Goal: Transaction & Acquisition: Obtain resource

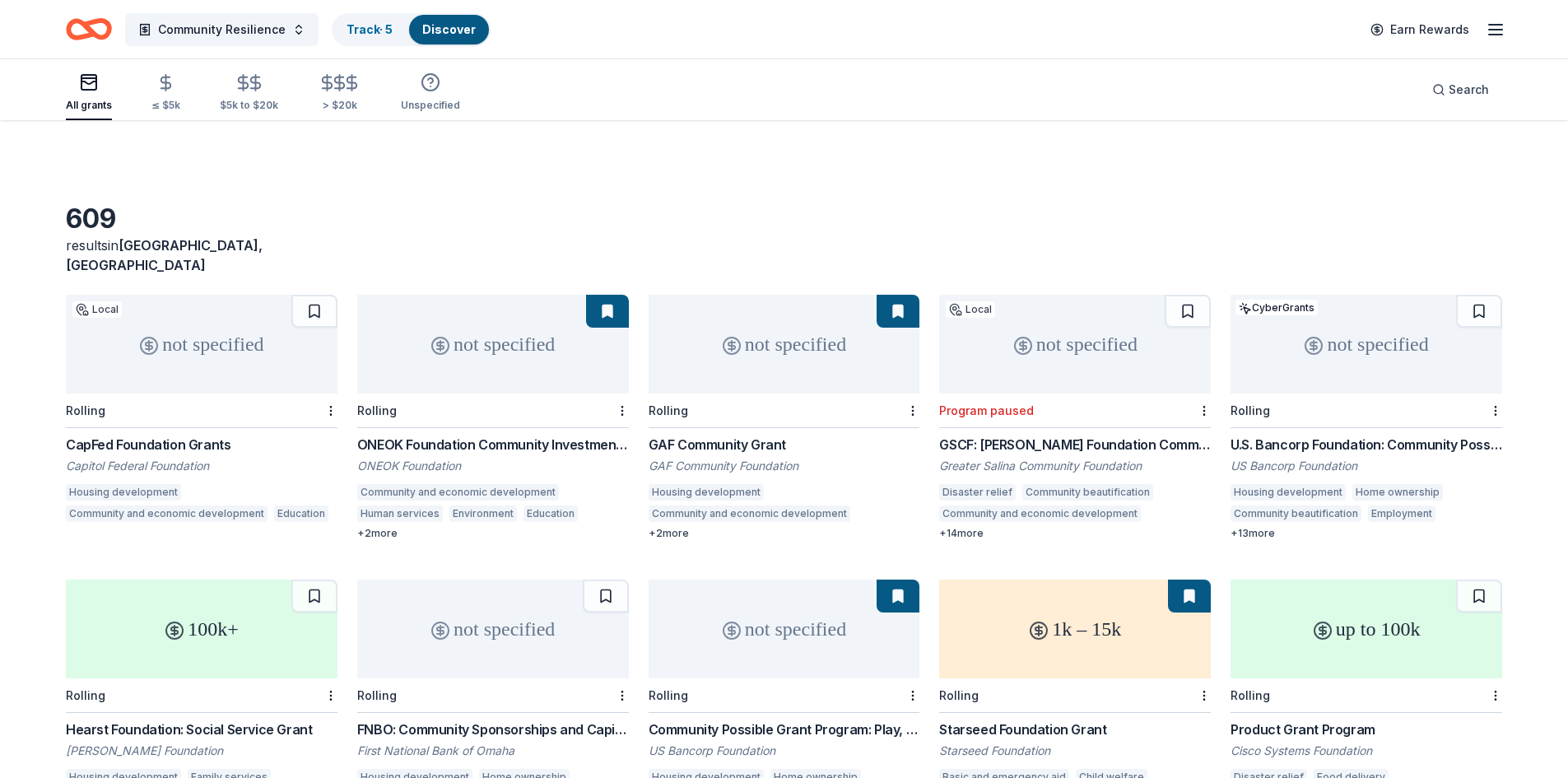
scroll to position [982, 0]
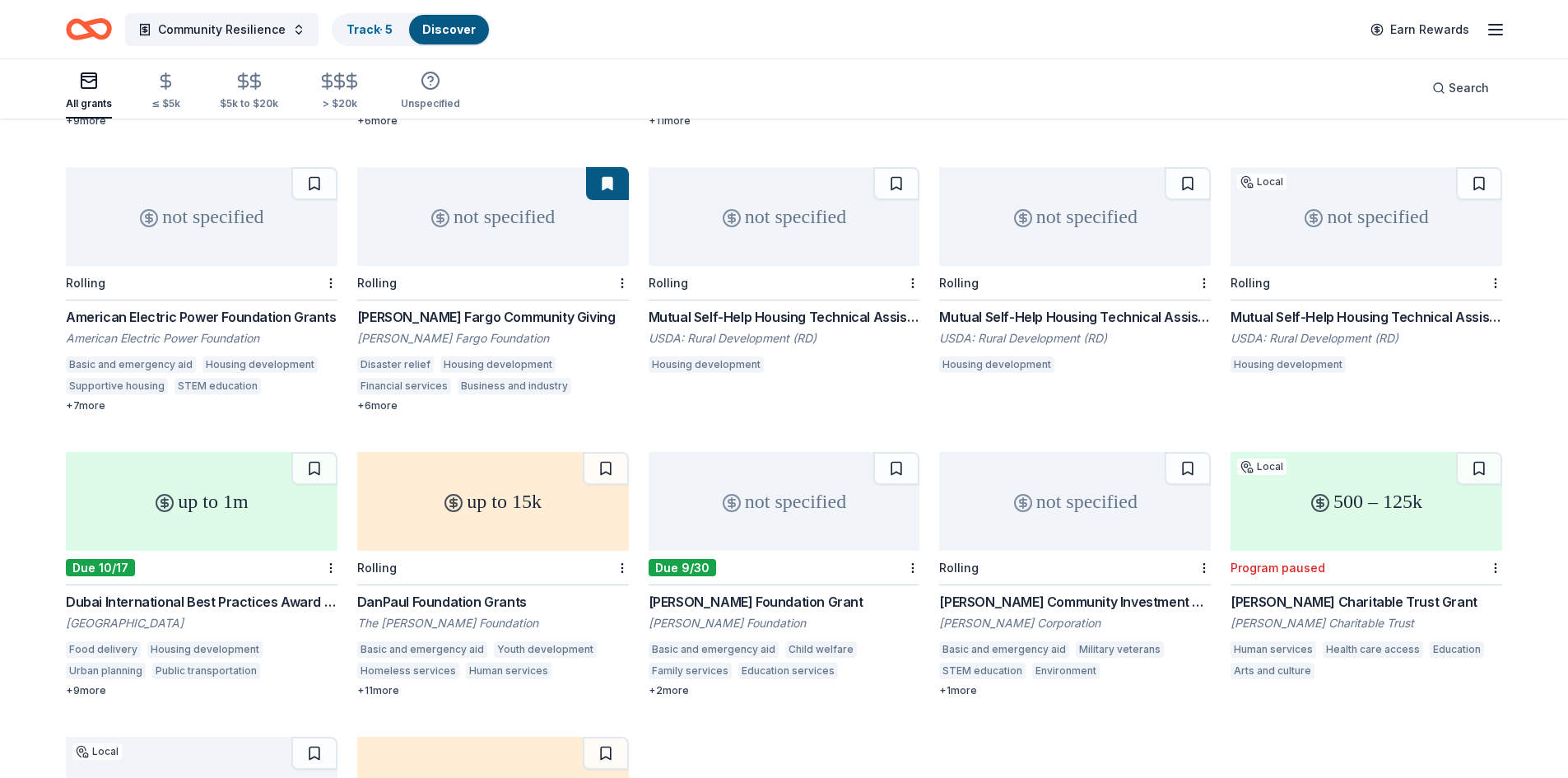
click at [816, 307] on div "Mutual Self-Help Housing Technical Assistance Grants in Puerto Rico" at bounding box center [785, 317] width 271 height 20
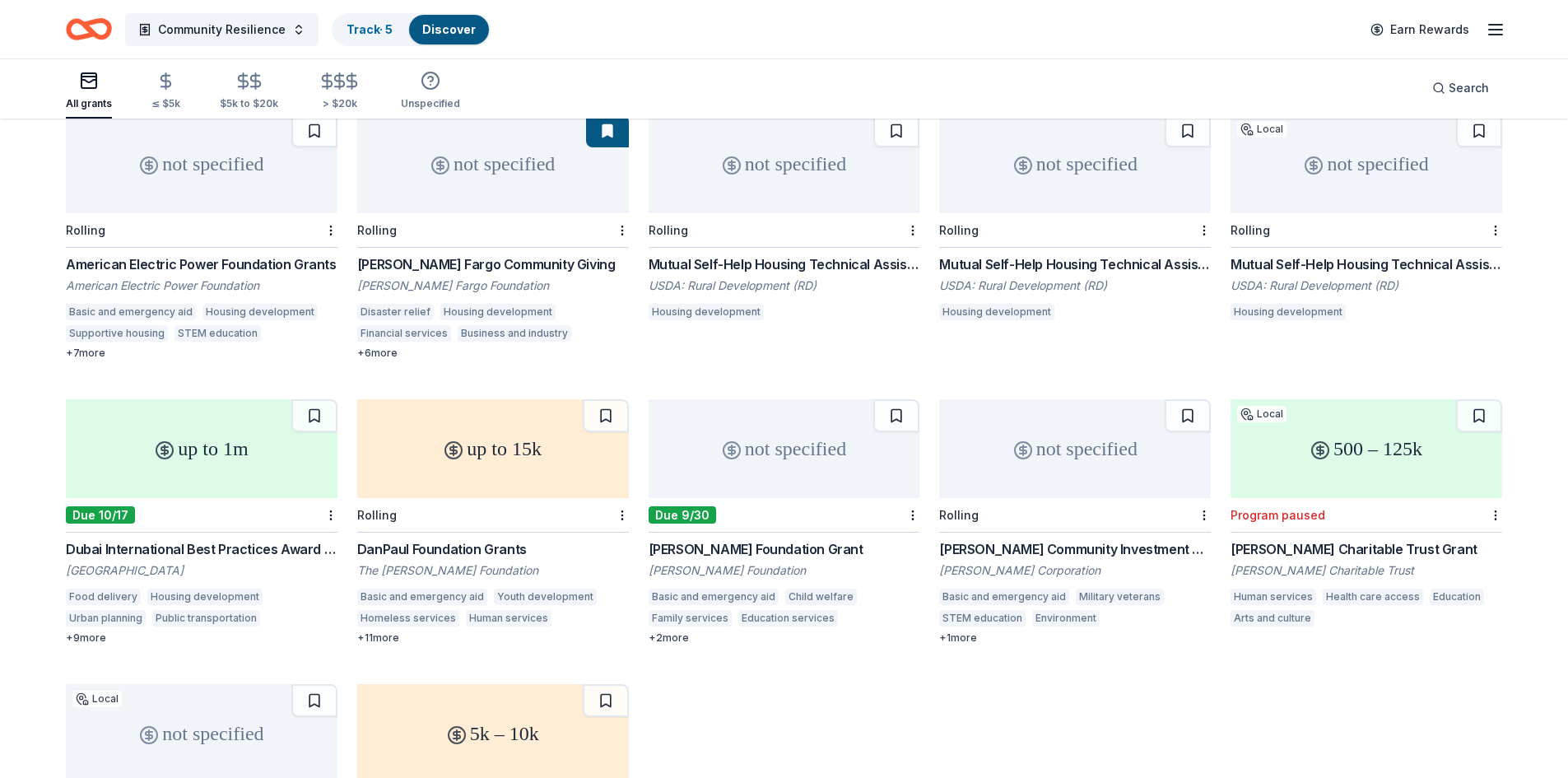
scroll to position [1065, 0]
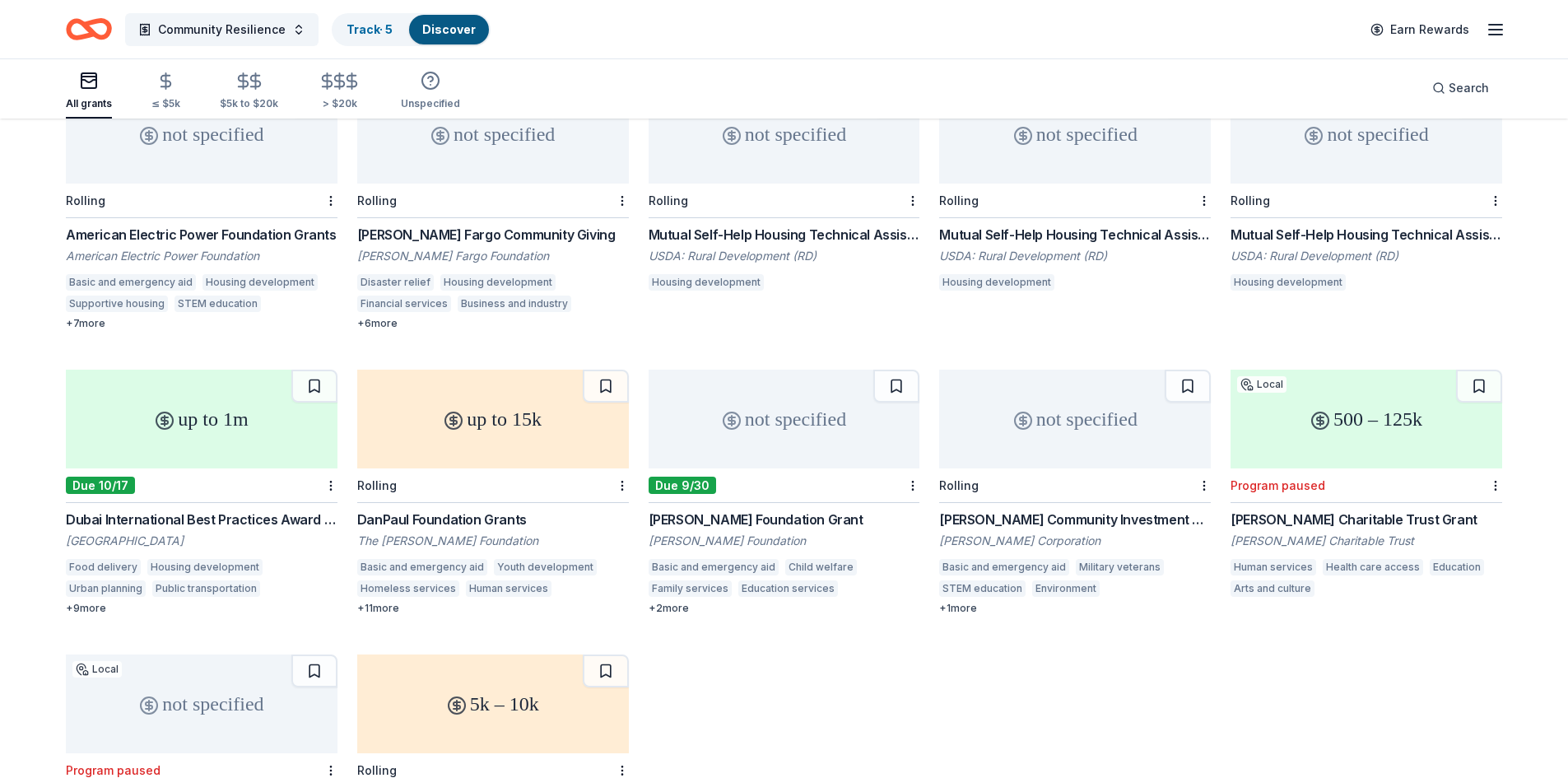
click at [545, 510] on div "DanPaul Foundation Grants" at bounding box center [493, 520] width 271 height 20
click at [841, 510] on div "[PERSON_NAME] Foundation Grant" at bounding box center [785, 520] width 271 height 20
click at [1046, 510] on div "HF Sinclair Community Investment Grants" at bounding box center [1075, 520] width 271 height 20
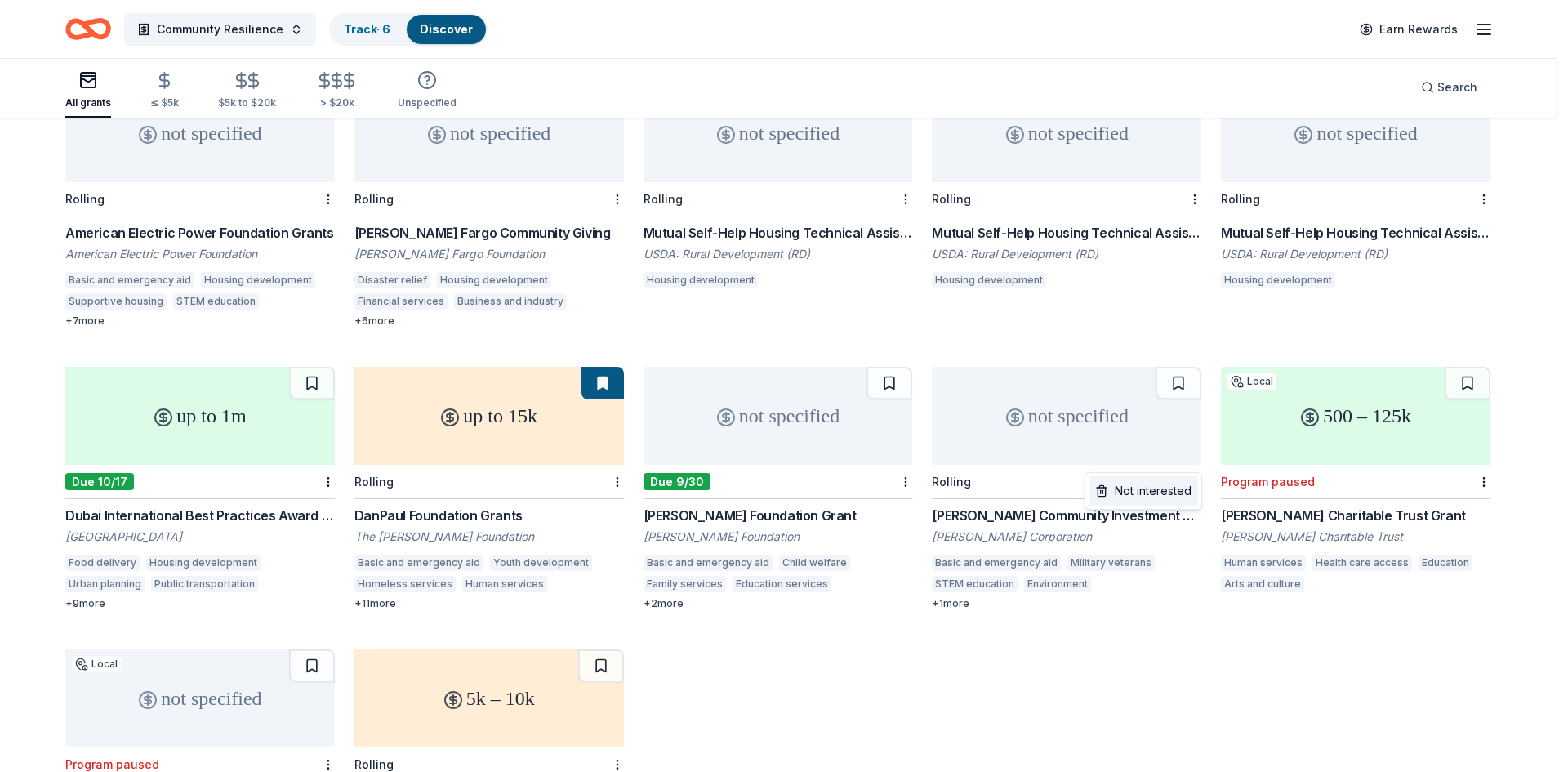
click at [1137, 492] on div "Not interested" at bounding box center [1143, 490] width 109 height 29
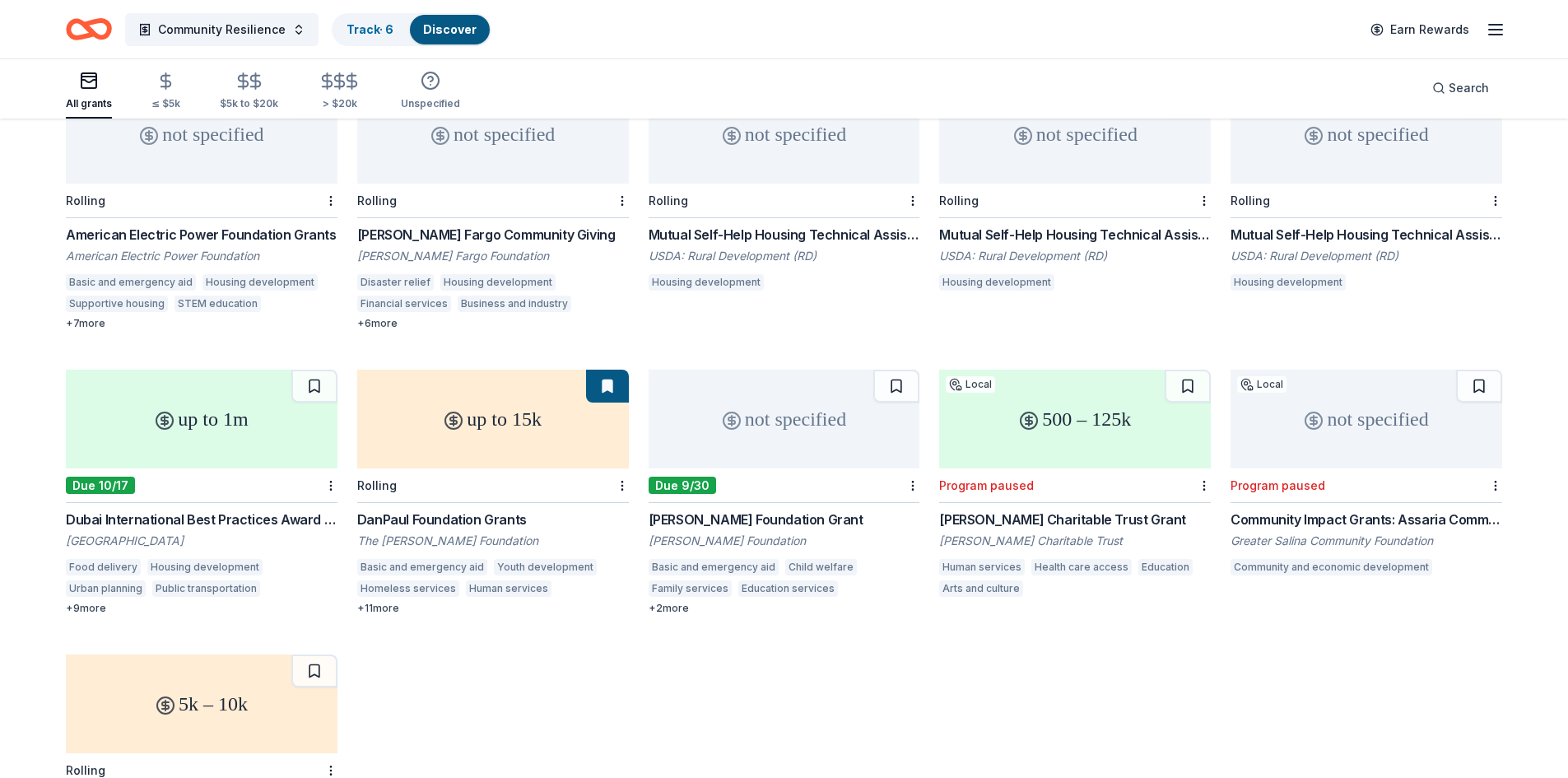
click at [1052, 406] on div "500 – 125k" at bounding box center [1075, 419] width 271 height 98
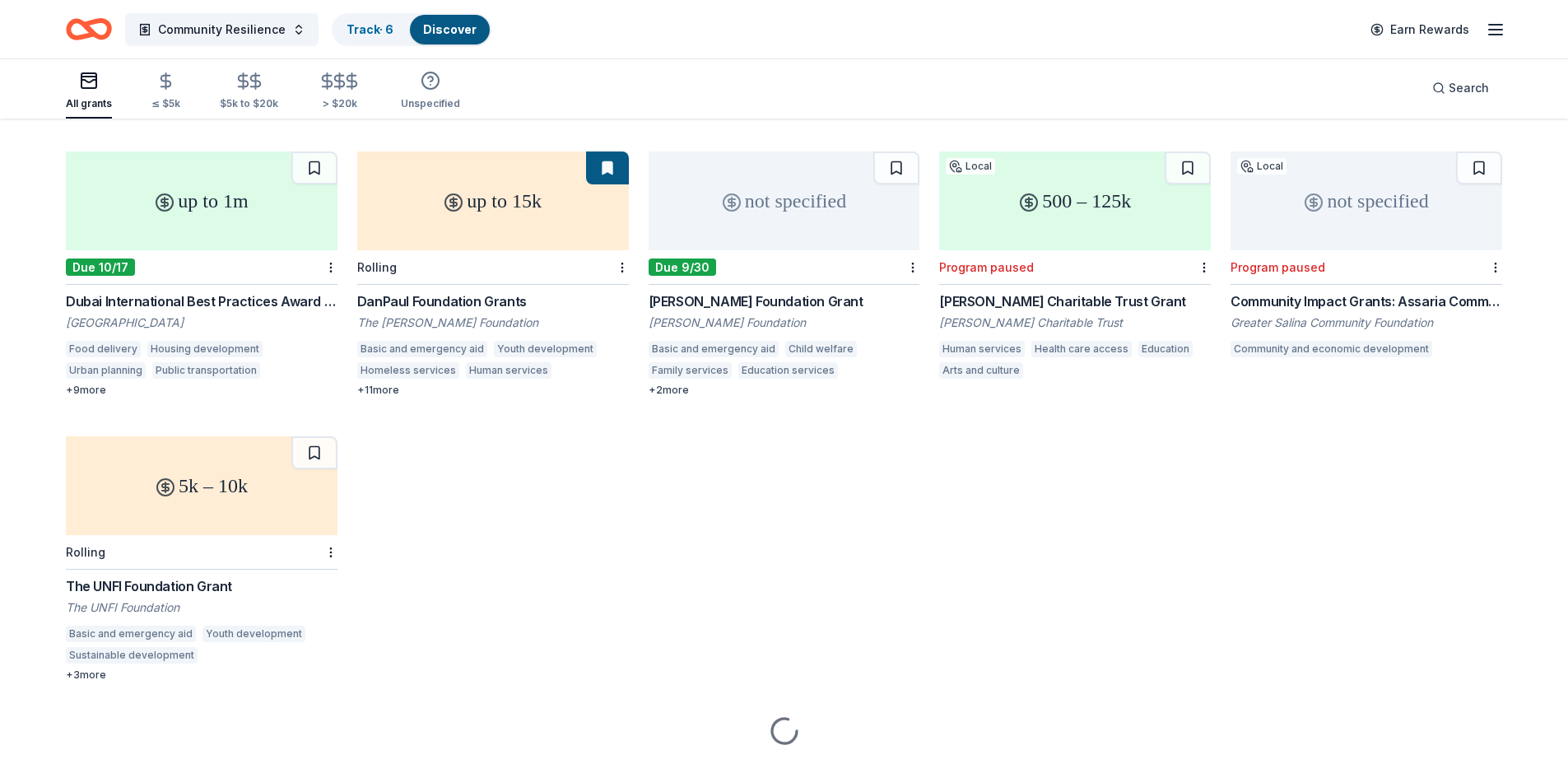
scroll to position [1299, 0]
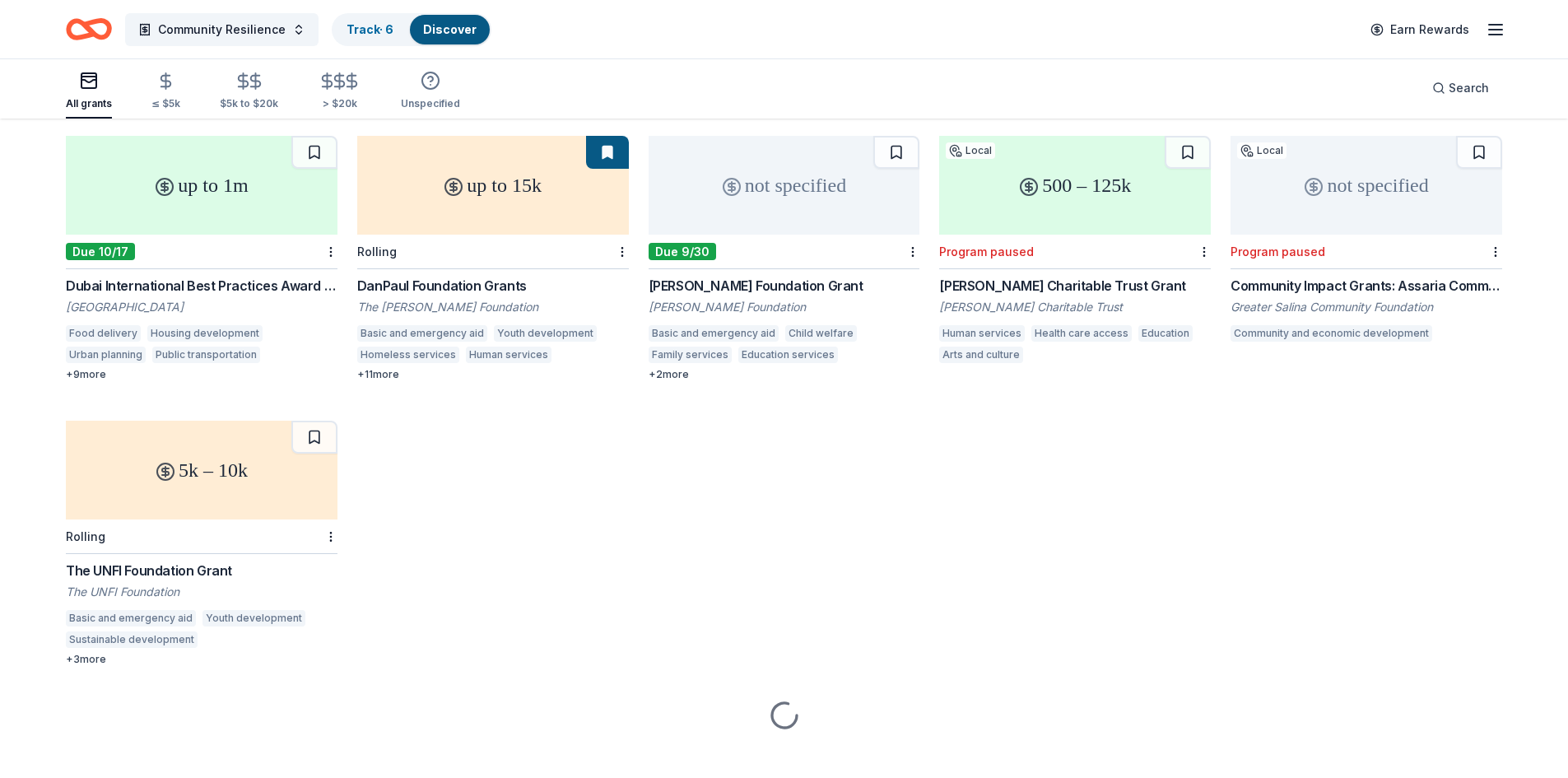
click at [212, 520] on div "Rolling" at bounding box center [201, 537] width 271 height 35
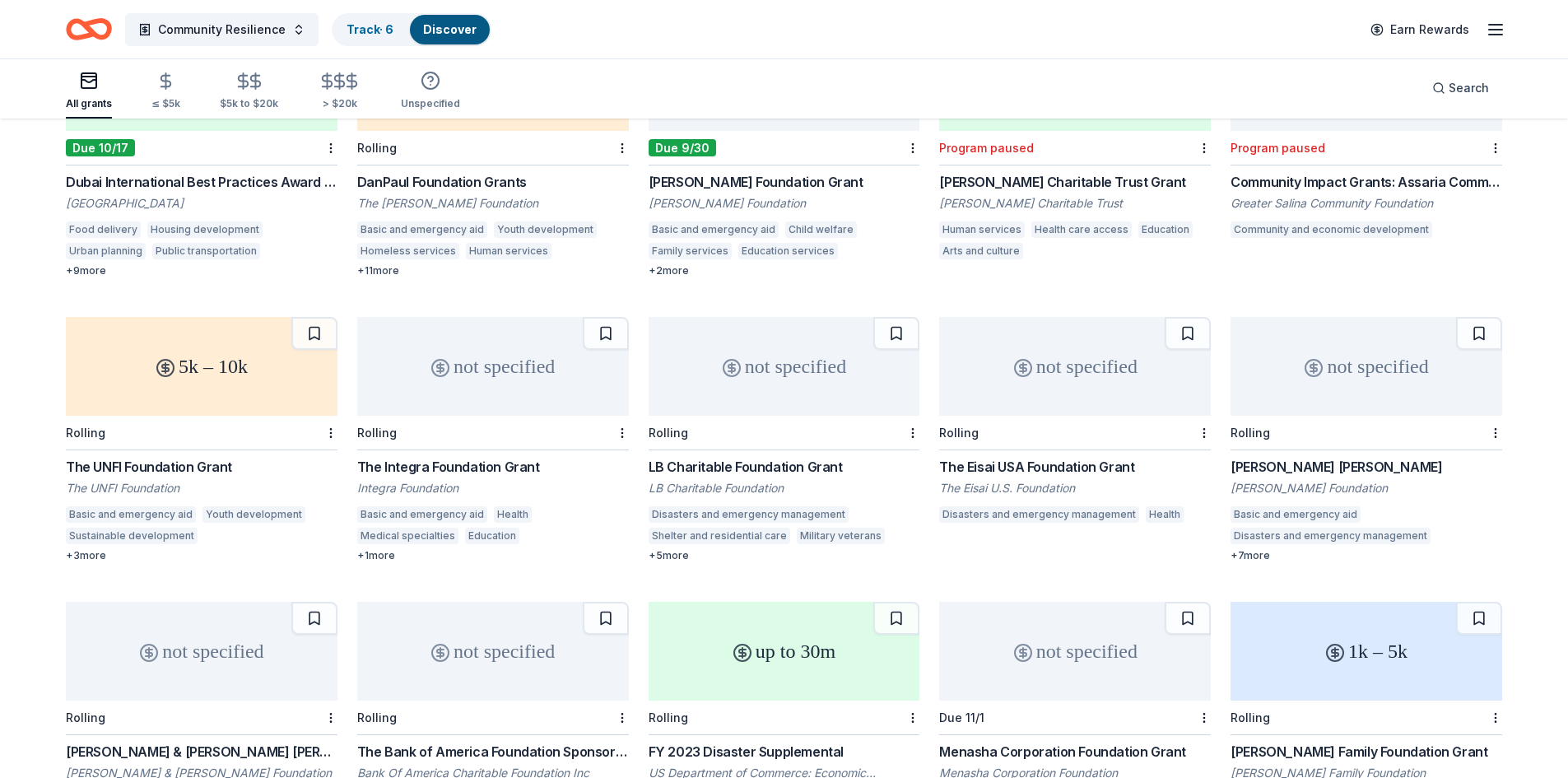
scroll to position [1464, 0]
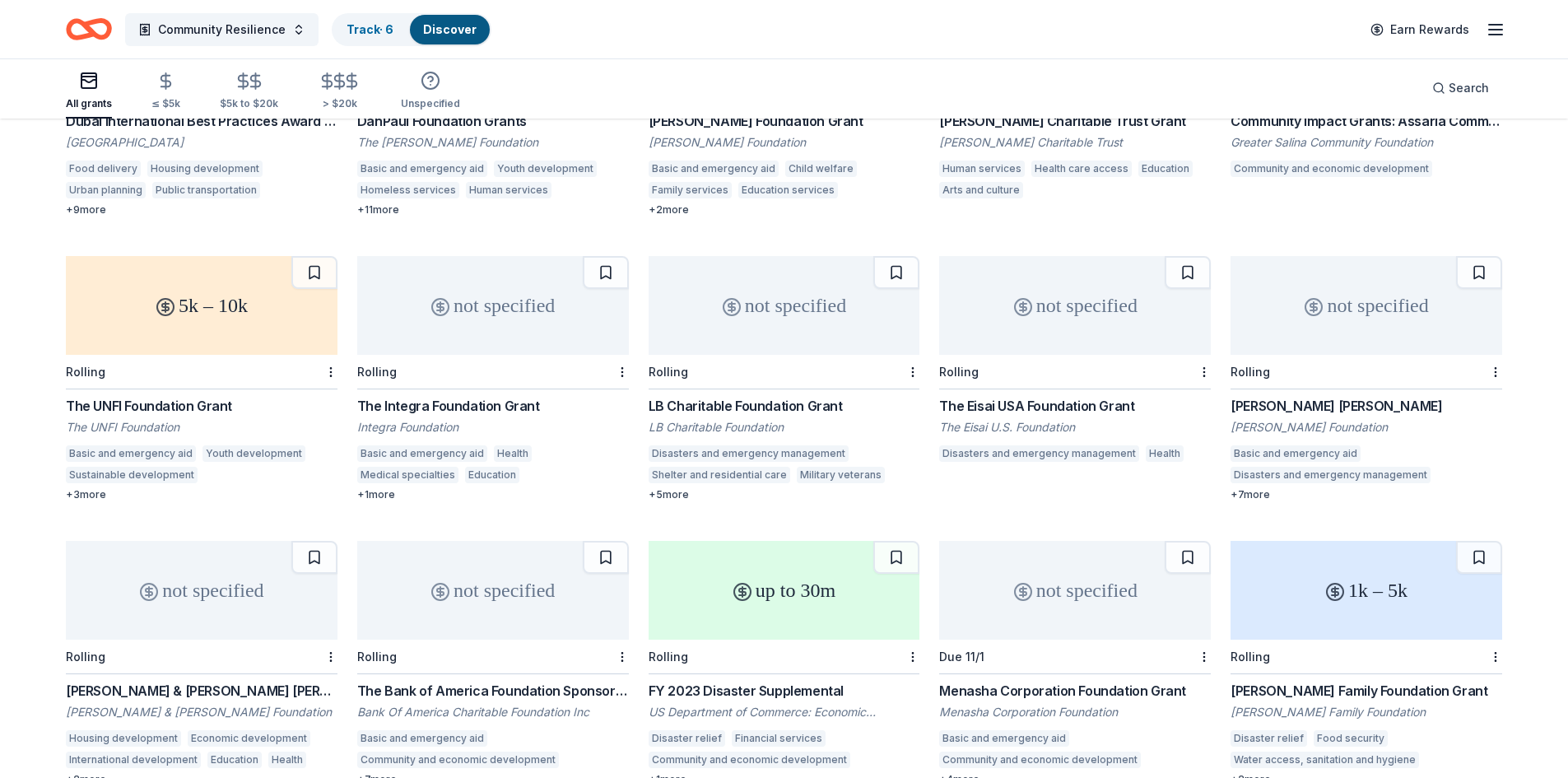
click at [476, 397] on div "The Integra Foundation Grant Integra Foundation Basic and emergency aid Health …" at bounding box center [493, 449] width 271 height 106
click at [764, 397] on div "LB Charitable Foundation Grant" at bounding box center [785, 406] width 271 height 20
click at [1062, 397] on div "The Eisai USA Foundation Grant" at bounding box center [1075, 406] width 271 height 20
click at [1313, 397] on div "[PERSON_NAME] [PERSON_NAME]" at bounding box center [1367, 406] width 271 height 20
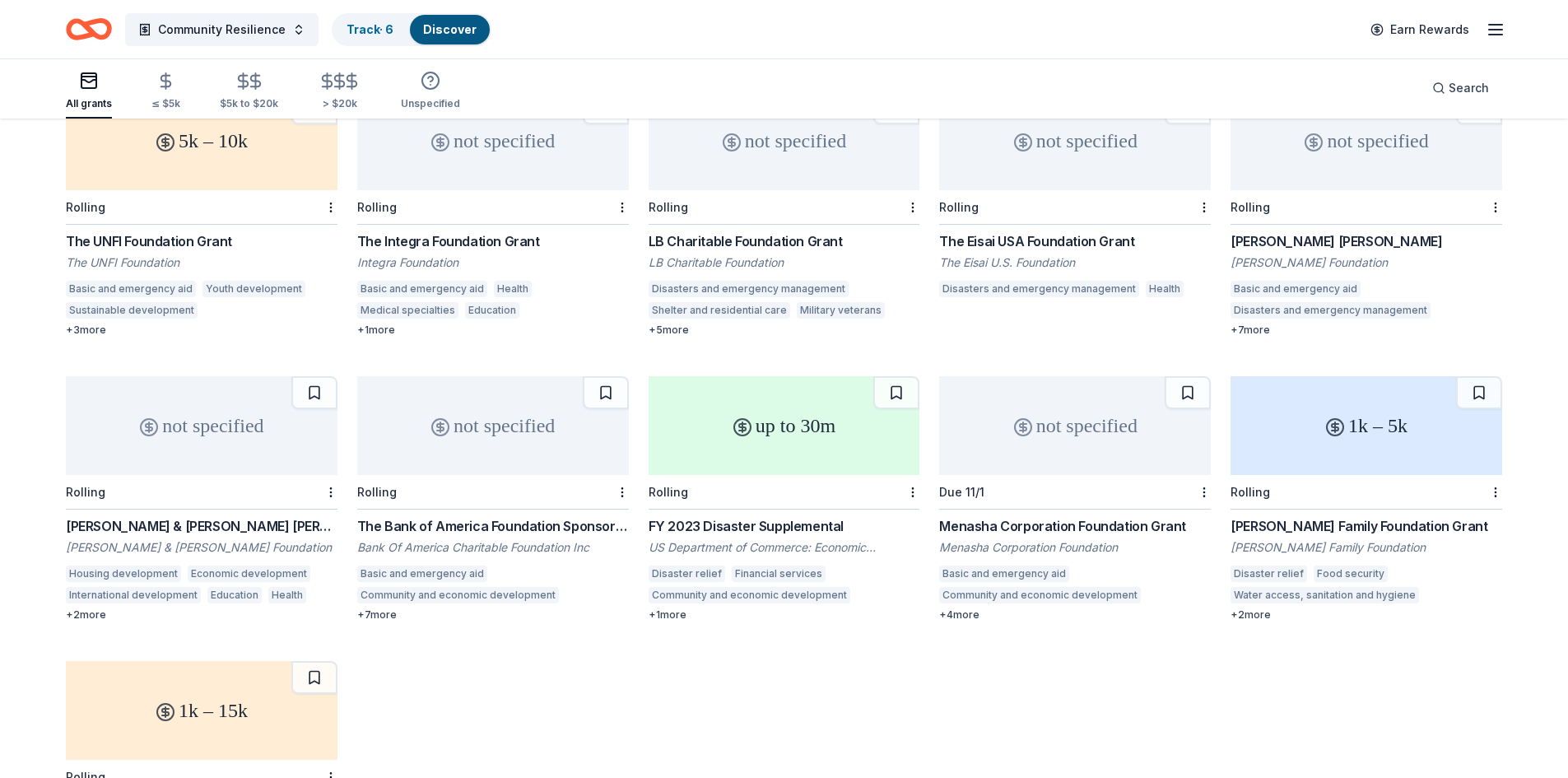
scroll to position [1793, 0]
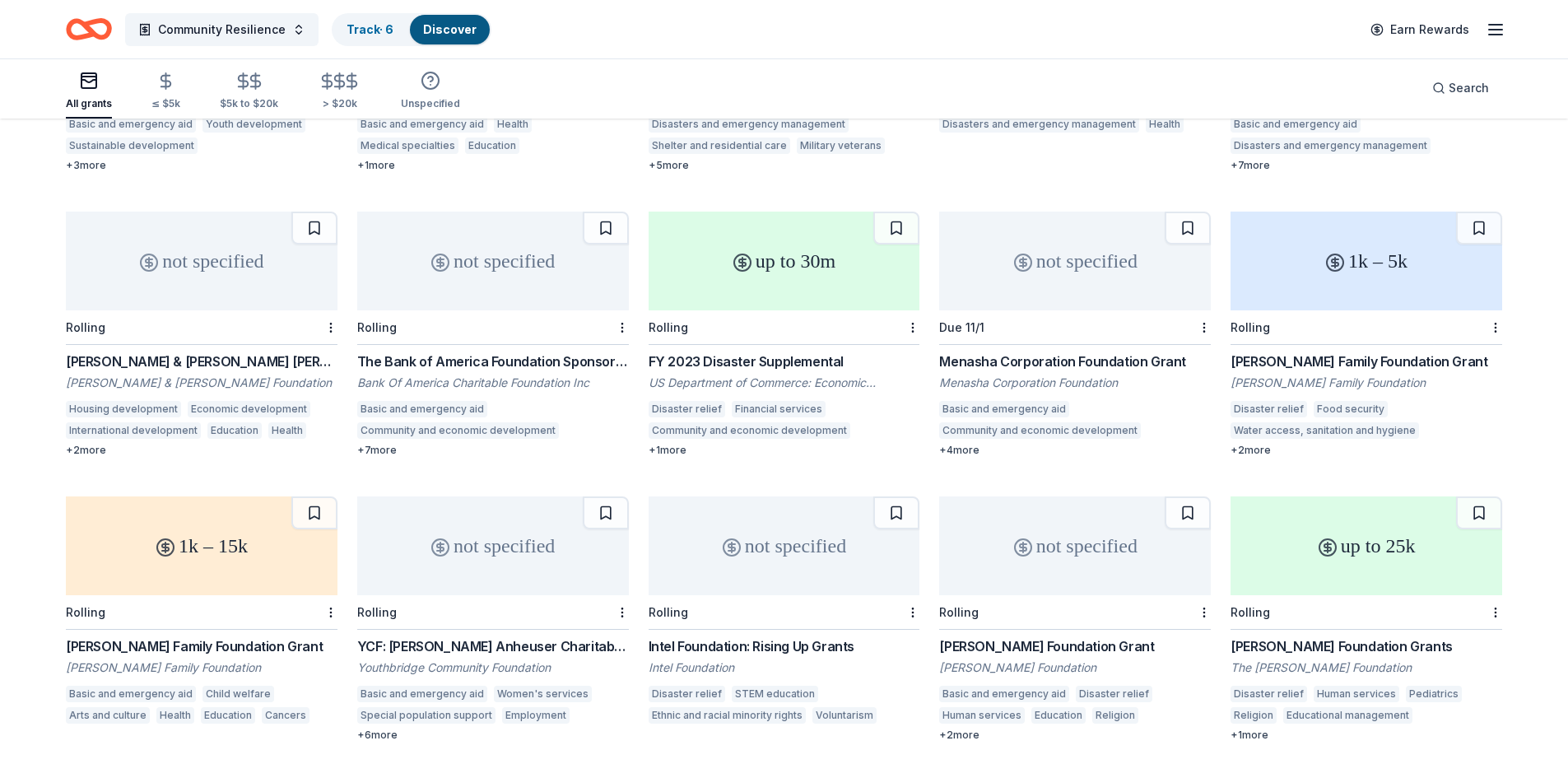
click at [712, 353] on div "FY 2023 Disaster Supplemental US Department of Commerce: Economic Development A…" at bounding box center [785, 404] width 271 height 106
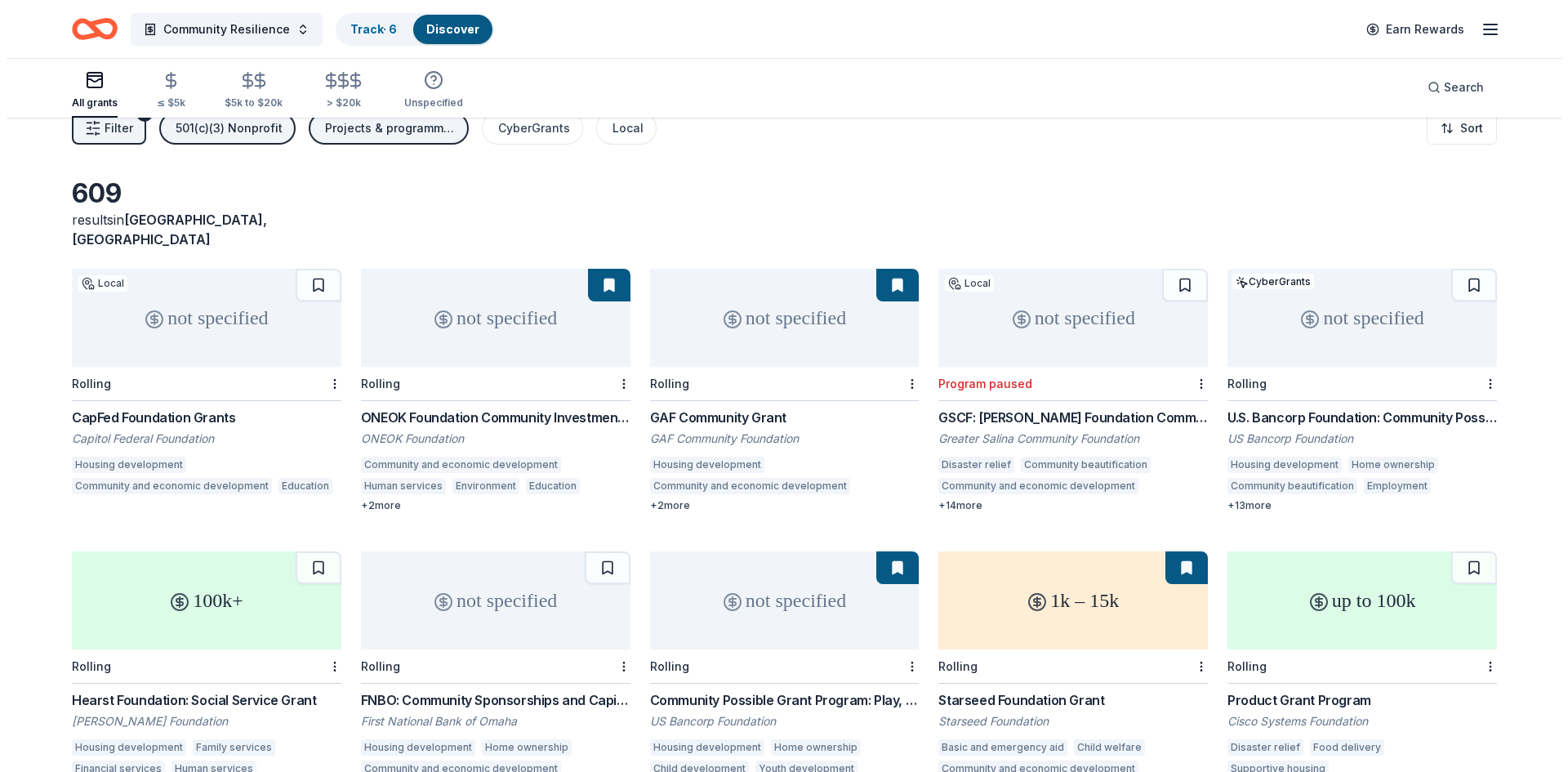
scroll to position [0, 0]
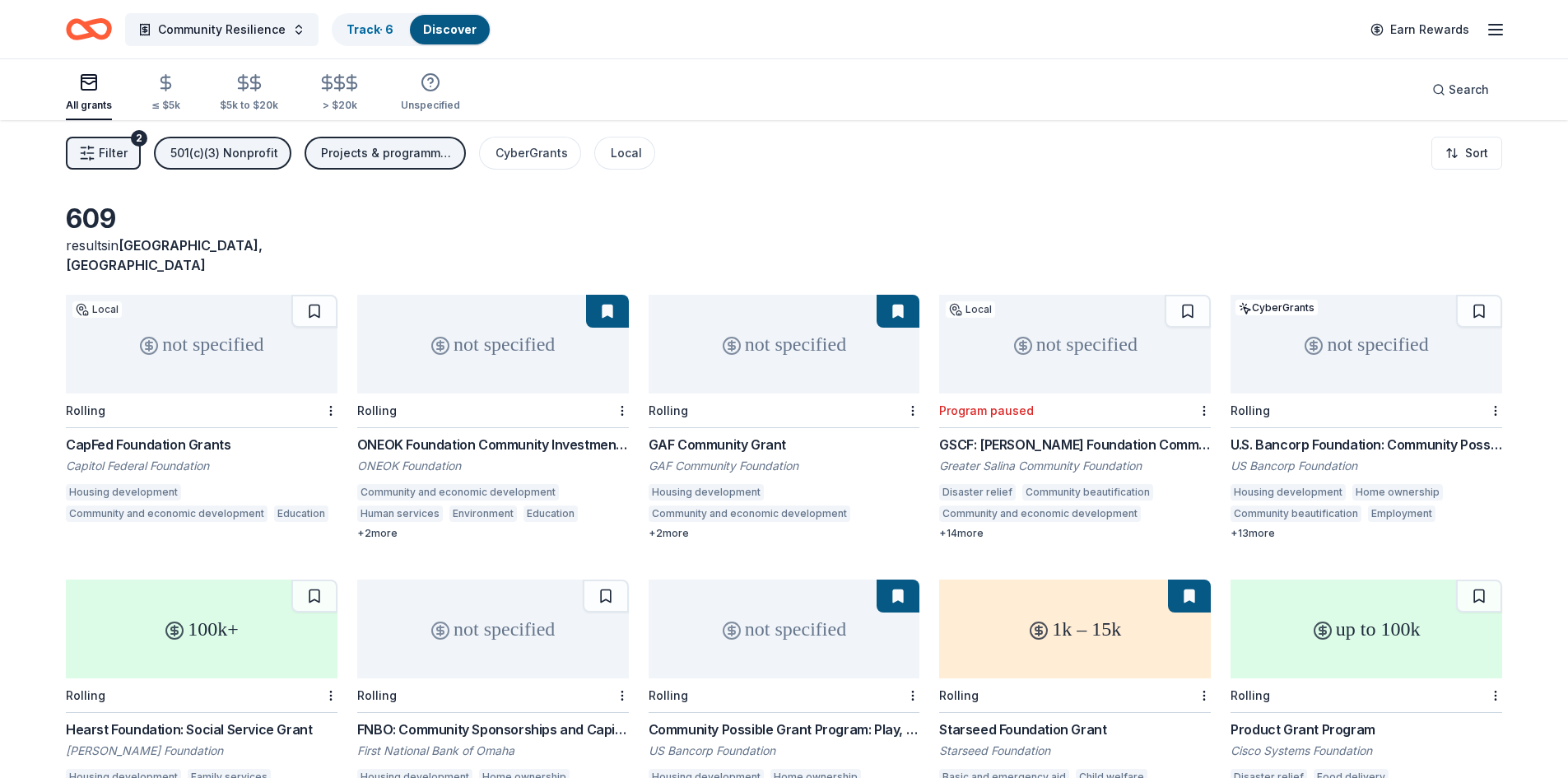
click at [90, 163] on button "Filter 2" at bounding box center [103, 153] width 74 height 33
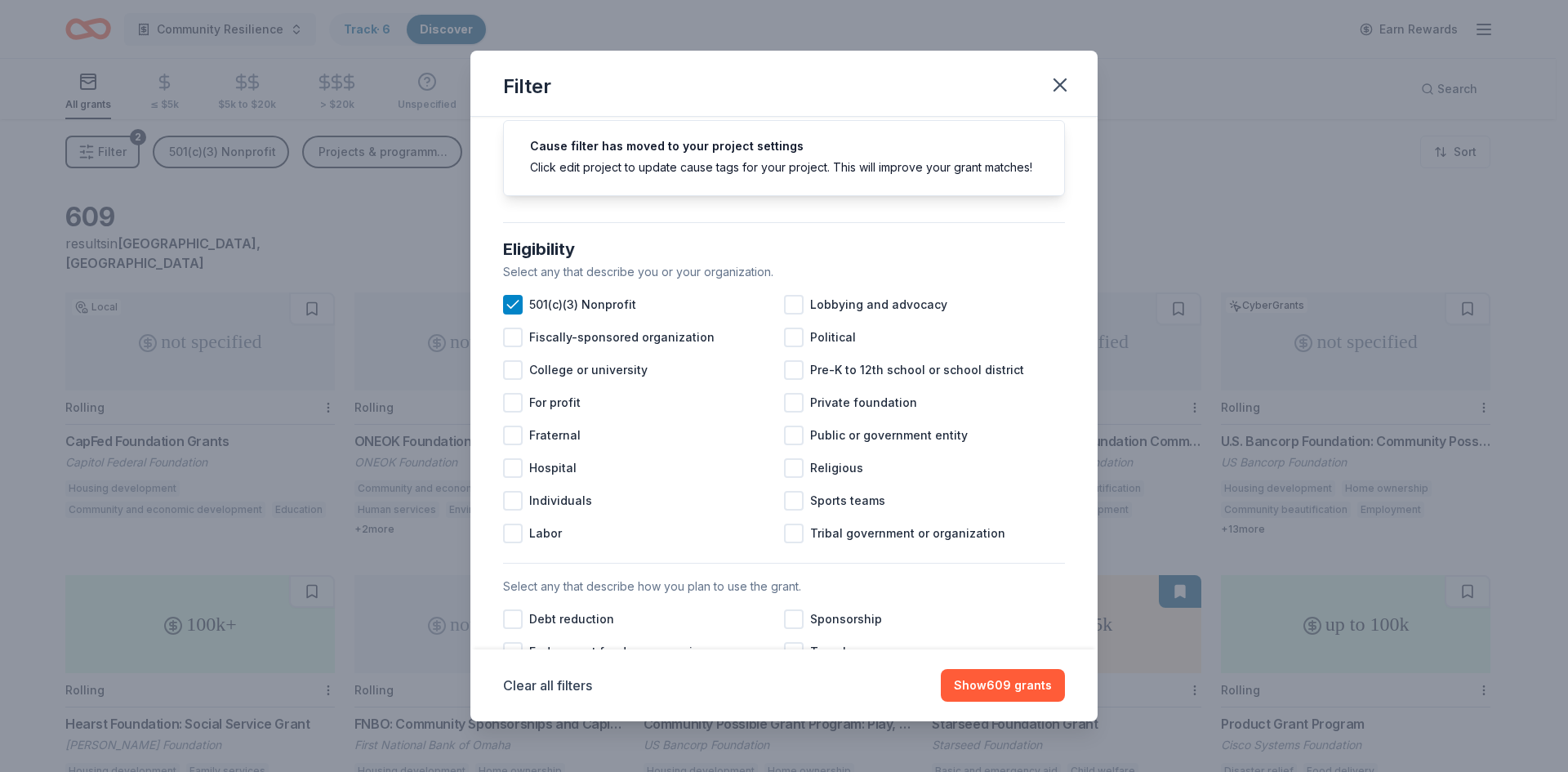
scroll to position [82, 0]
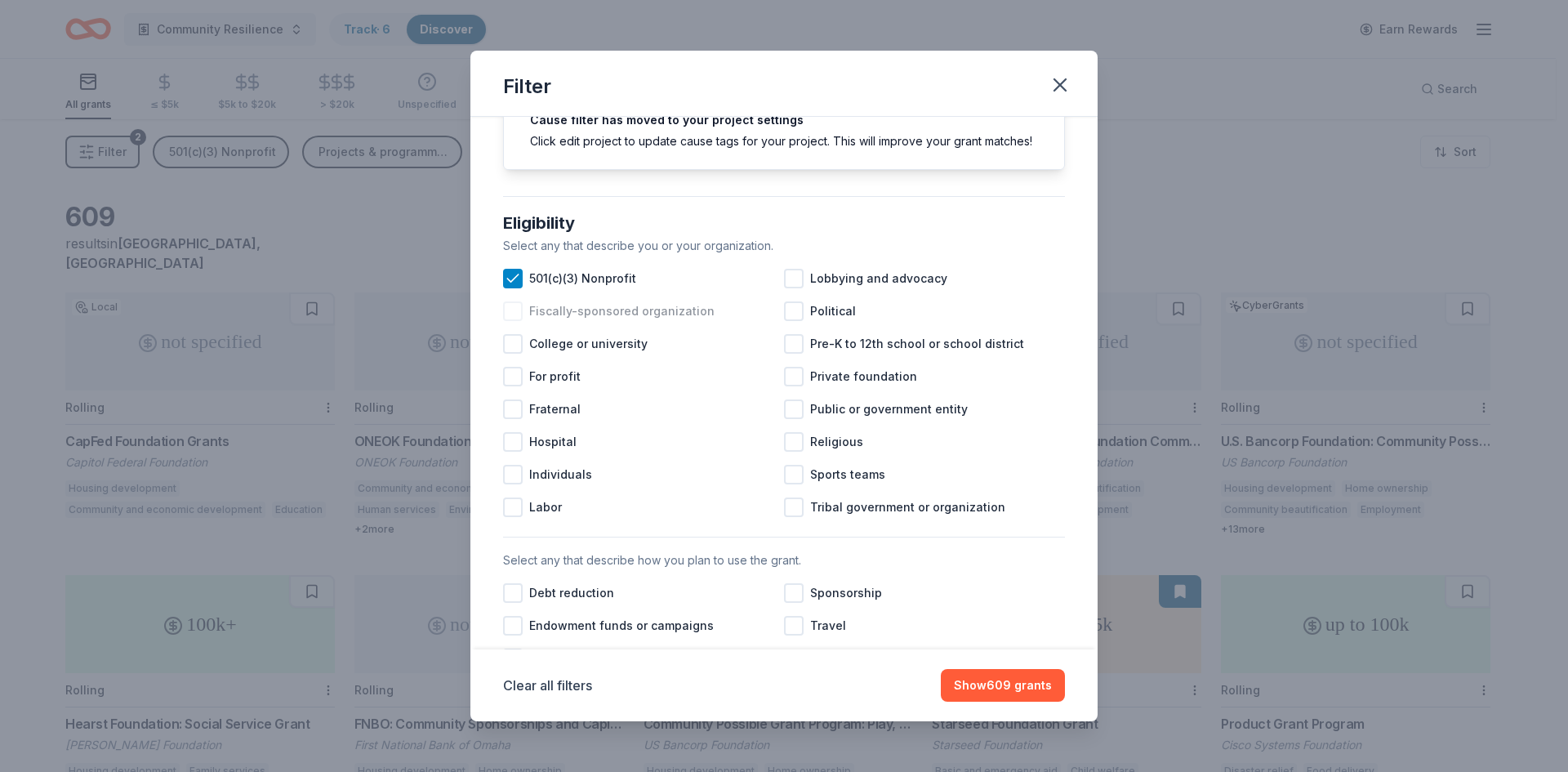
click at [679, 321] on span "Fiscally-sponsored organization" at bounding box center [622, 312] width 186 height 19
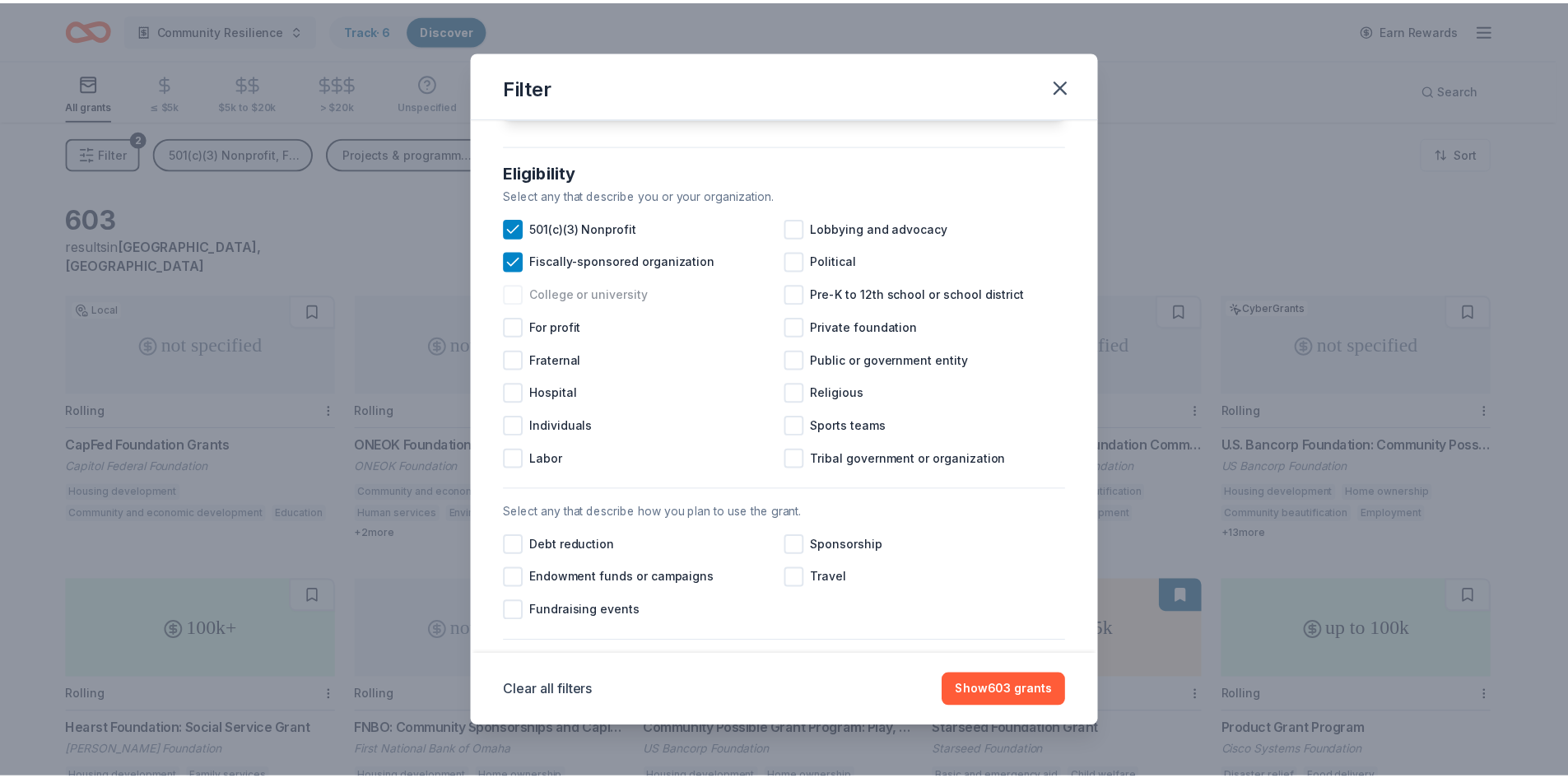
scroll to position [165, 0]
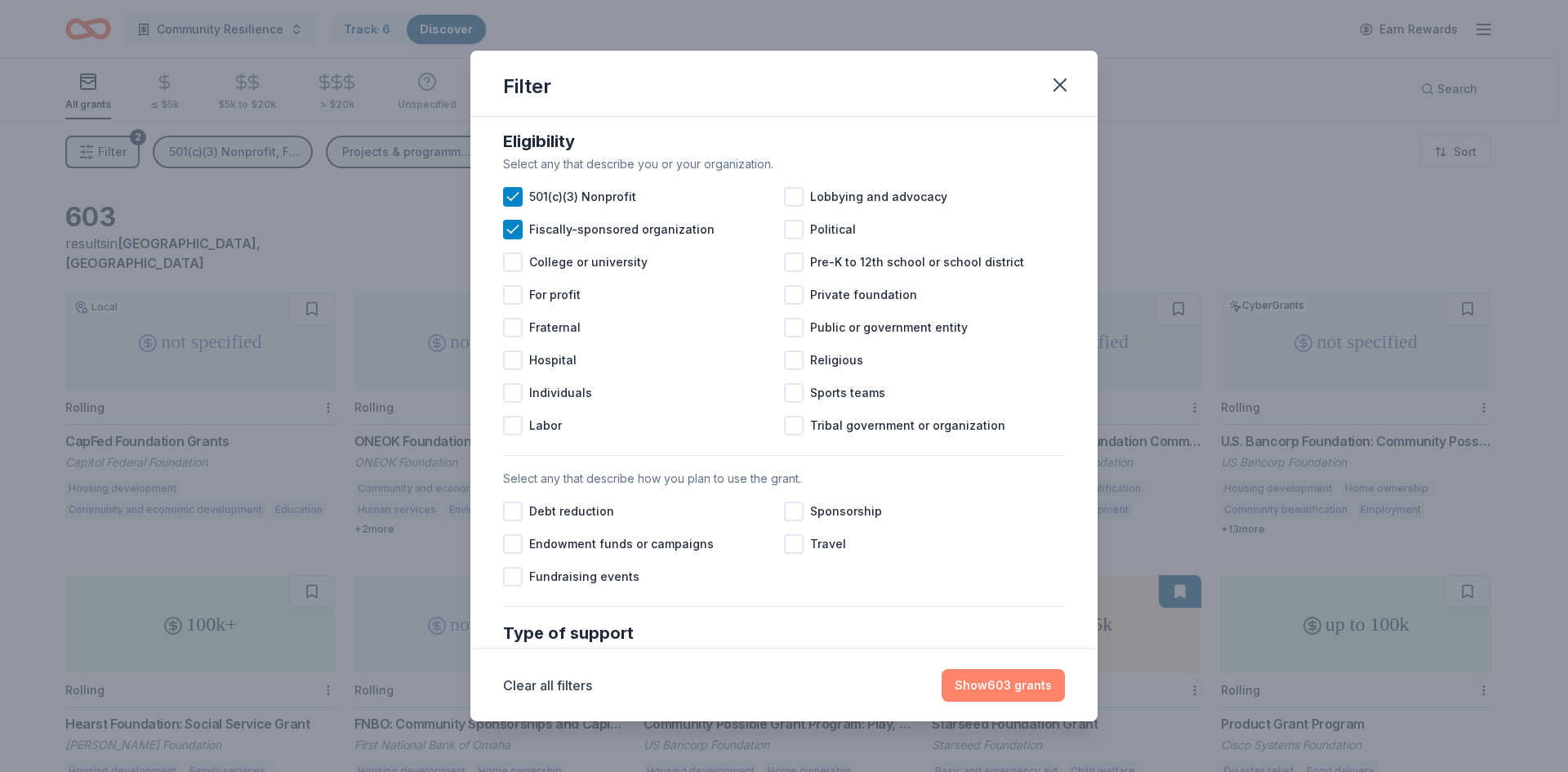
click at [991, 688] on button "Show 603 grants" at bounding box center [1003, 685] width 123 height 33
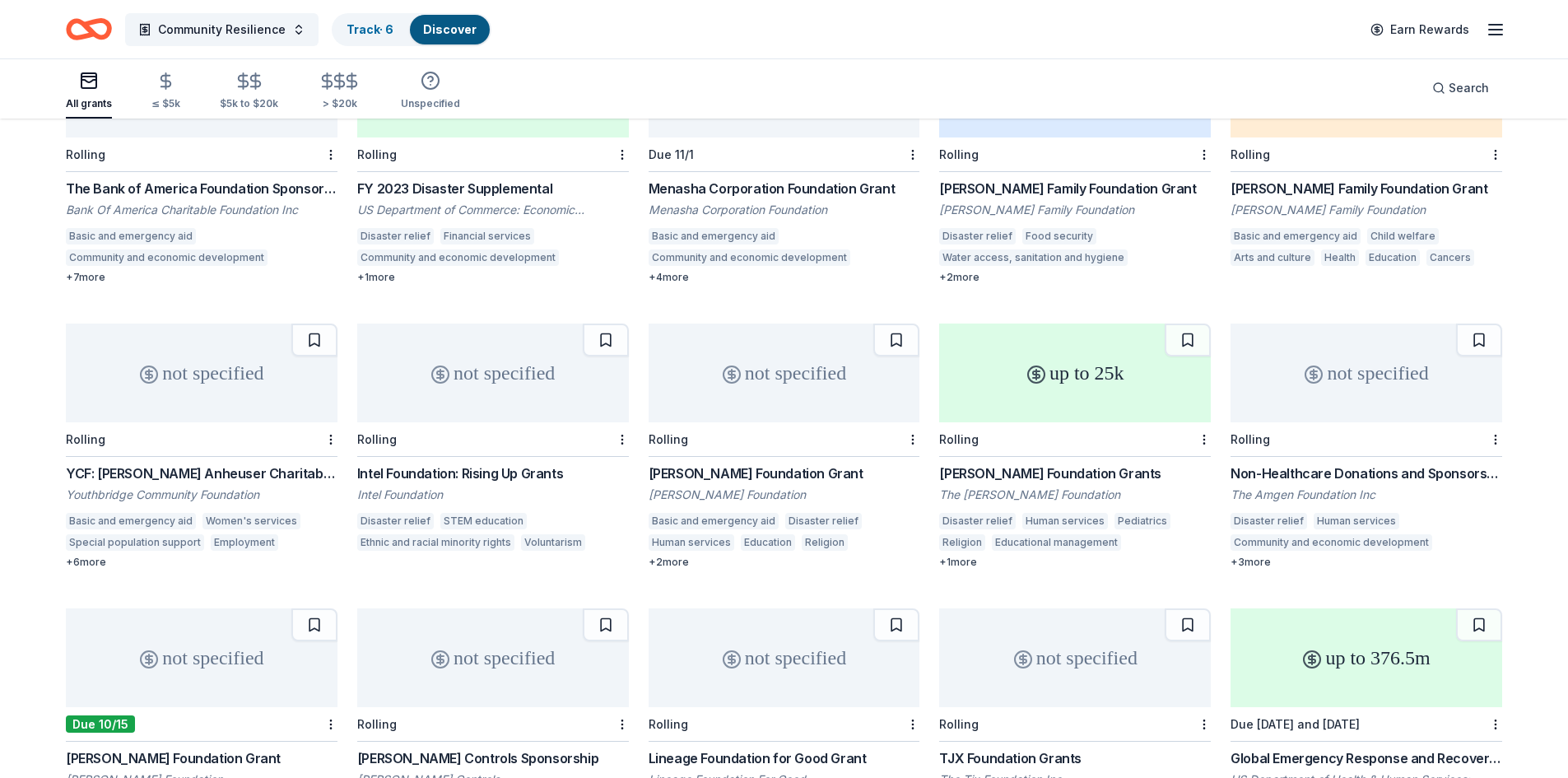
scroll to position [2280, 0]
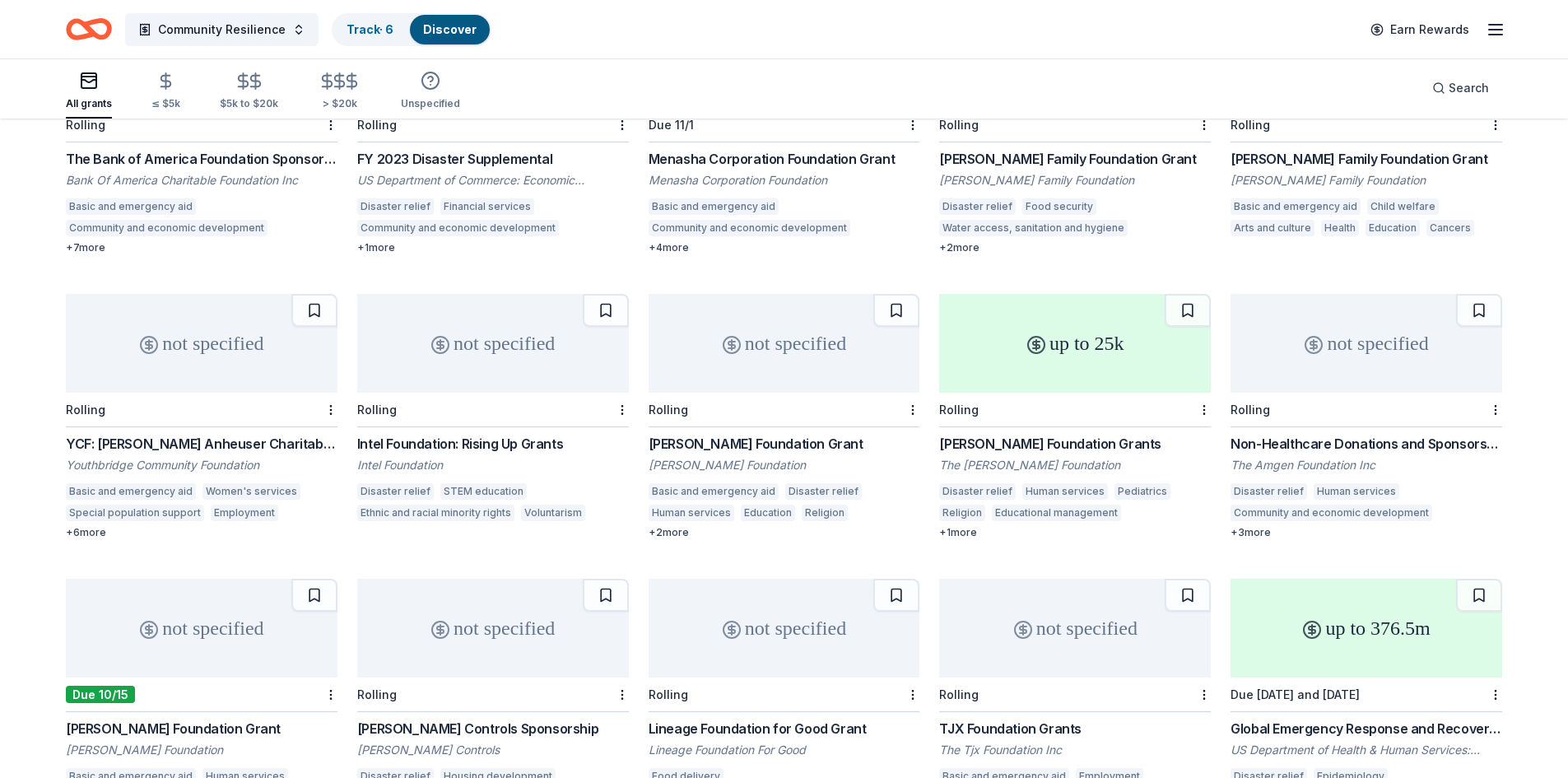
click at [1052, 434] on div "[PERSON_NAME] Foundation Grants" at bounding box center [1075, 444] width 271 height 20
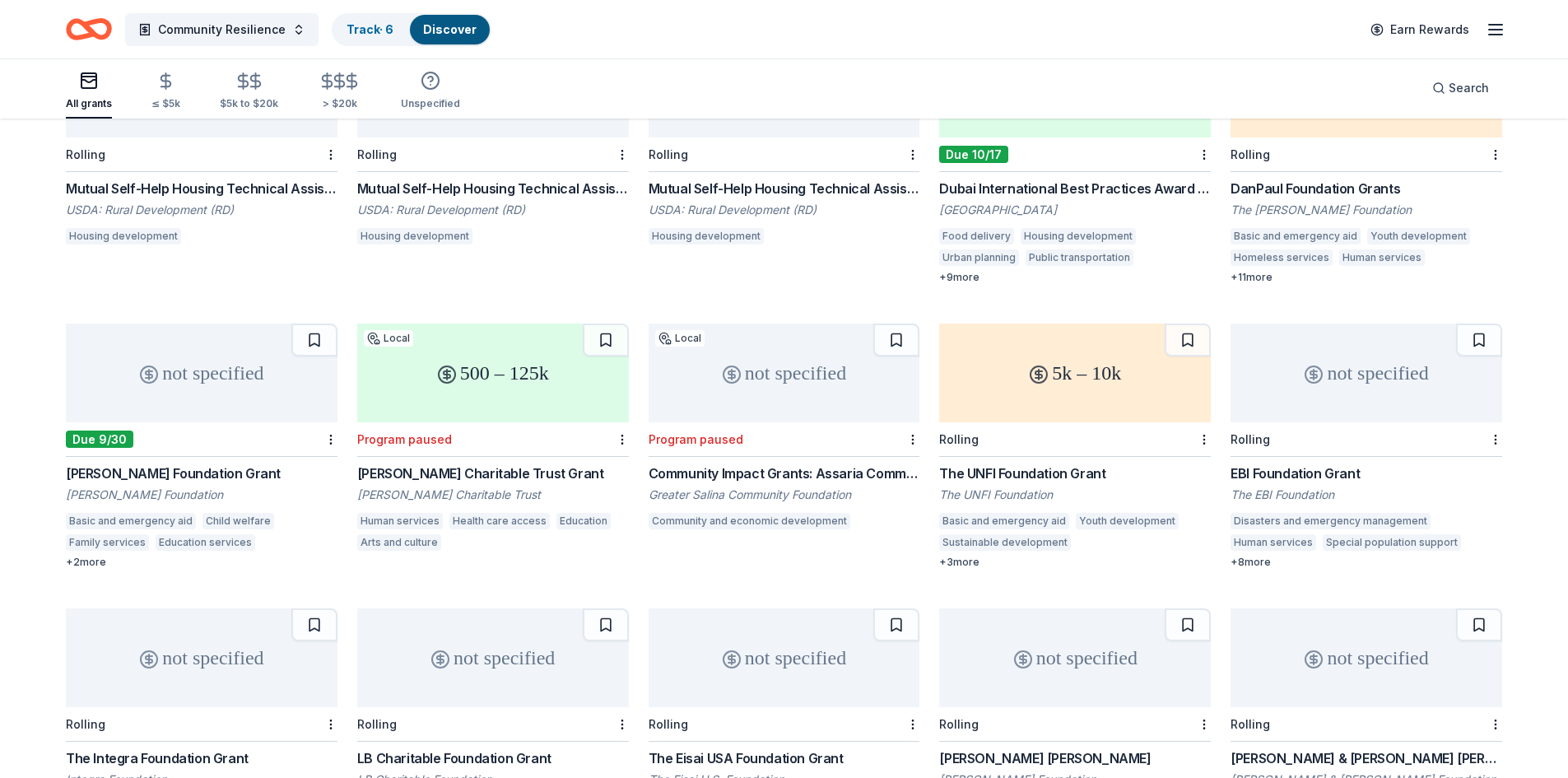
scroll to position [1293, 0]
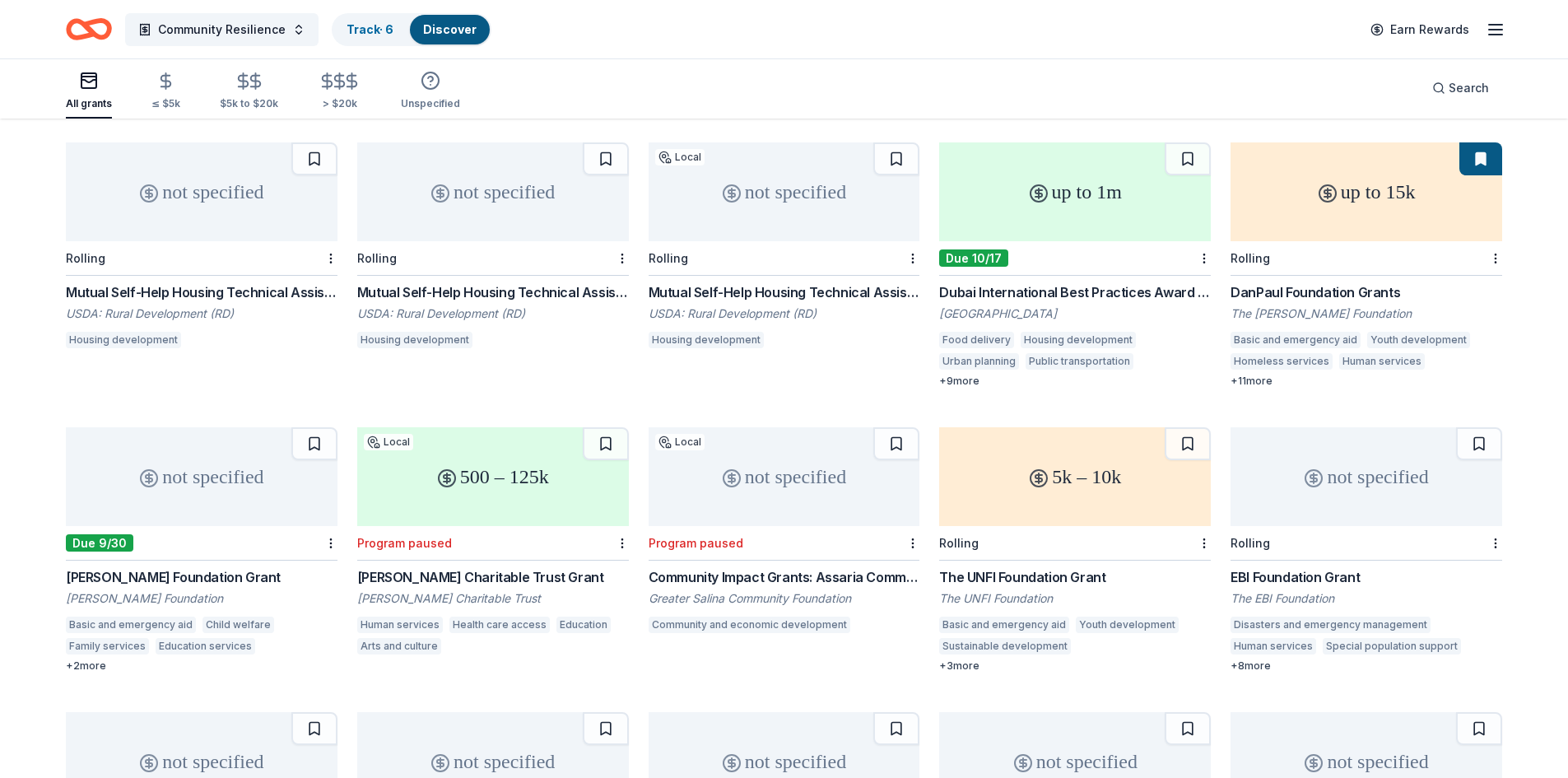
click at [96, 28] on icon "Home" at bounding box center [89, 29] width 46 height 39
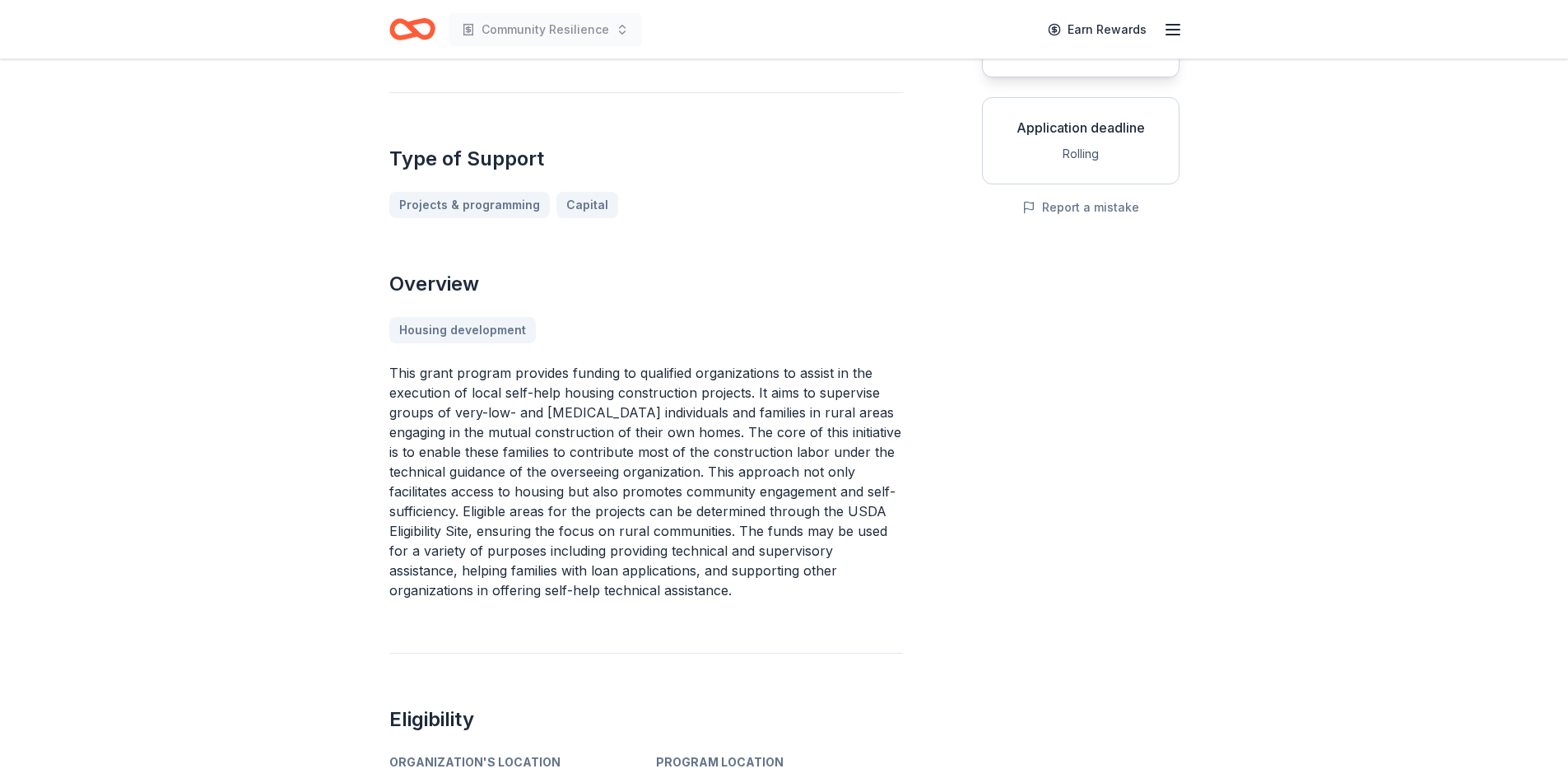
scroll to position [329, 0]
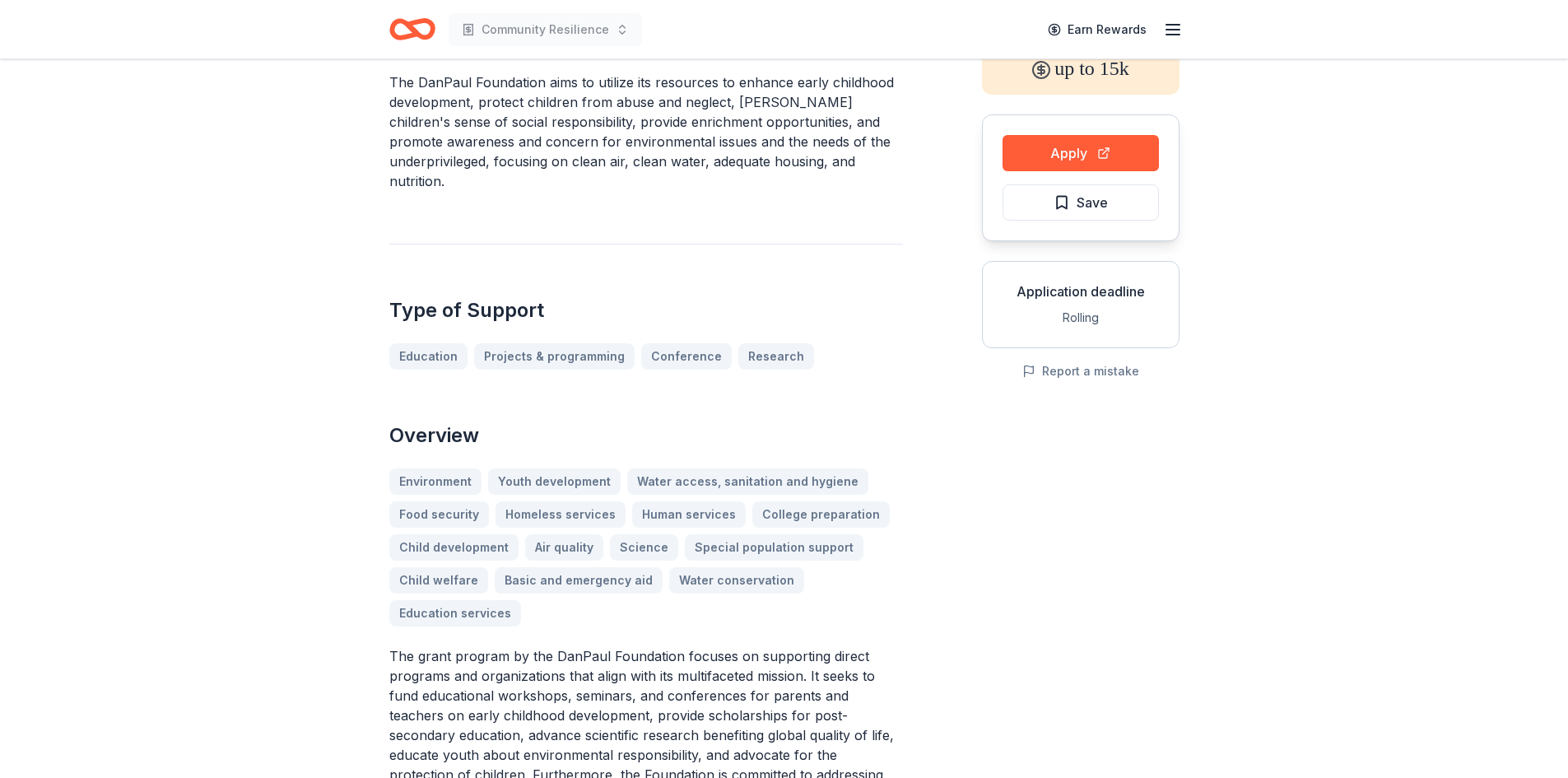
scroll to position [329, 0]
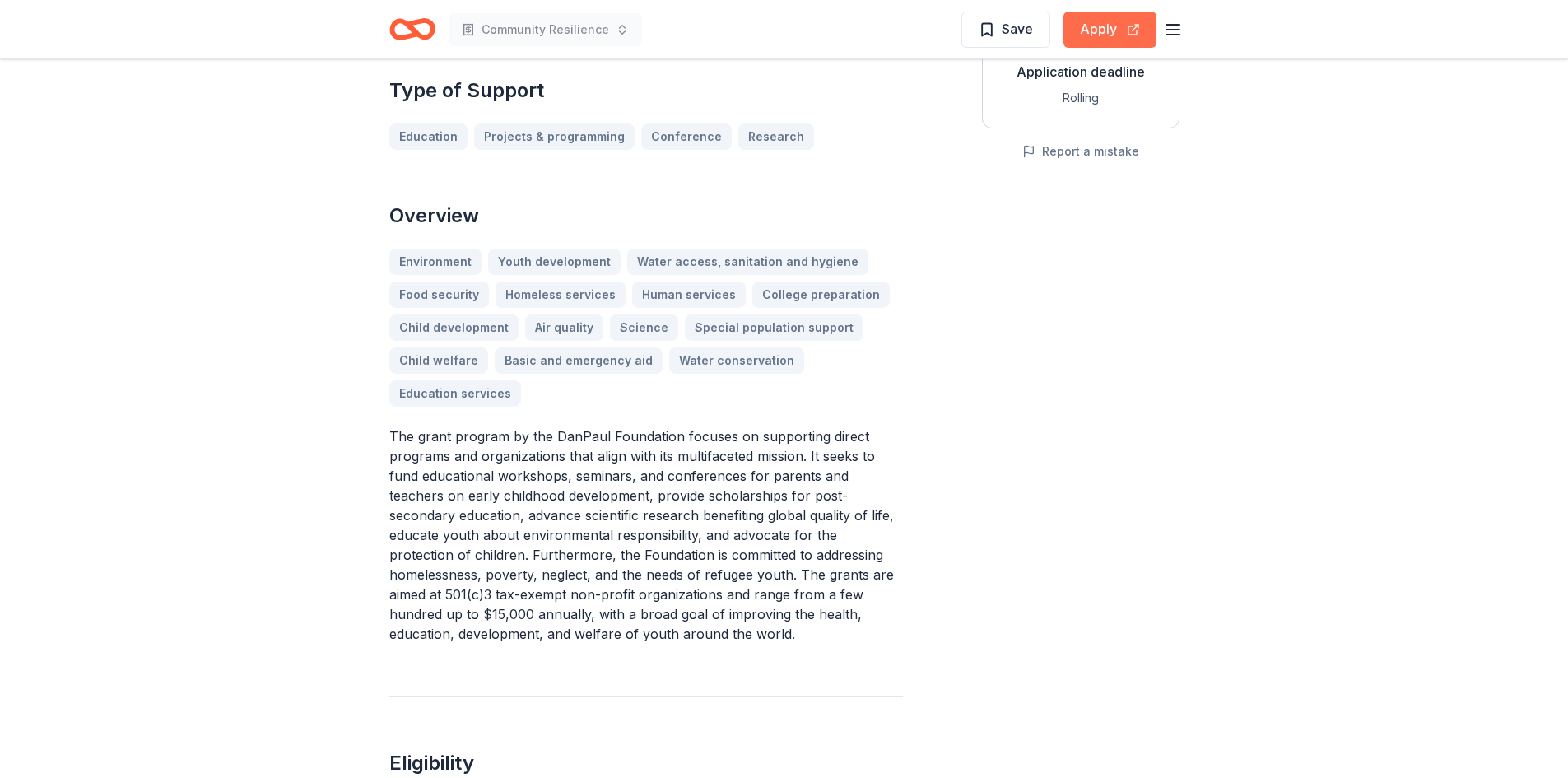
click at [1094, 27] on button "Apply" at bounding box center [1109, 29] width 93 height 36
drag, startPoint x: 387, startPoint y: 417, endPoint x: 561, endPoint y: 445, distance: 176.2
click at [476, 441] on p "The grant program by the DanPaul Foundation focuses on supporting direct progra…" at bounding box center [646, 535] width 514 height 217
drag, startPoint x: 374, startPoint y: 417, endPoint x: 470, endPoint y: 442, distance: 99.2
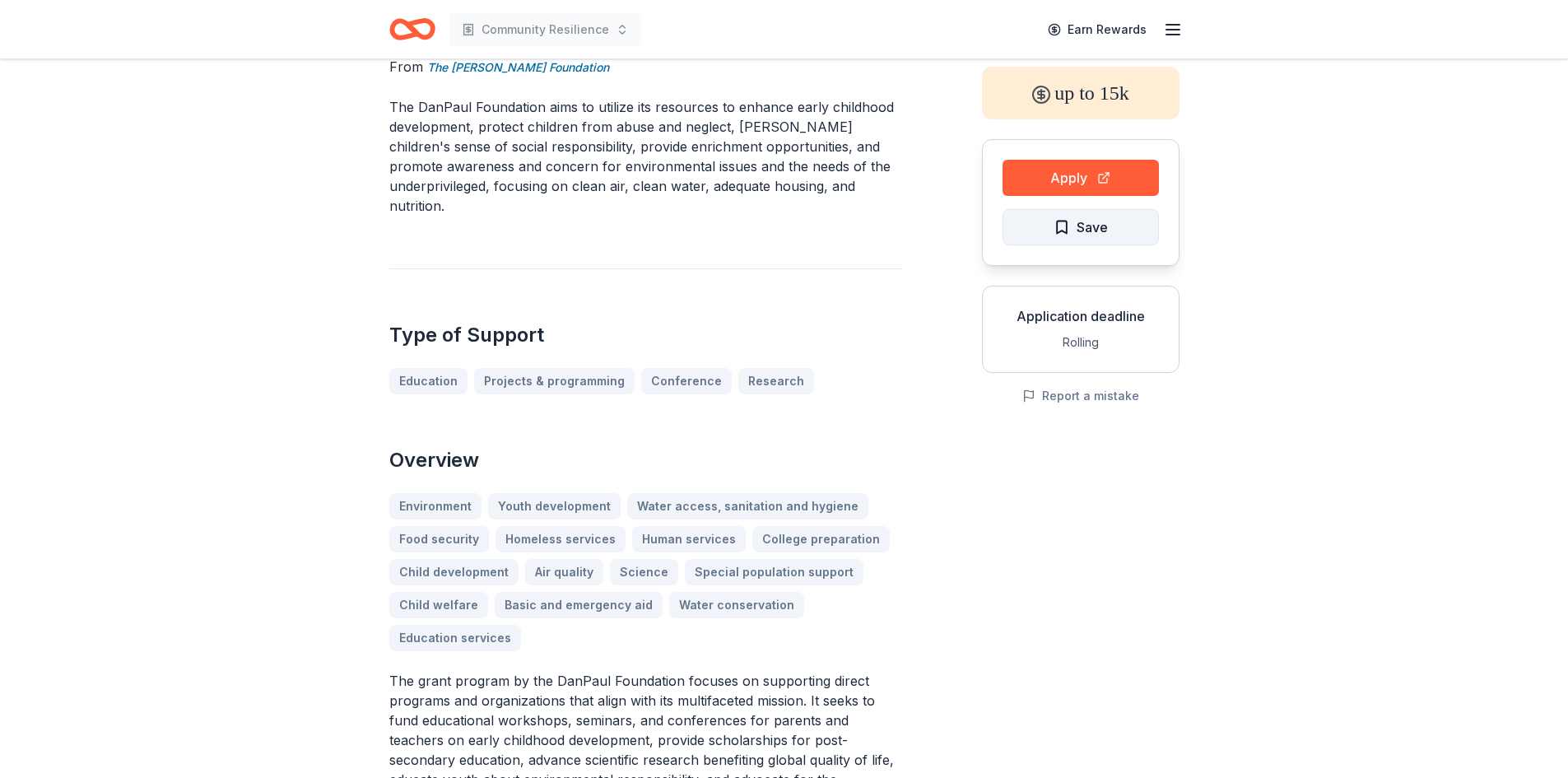
scroll to position [83, 0]
click at [1022, 224] on button "Save" at bounding box center [1081, 230] width 156 height 36
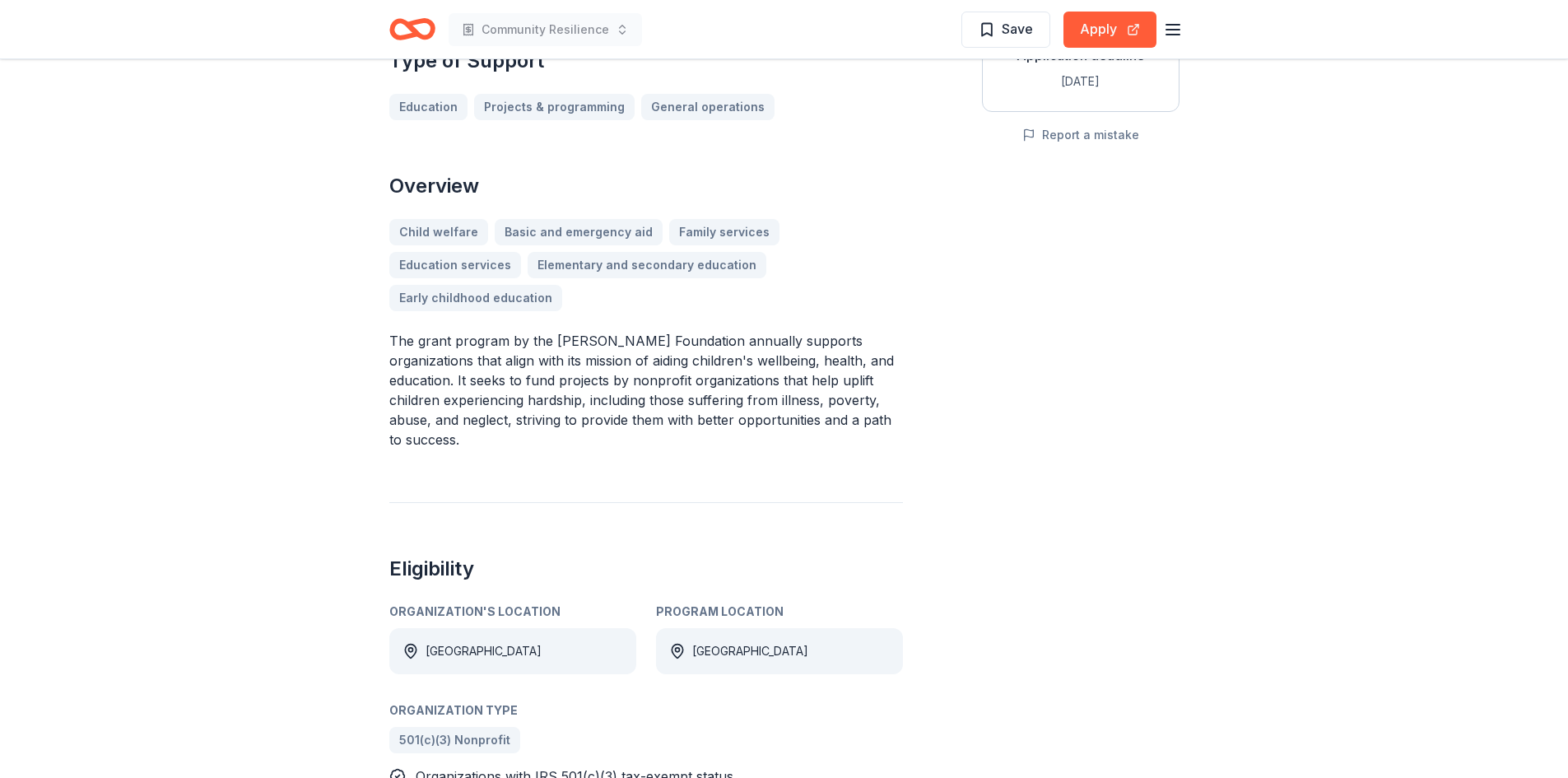
scroll to position [165, 0]
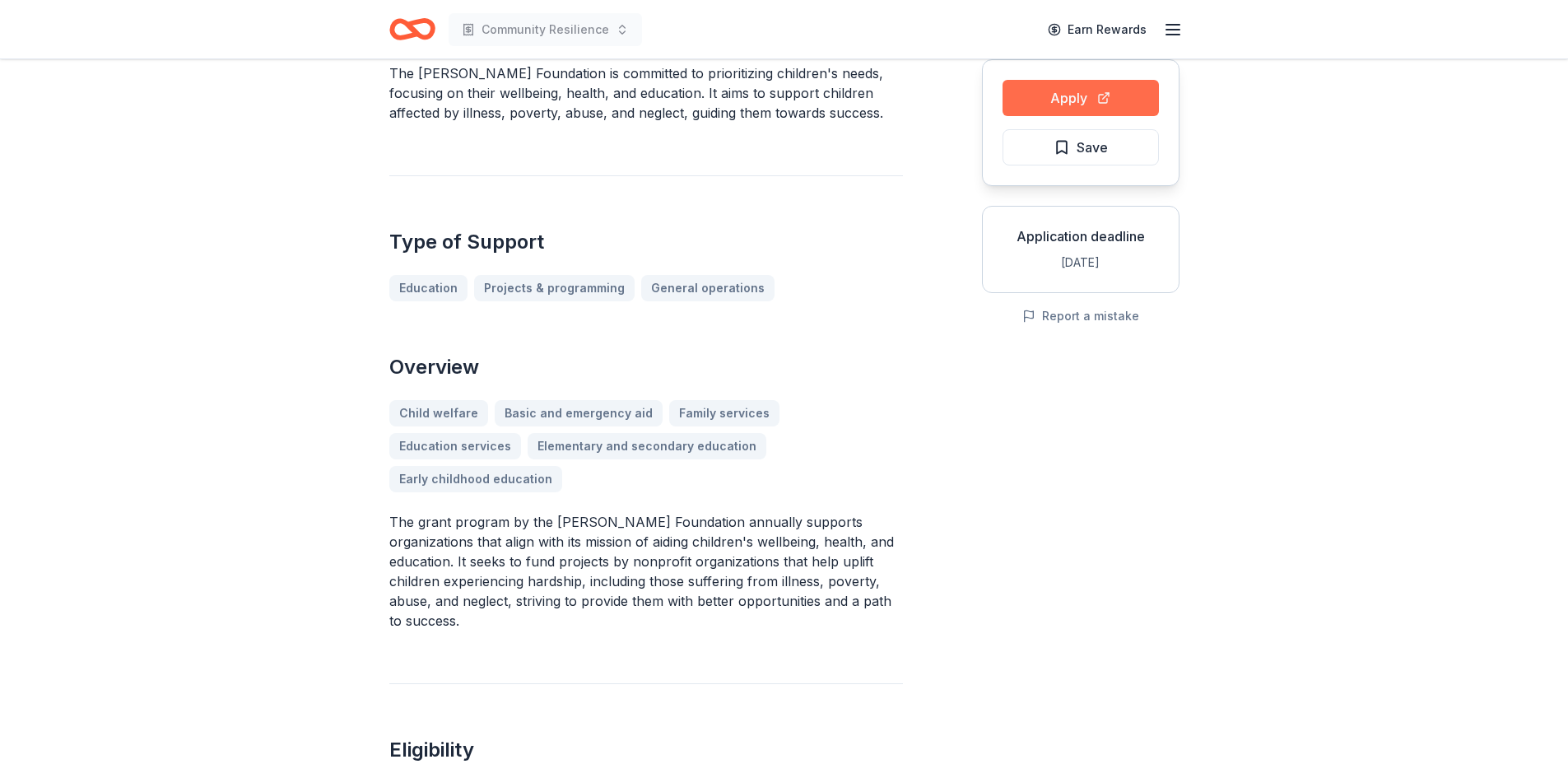
click at [1098, 86] on button "Apply" at bounding box center [1081, 98] width 156 height 36
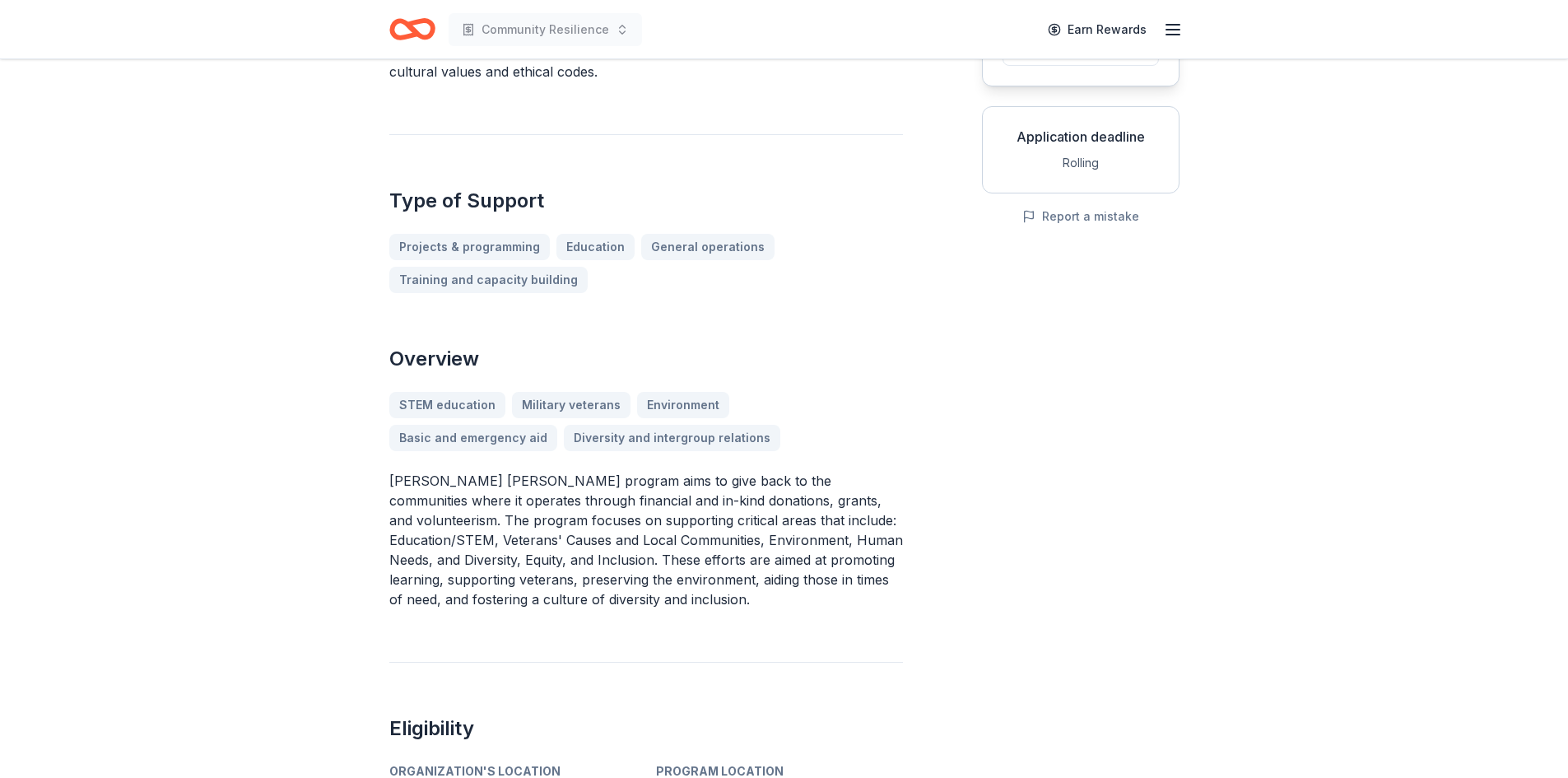
scroll to position [494, 0]
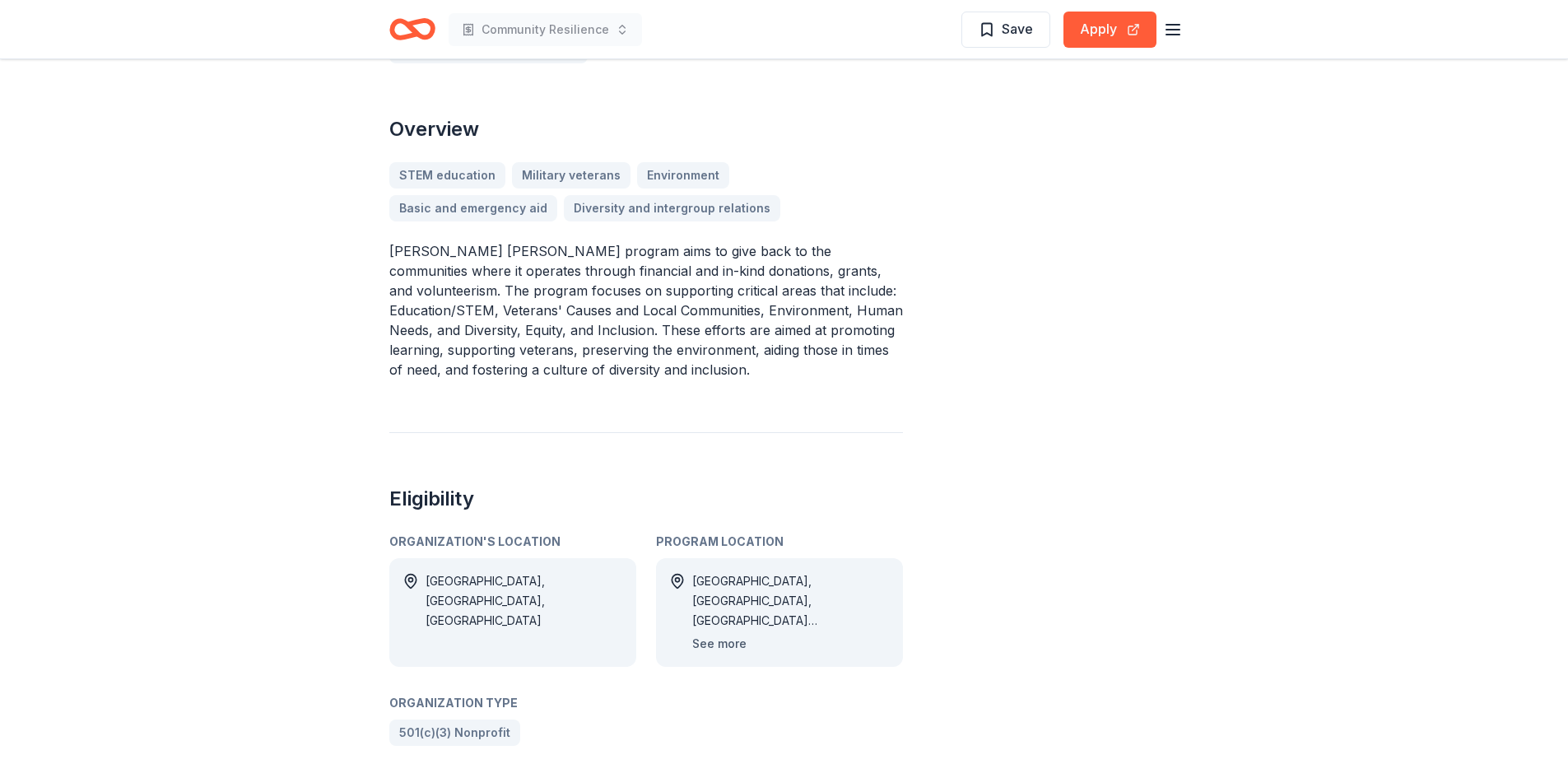
click at [730, 647] on button "See more" at bounding box center [719, 644] width 54 height 20
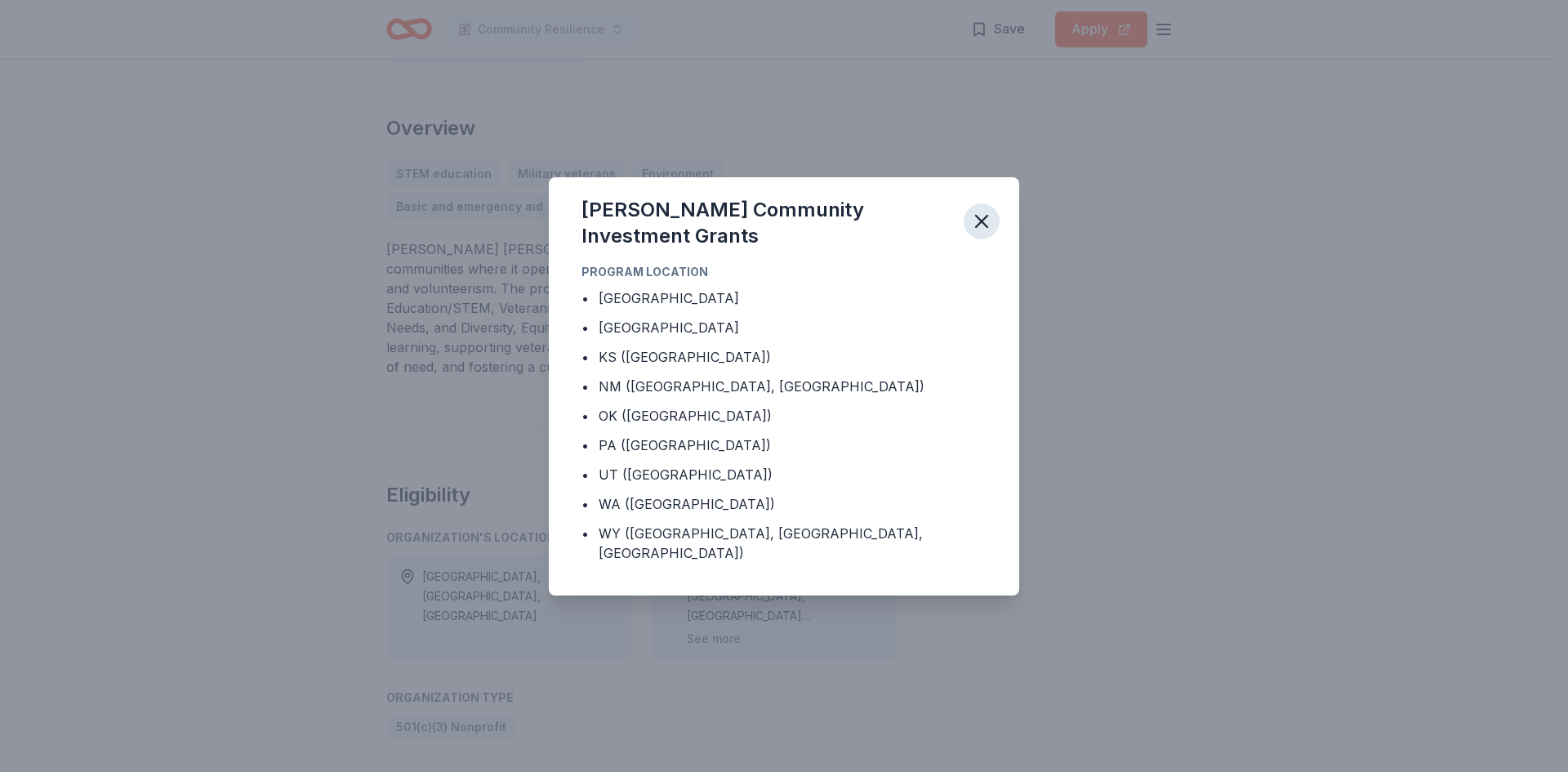
click at [978, 222] on icon "button" at bounding box center [982, 222] width 23 height 23
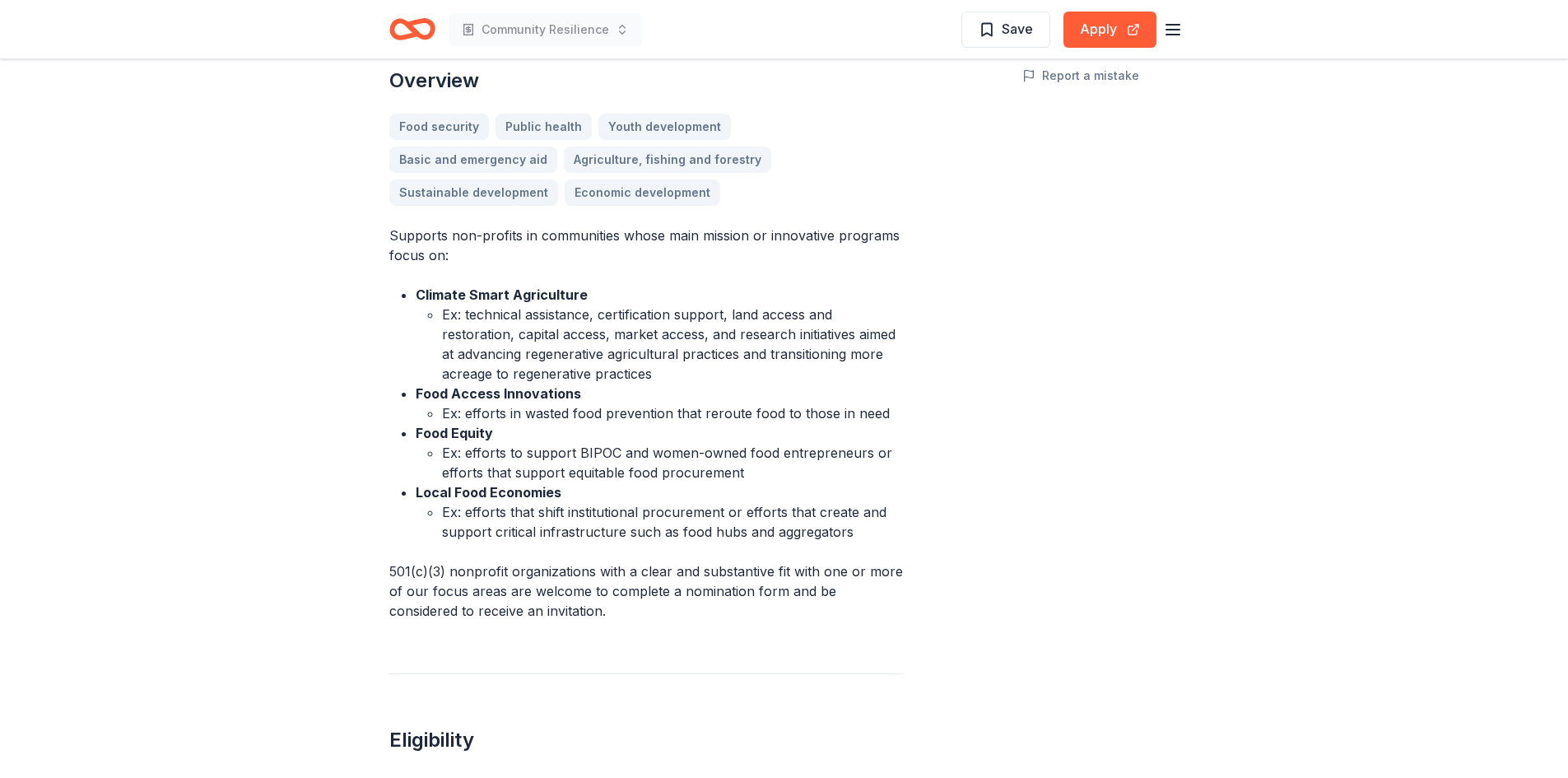
scroll to position [412, 0]
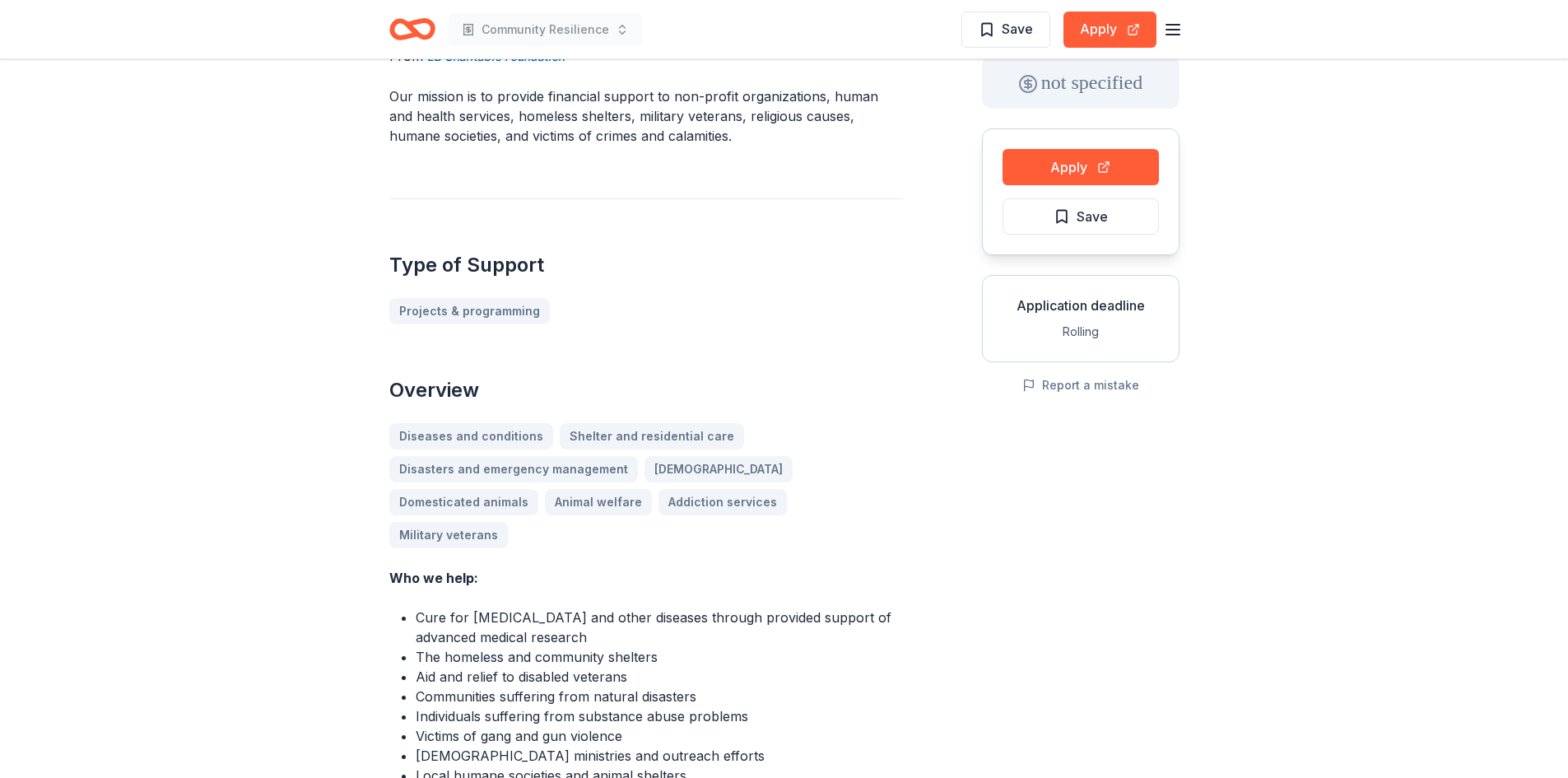
scroll to position [329, 0]
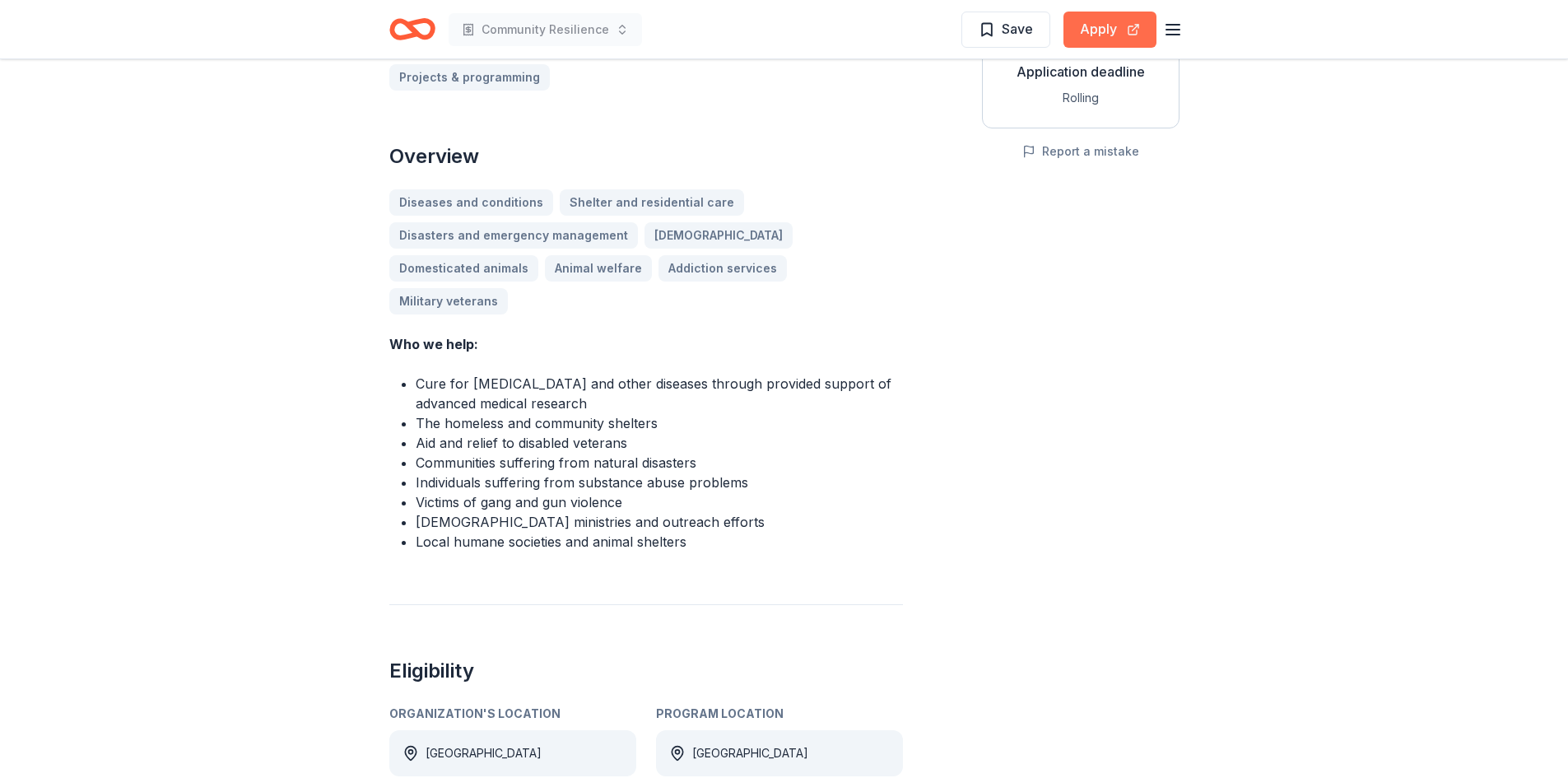
click at [1100, 24] on button "Apply" at bounding box center [1109, 29] width 93 height 36
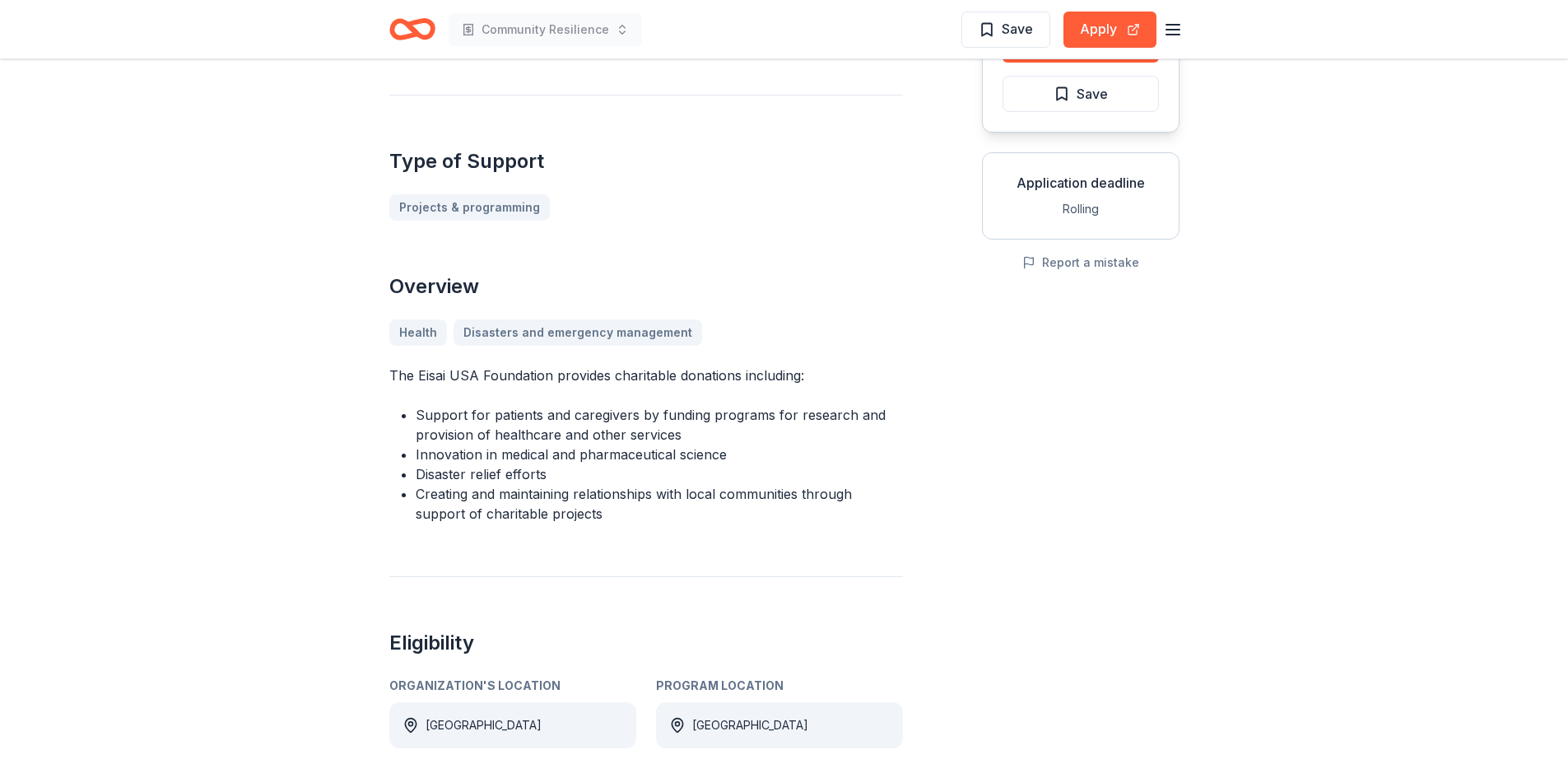
scroll to position [247, 0]
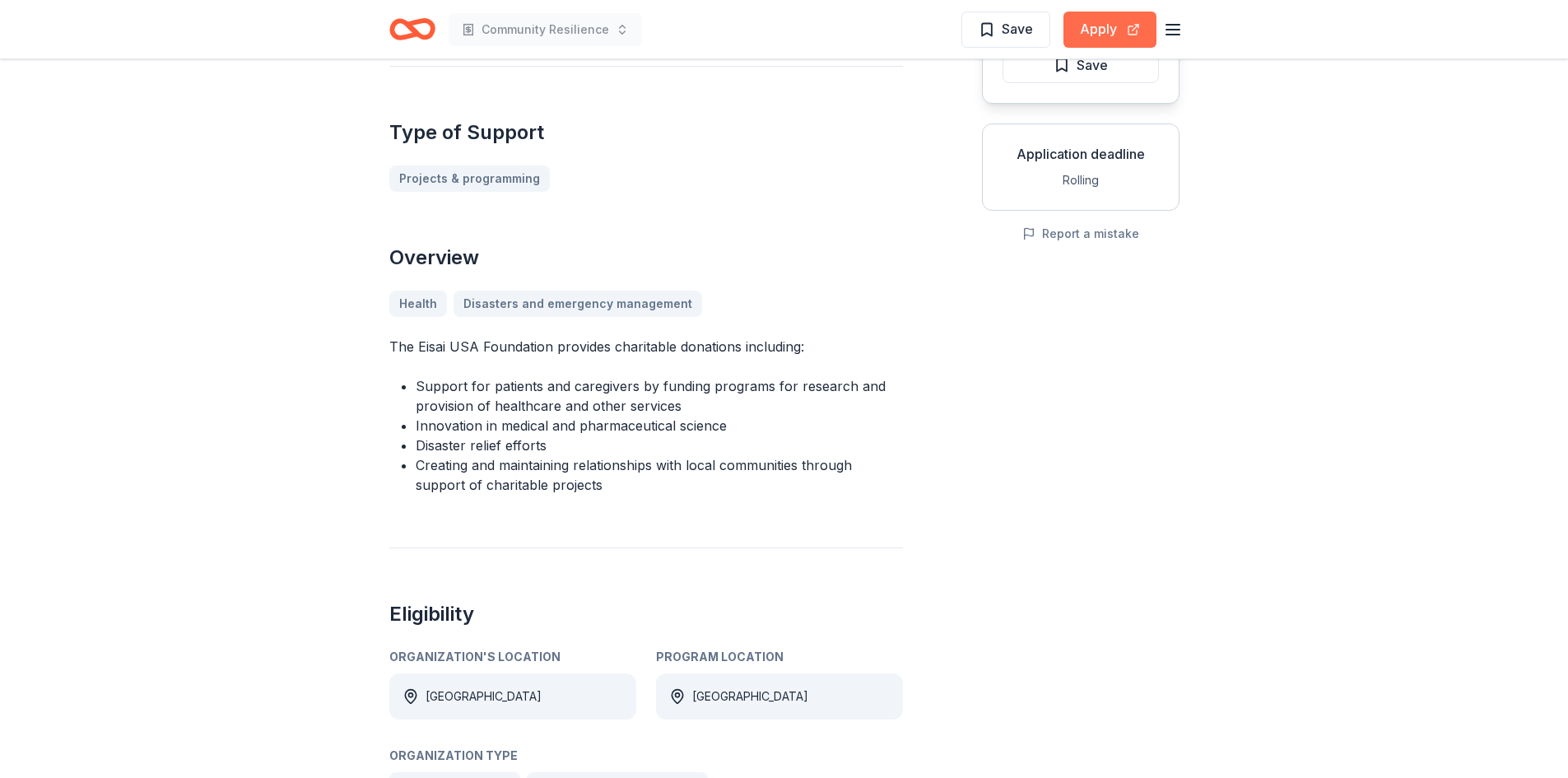
click at [1117, 28] on button "Apply" at bounding box center [1109, 29] width 93 height 36
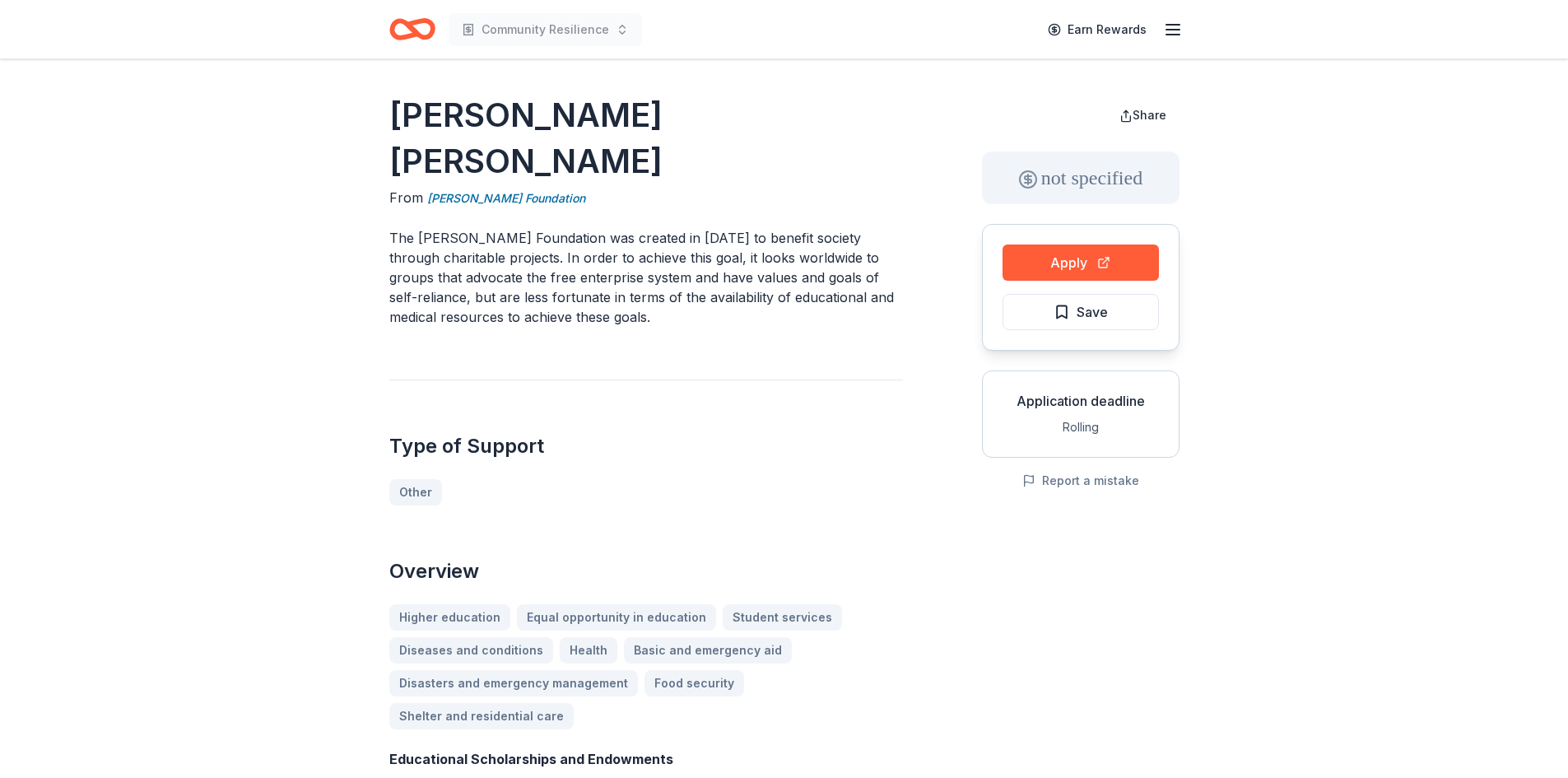
click at [897, 279] on p "The [PERSON_NAME] Foundation was created in [DATE] to benefit society through c…" at bounding box center [646, 277] width 514 height 98
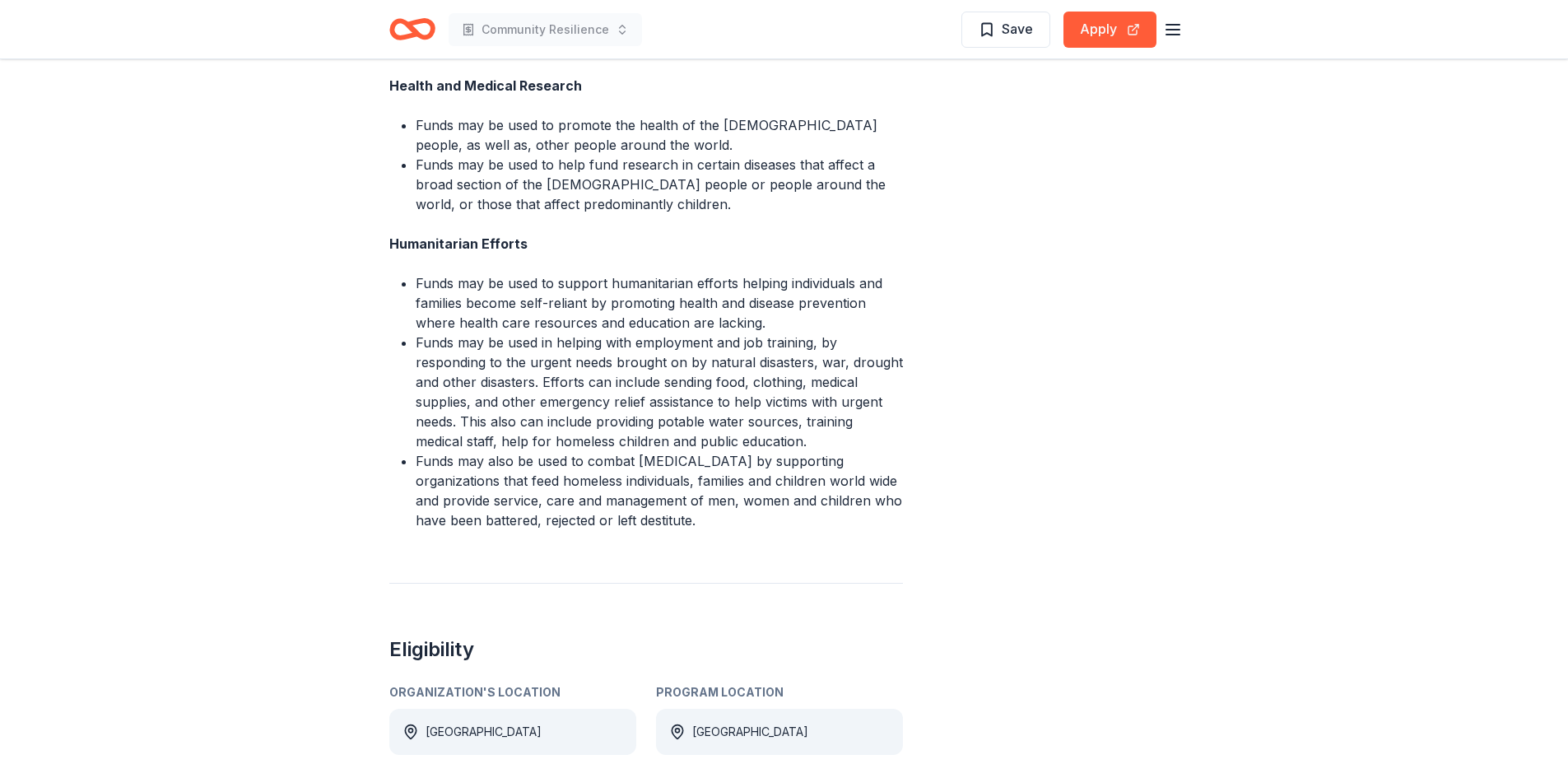
scroll to position [1153, 0]
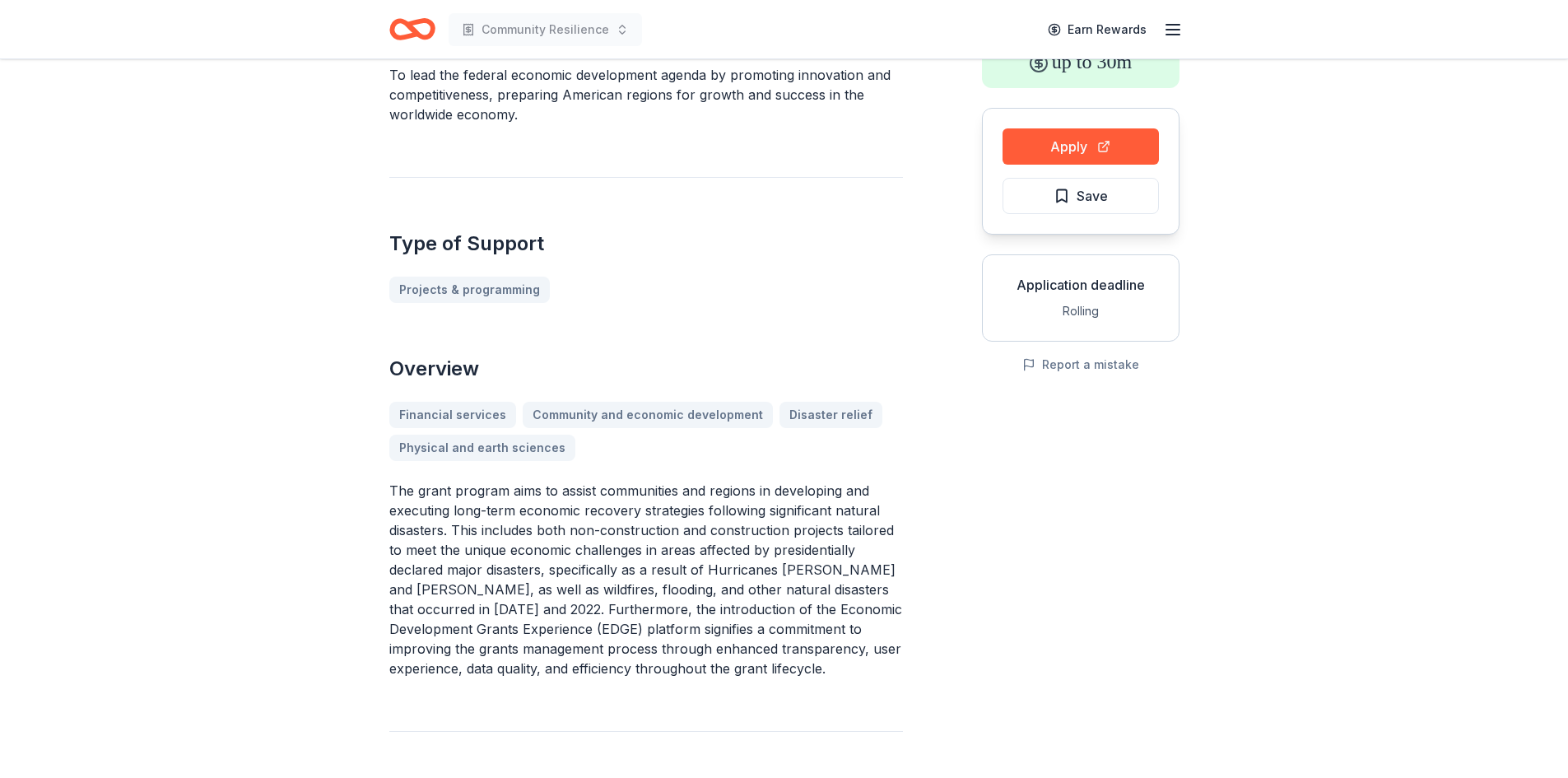
scroll to position [165, 0]
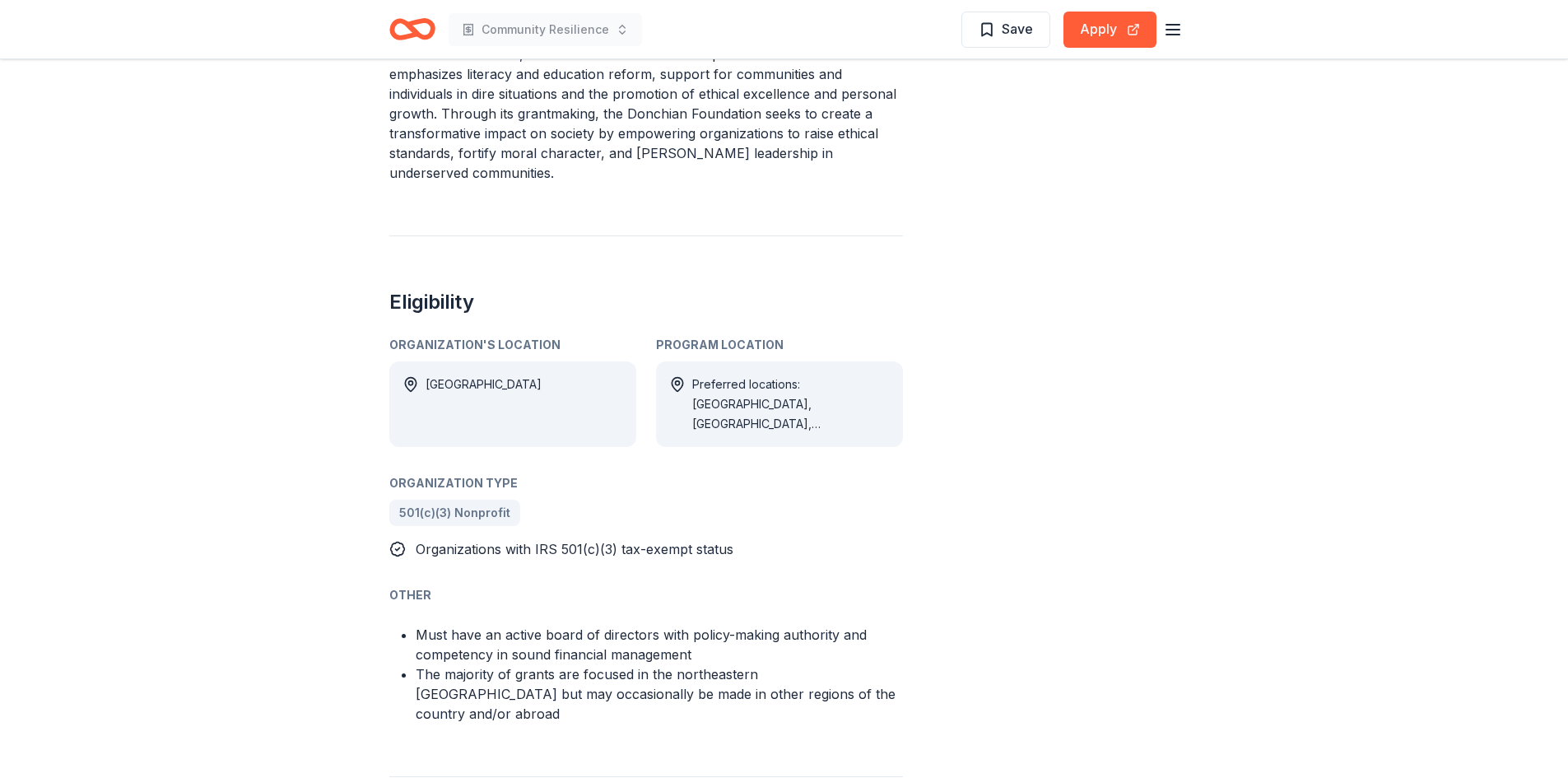
scroll to position [1153, 0]
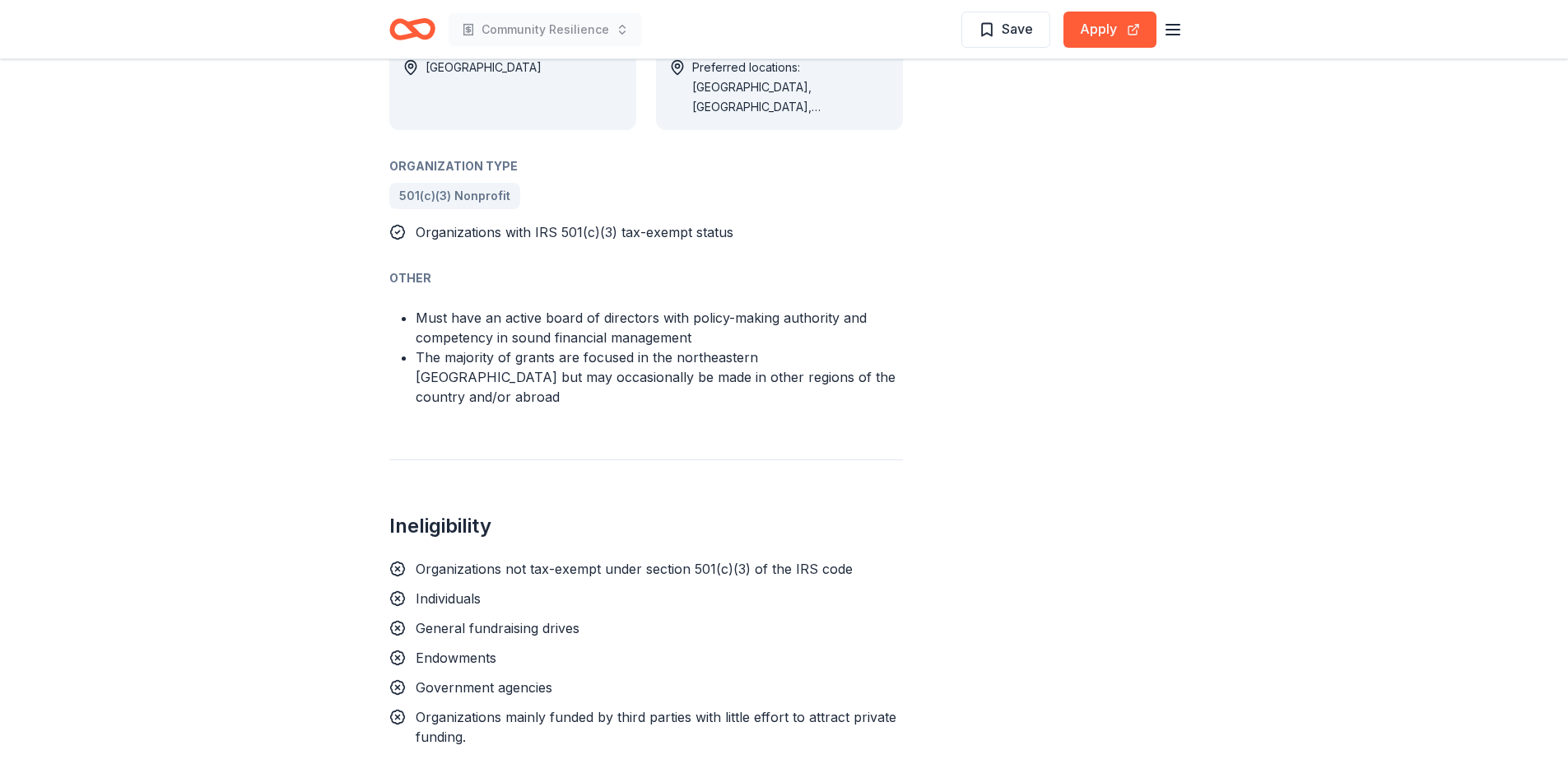
click at [804, 90] on div "Preferred locations: CT, ME, MA, NH, NY, RI, VT, All eligible locations: Global" at bounding box center [791, 87] width 198 height 59
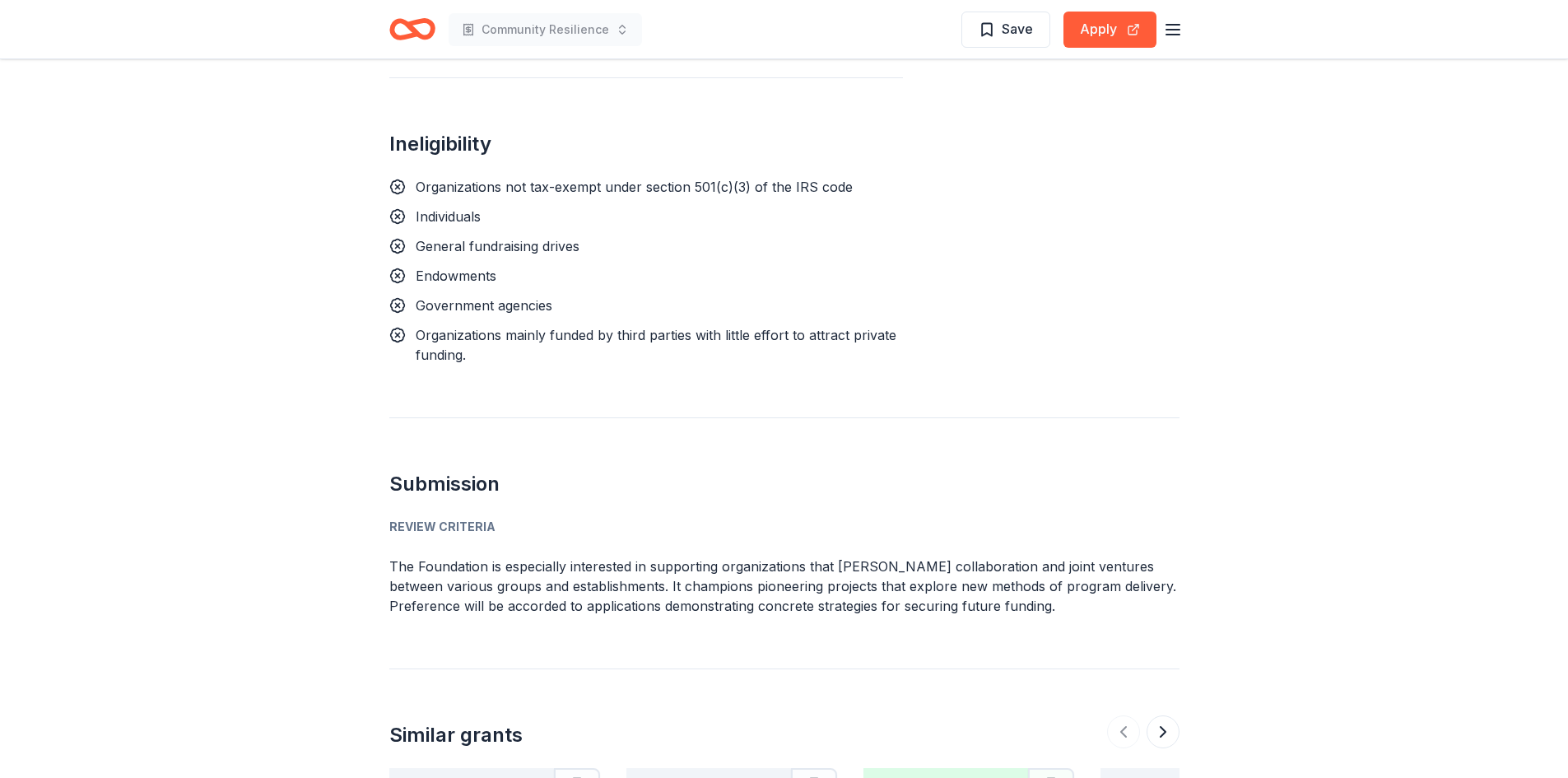
scroll to position [1565, 0]
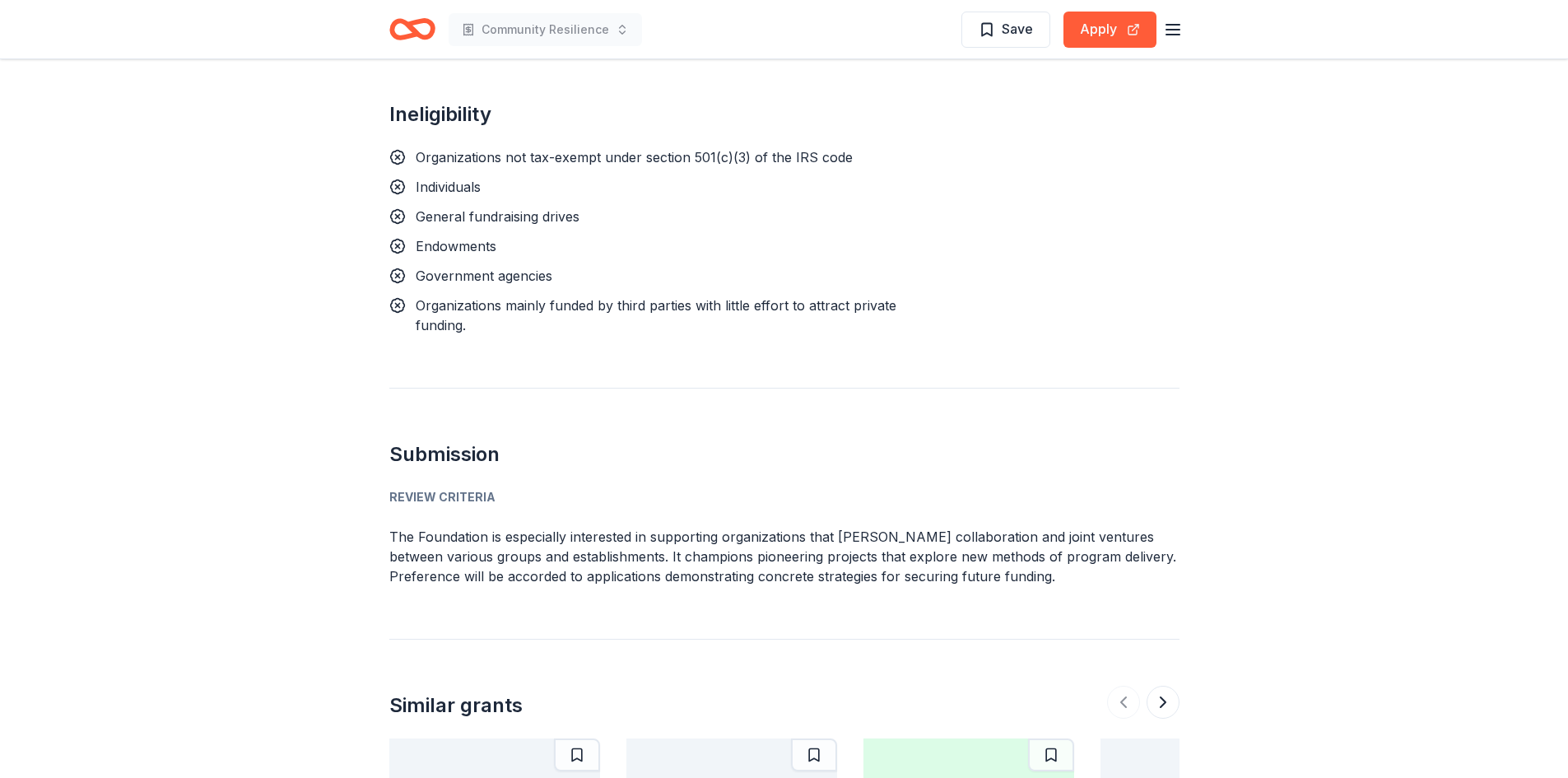
click at [407, 47] on icon "Home" at bounding box center [412, 29] width 46 height 39
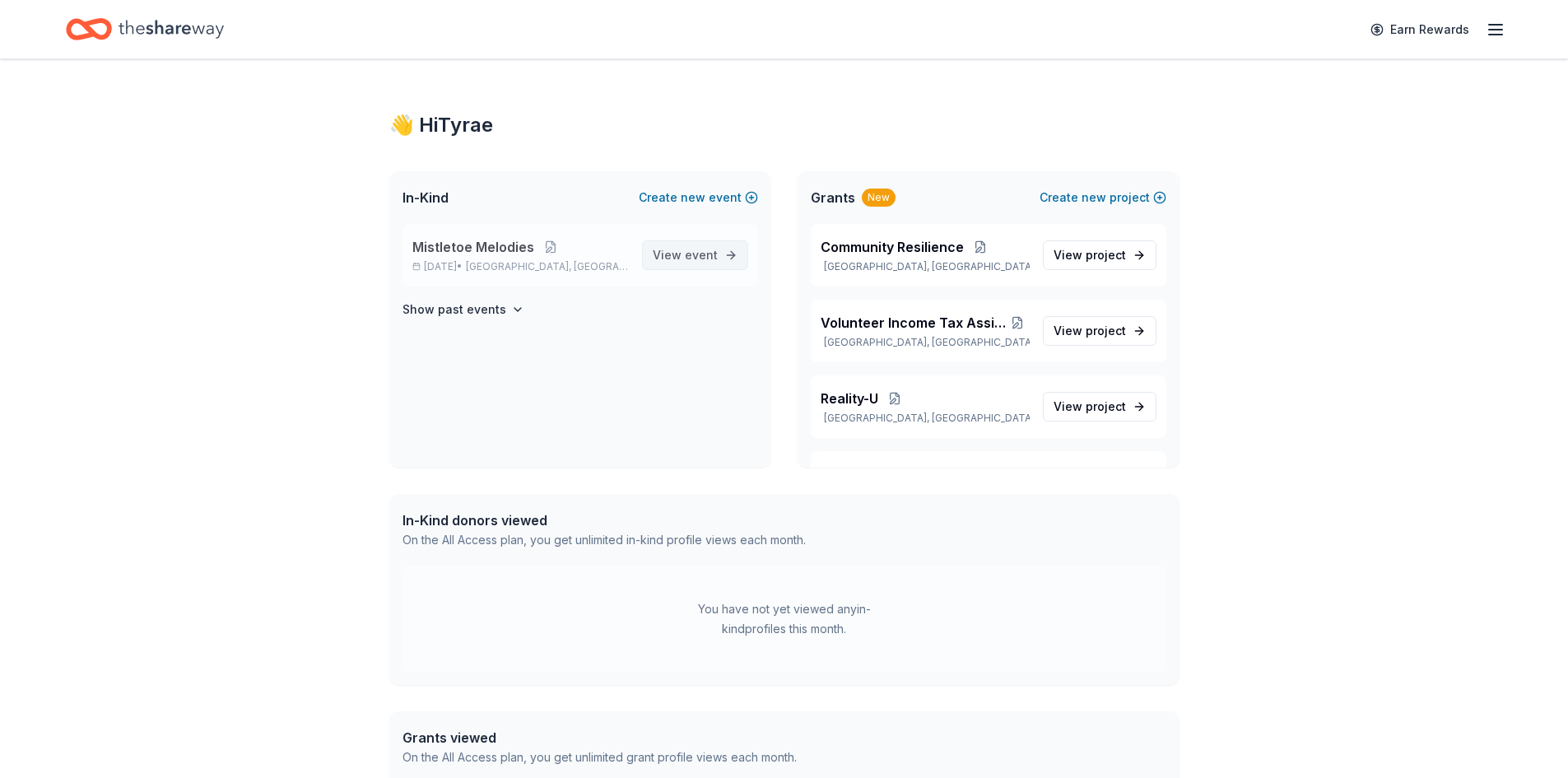
click at [686, 248] on span "View event" at bounding box center [685, 255] width 65 height 20
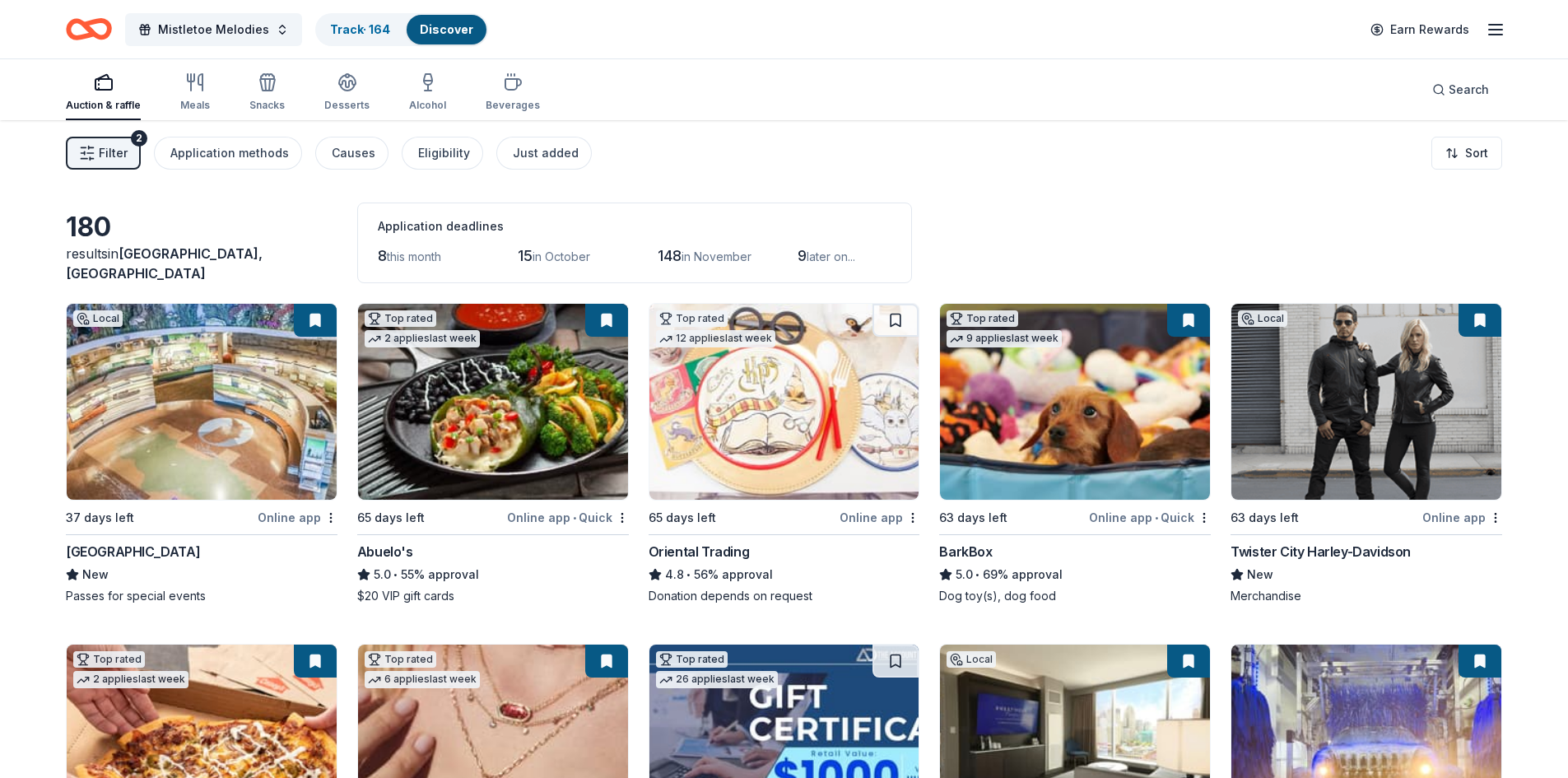
click at [441, 28] on link "Discover" at bounding box center [446, 29] width 53 height 14
click at [365, 30] on link "Track · 164" at bounding box center [360, 29] width 60 height 14
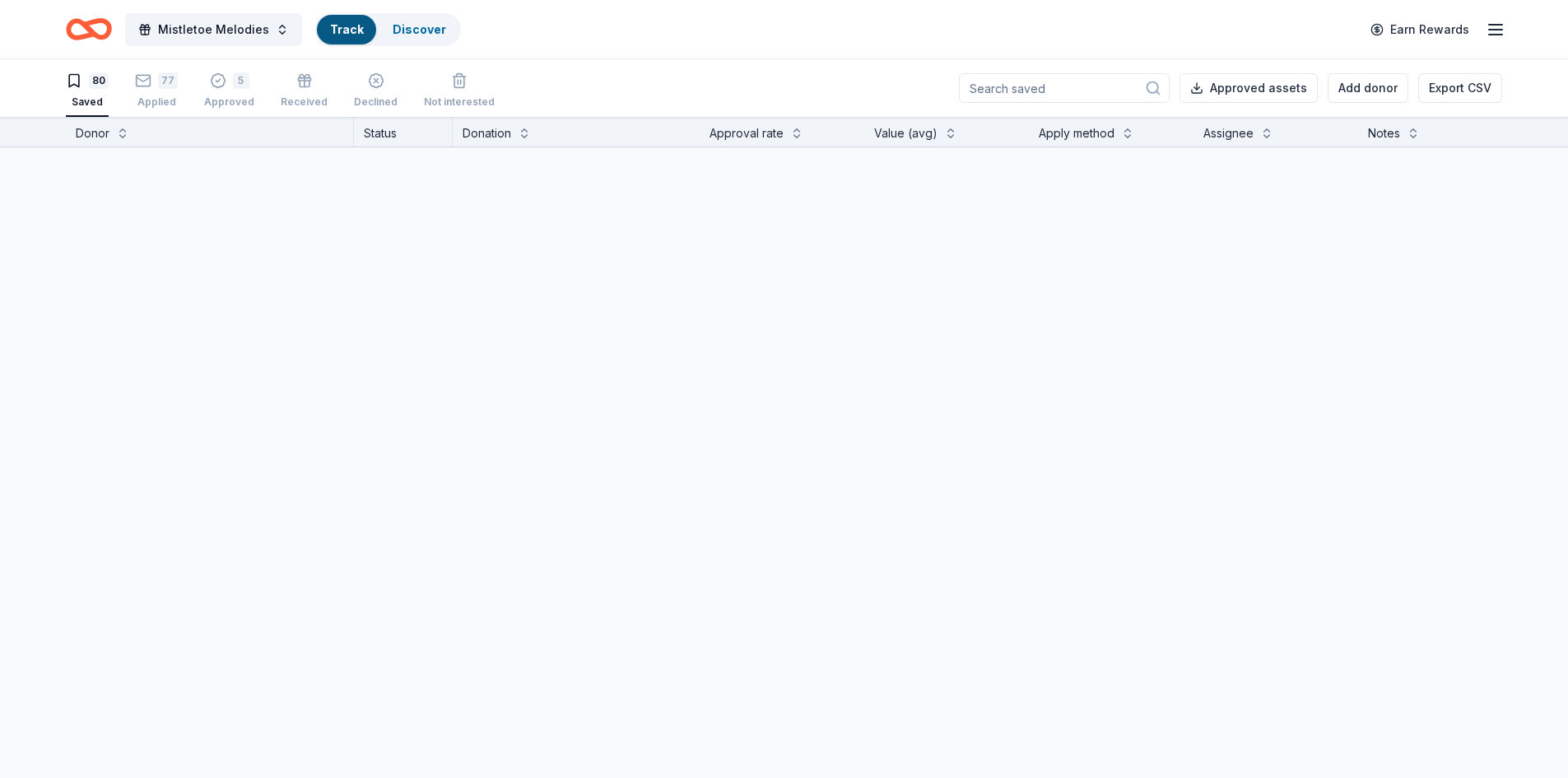
scroll to position [1, 0]
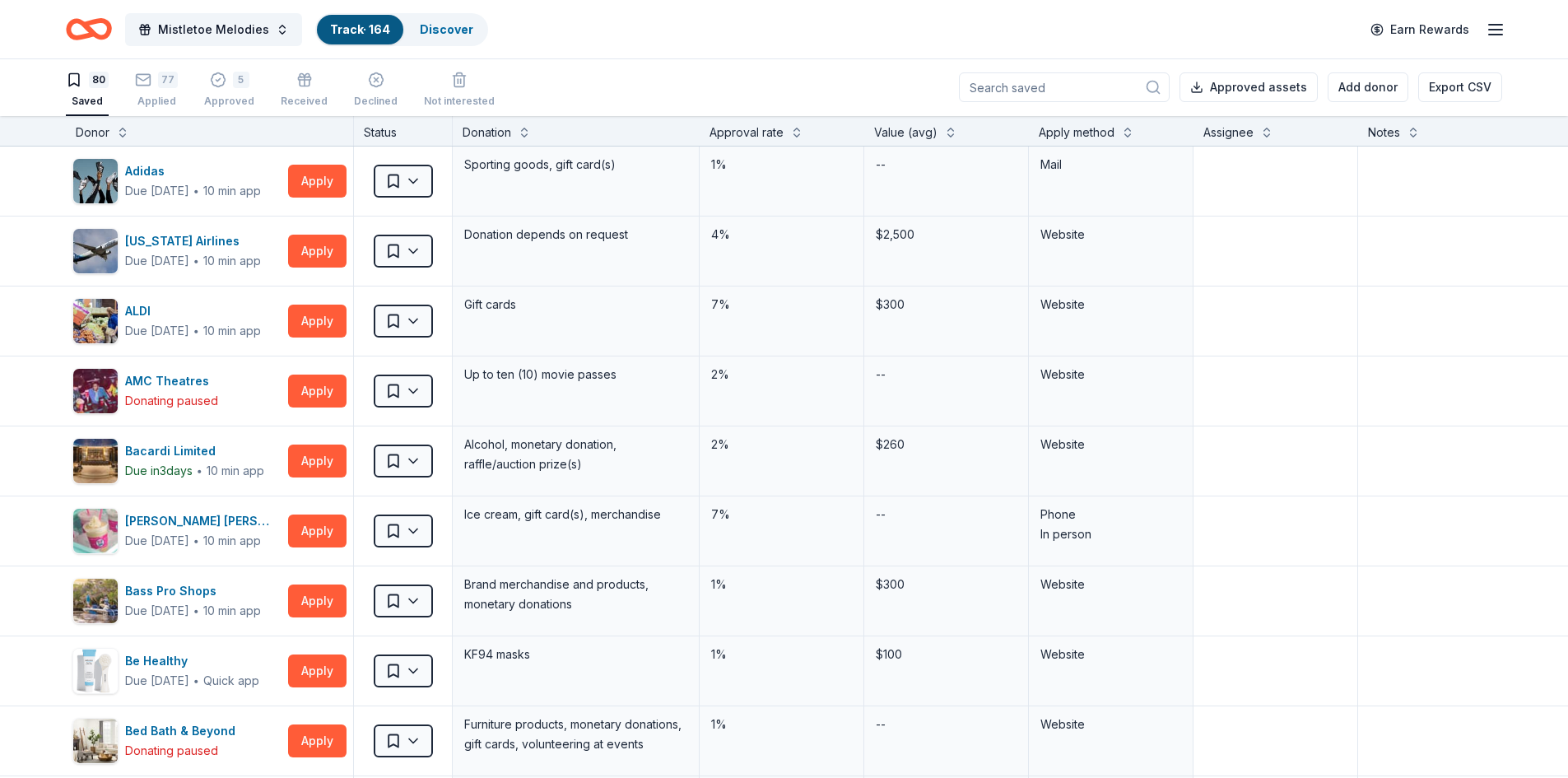
click at [447, 48] on div "Mistletoe Melodies Track · 164 Discover" at bounding box center [277, 29] width 422 height 39
click at [450, 40] on div "Discover" at bounding box center [447, 29] width 80 height 29
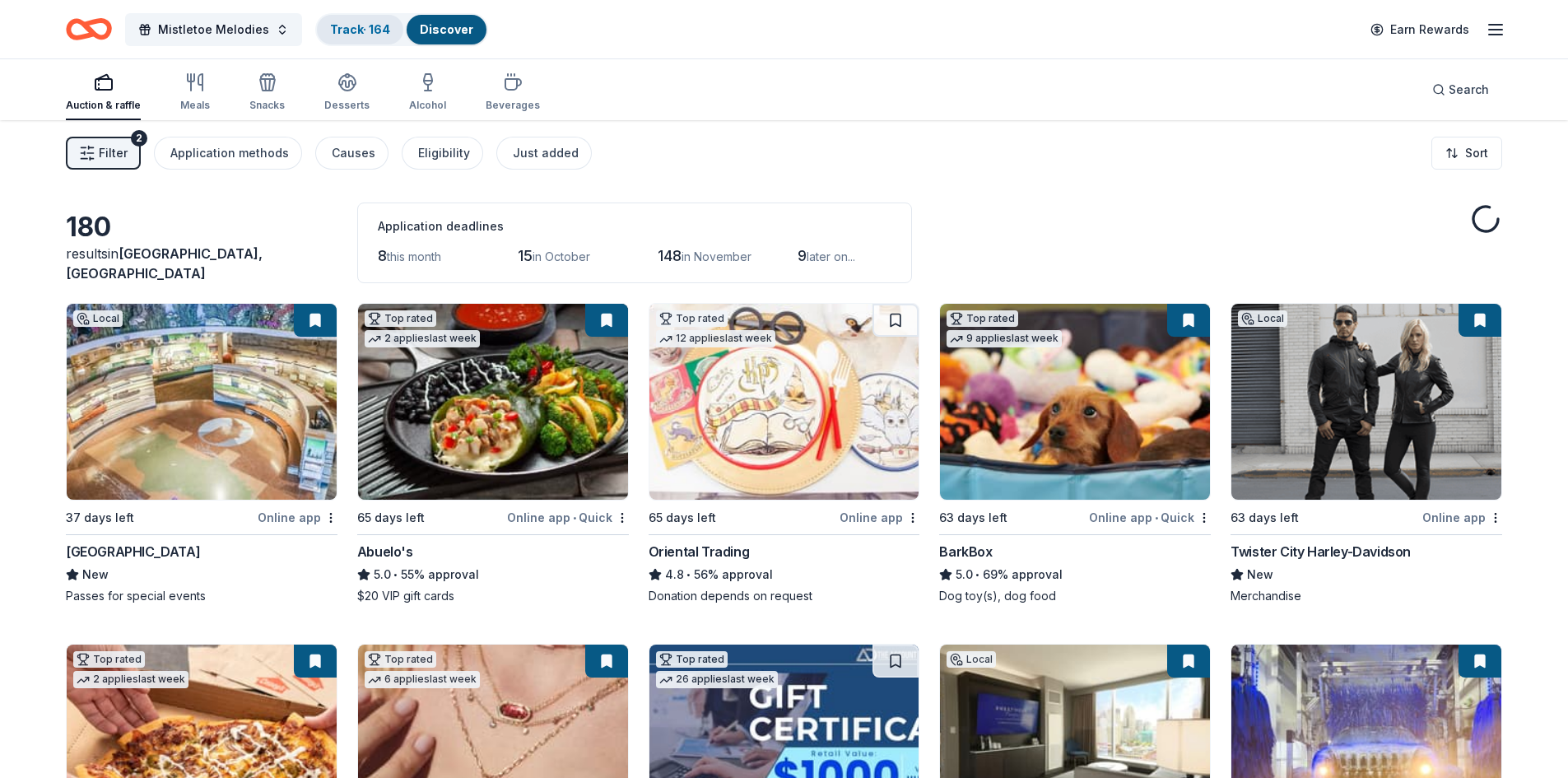
click at [352, 37] on div "Track · 164" at bounding box center [359, 29] width 86 height 29
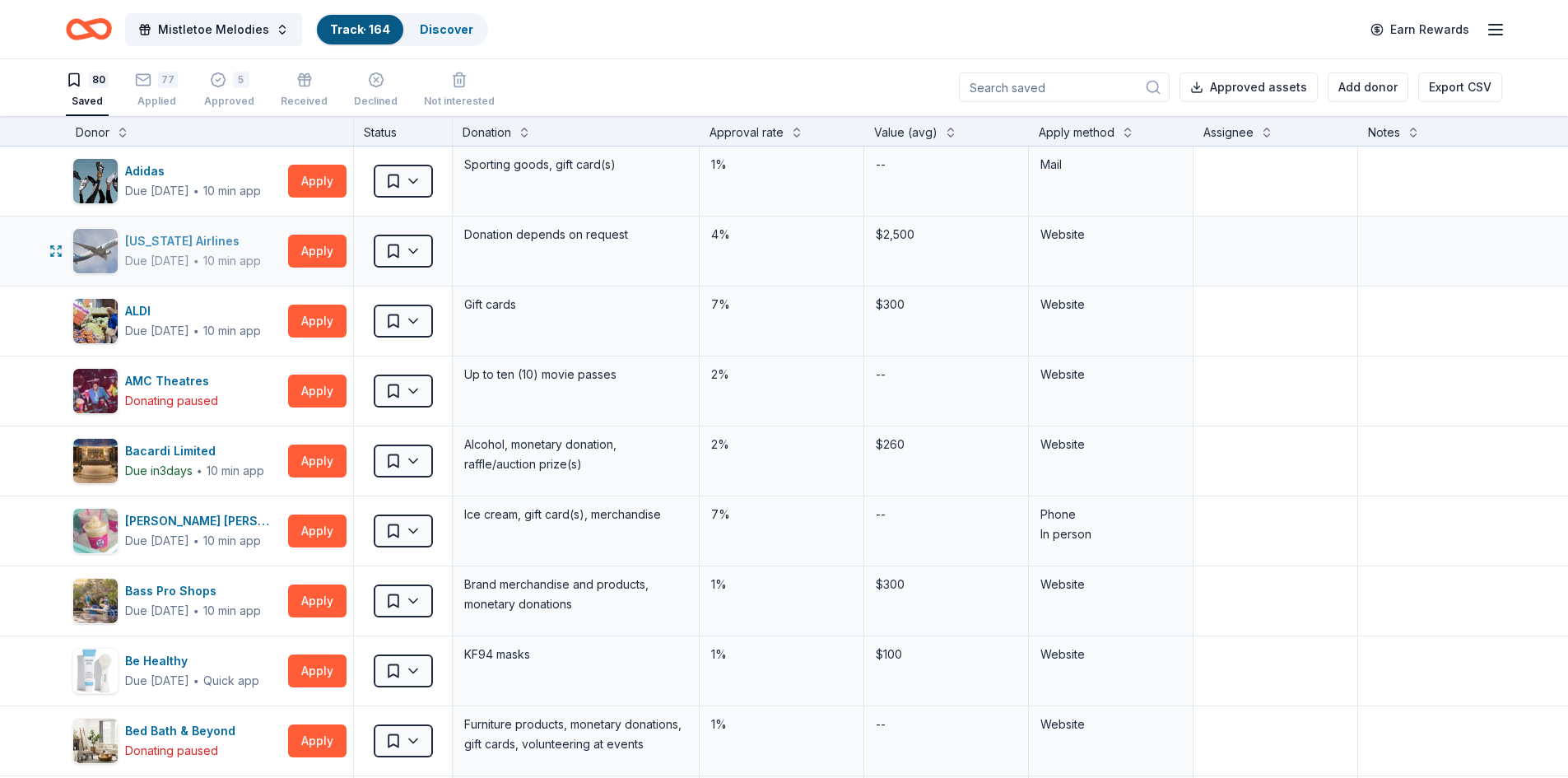
click at [175, 248] on div "Alaska Airlines" at bounding box center [192, 241] width 136 height 20
click at [147, 312] on div "ALDI" at bounding box center [192, 311] width 136 height 20
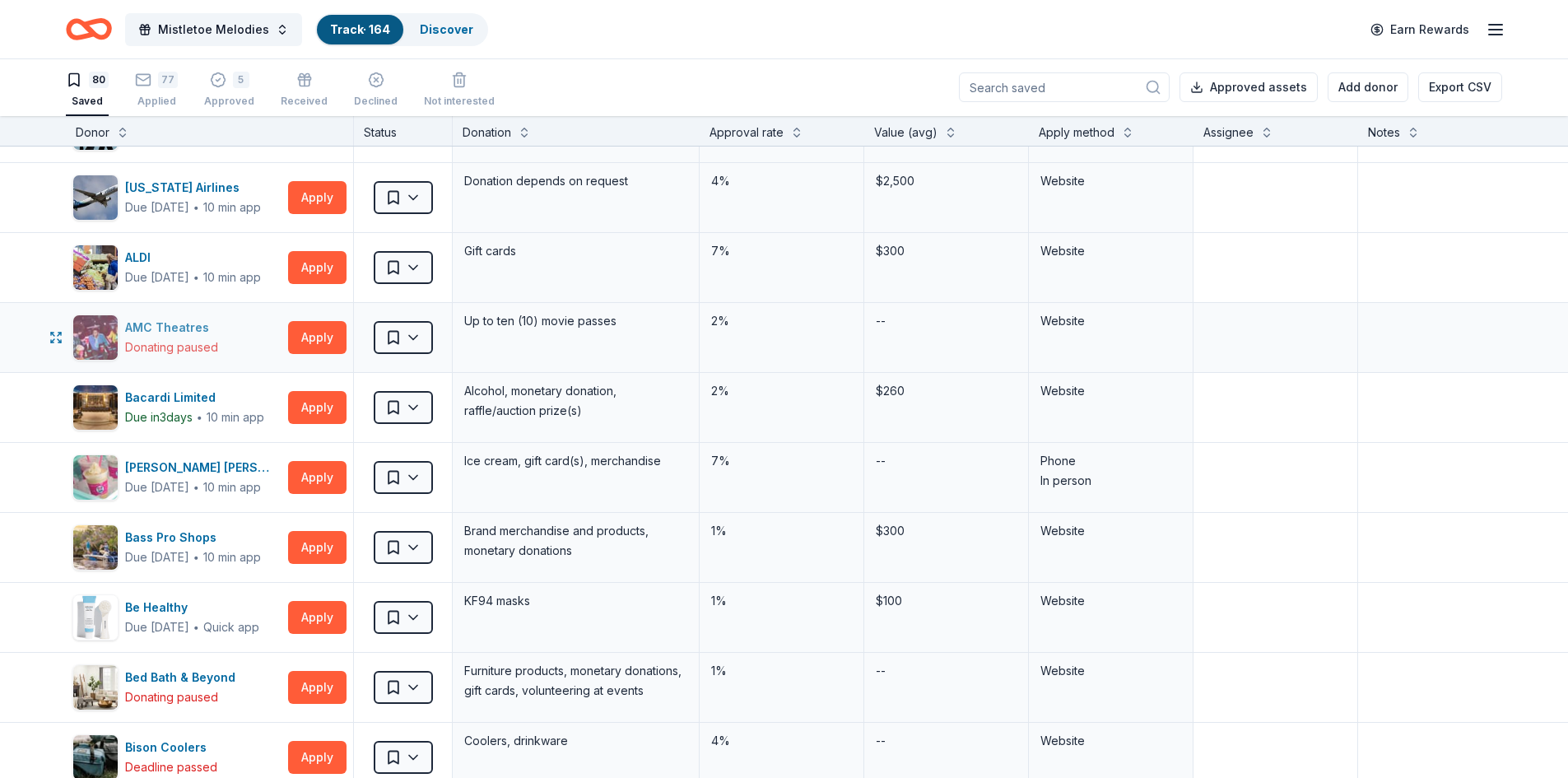
scroll to position [165, 0]
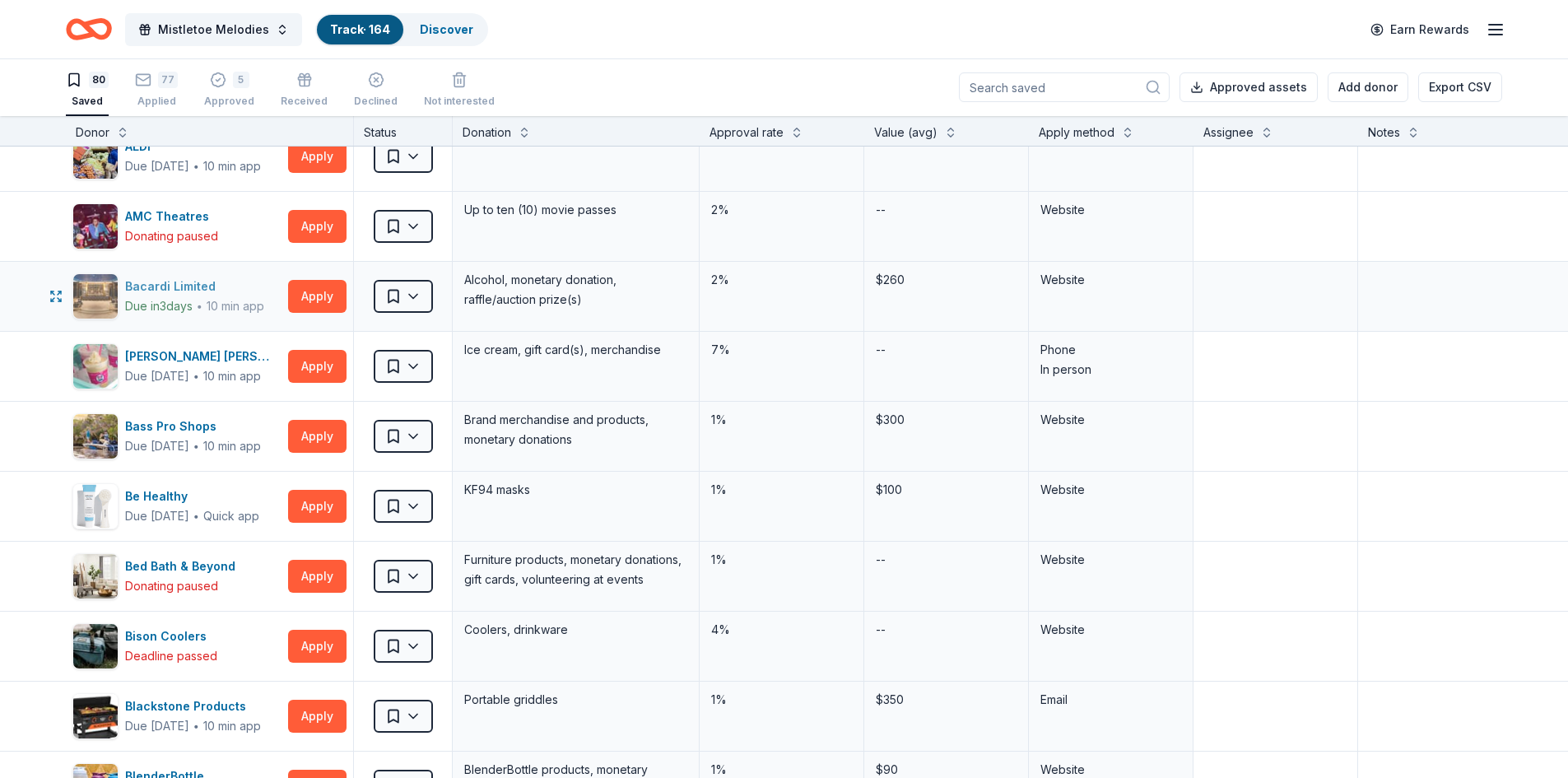
click at [196, 284] on div "Bacardi Limited" at bounding box center [194, 287] width 139 height 20
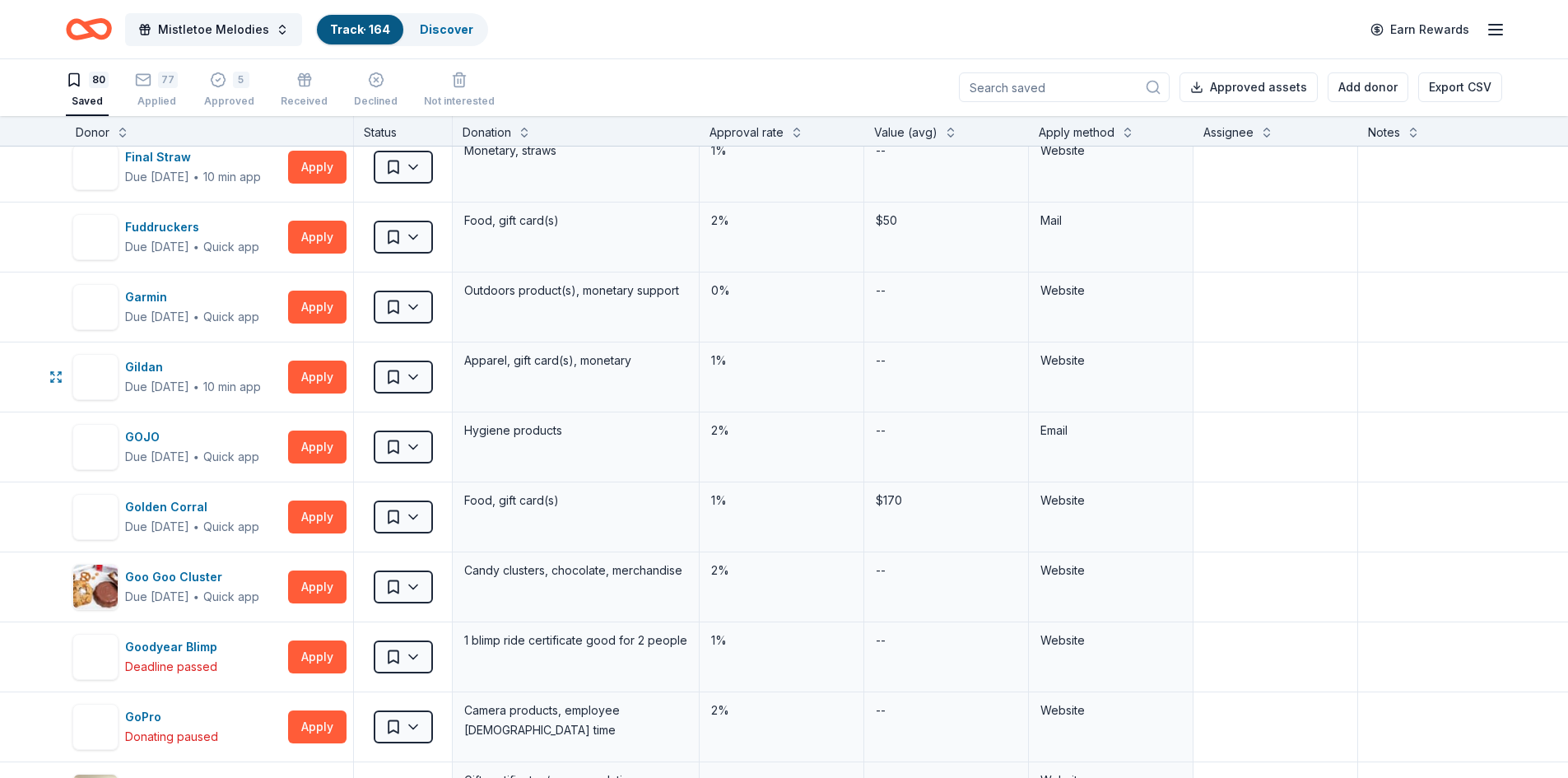
scroll to position [1811, 0]
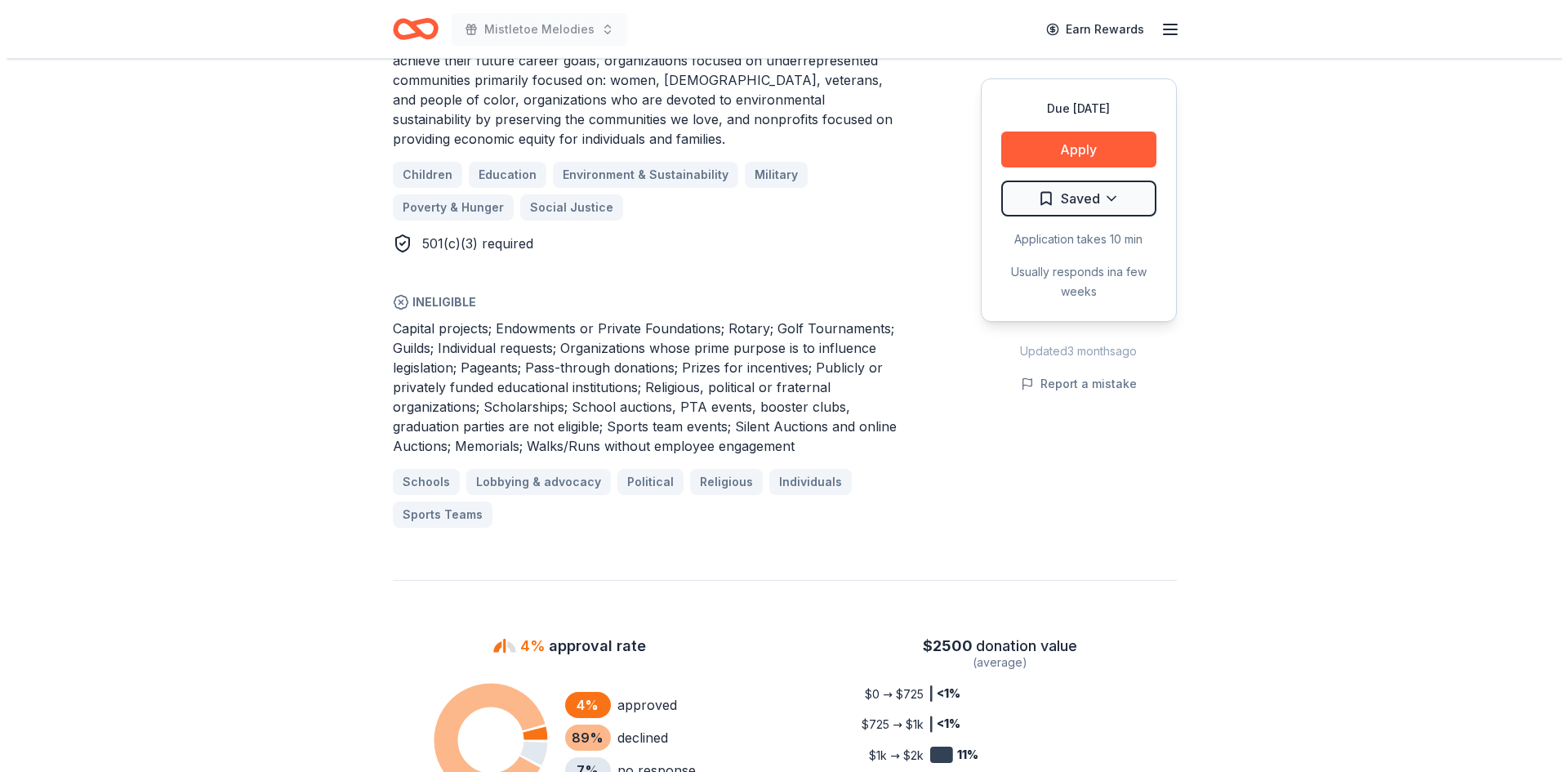
scroll to position [981, 0]
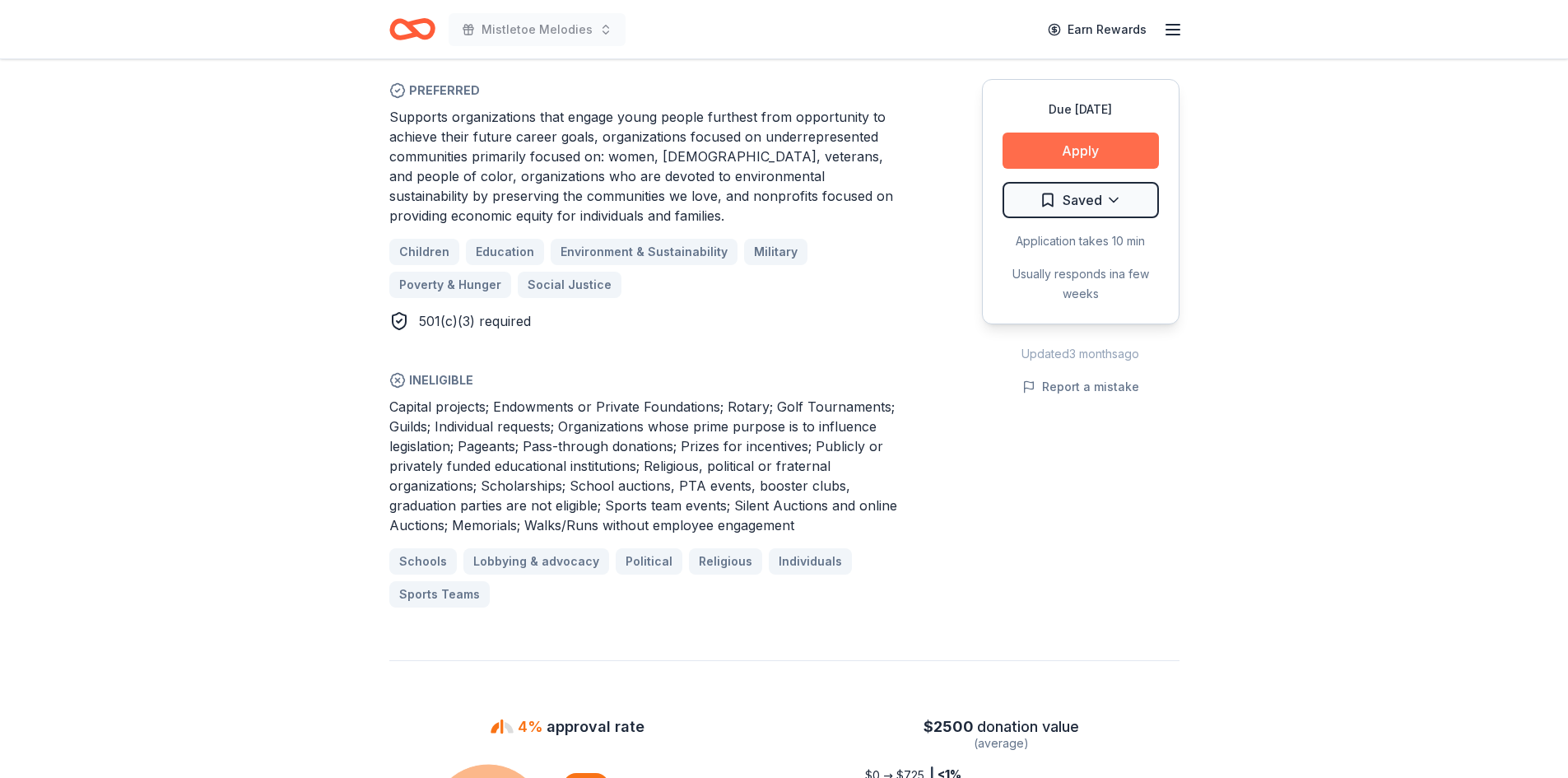
click at [1071, 152] on button "Apply" at bounding box center [1081, 150] width 156 height 36
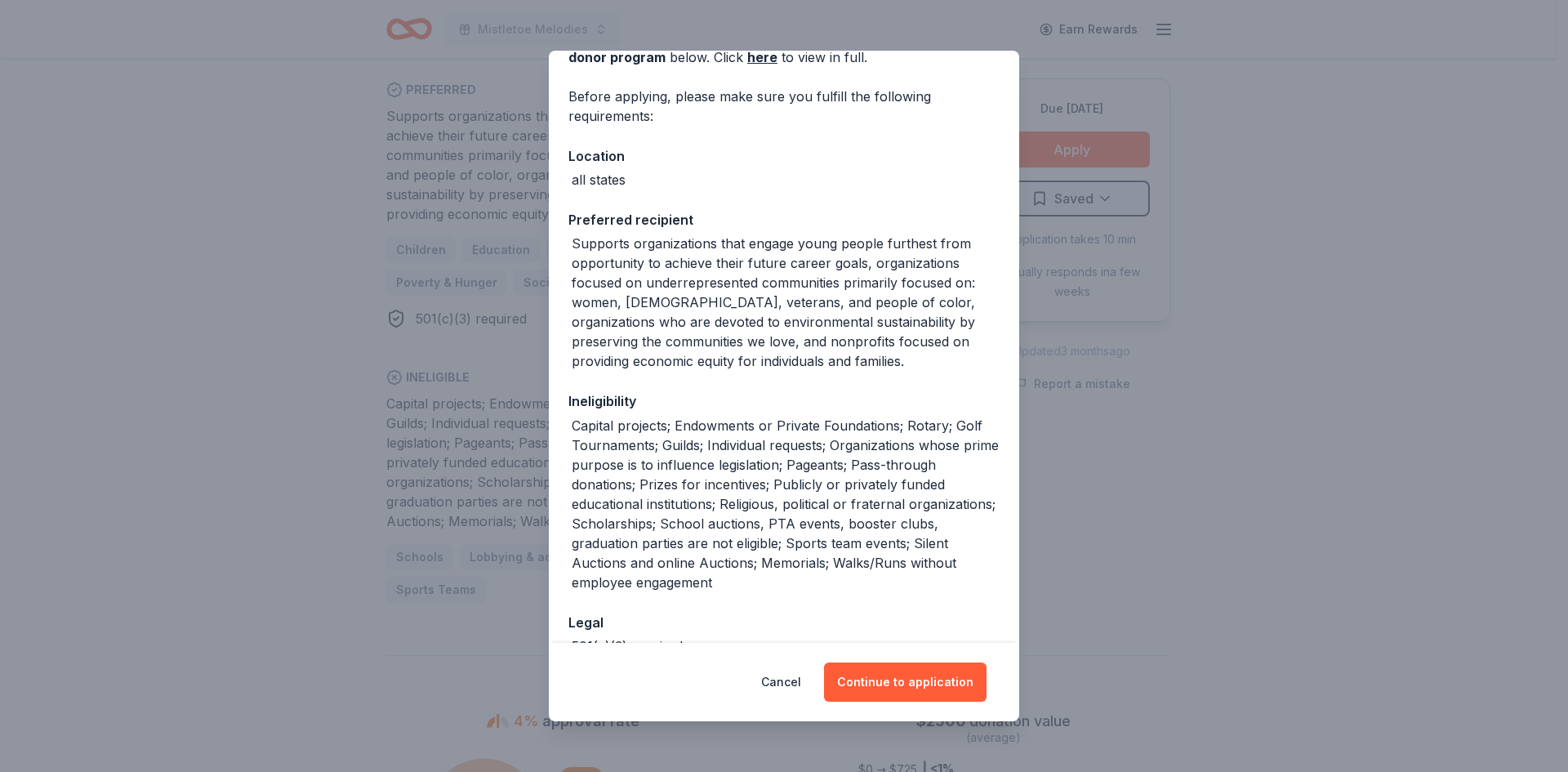
scroll to position [202, 0]
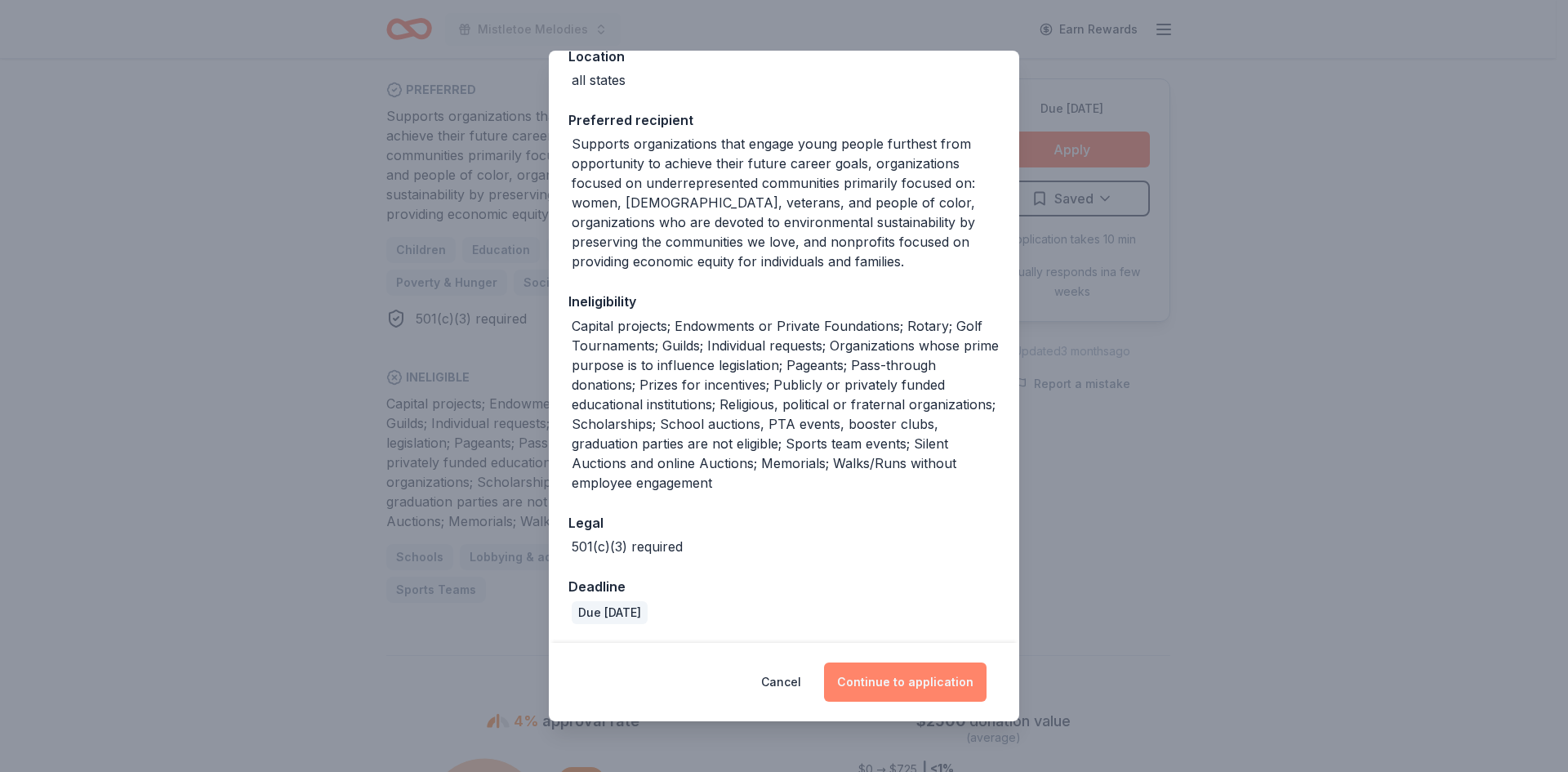
click at [881, 689] on button "Continue to application" at bounding box center [905, 682] width 163 height 40
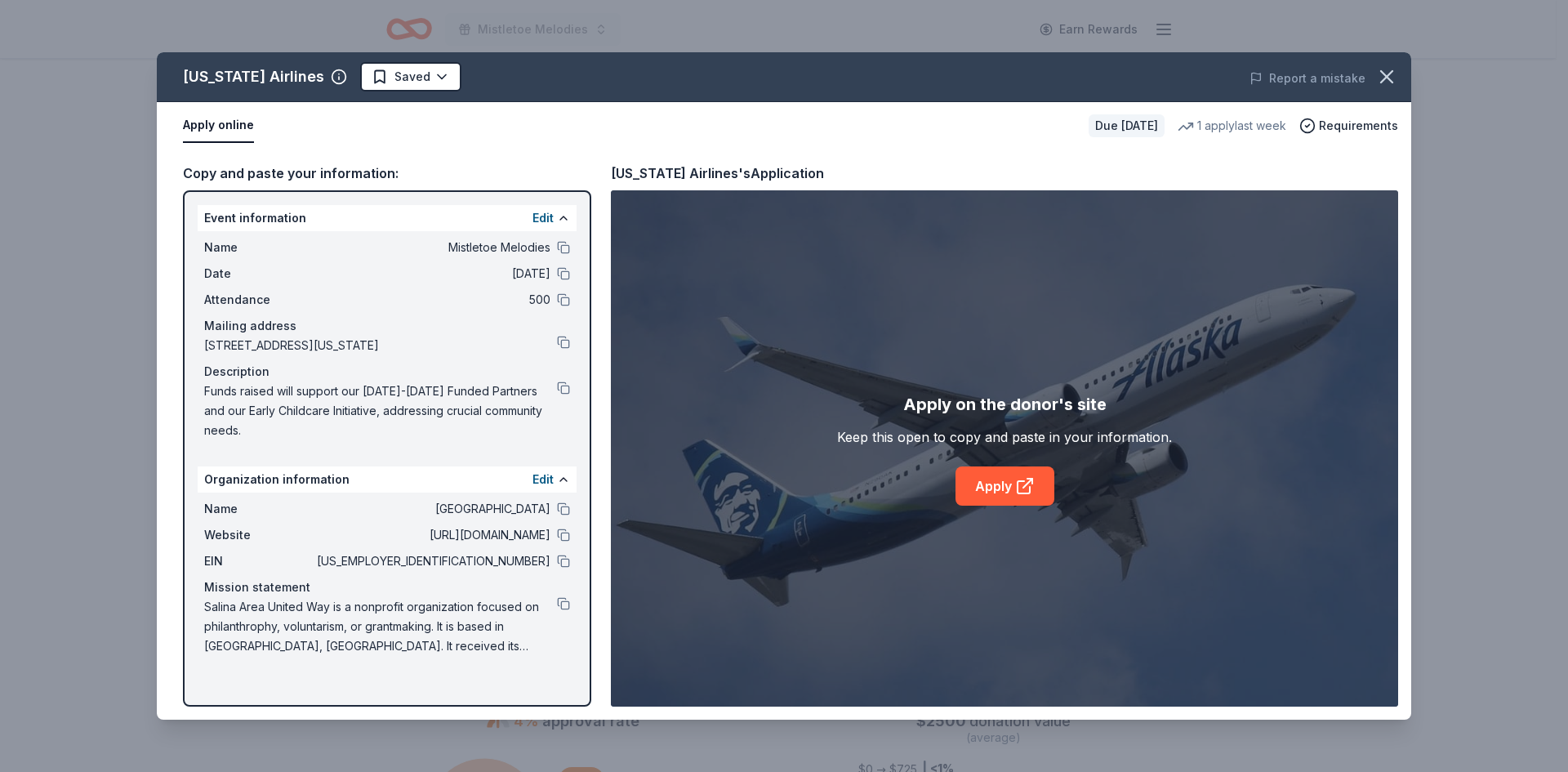
click at [454, 599] on span "Salina Area United Way is a nonprofit organization focused on philanthrophy, vo…" at bounding box center [380, 627] width 353 height 59
click at [539, 461] on div "Event information Edit Name Mistletoe Melodies Date 12/19/25 Attendance 500 Mai…" at bounding box center [387, 448] width 408 height 517
click at [542, 476] on button "Edit" at bounding box center [543, 480] width 21 height 19
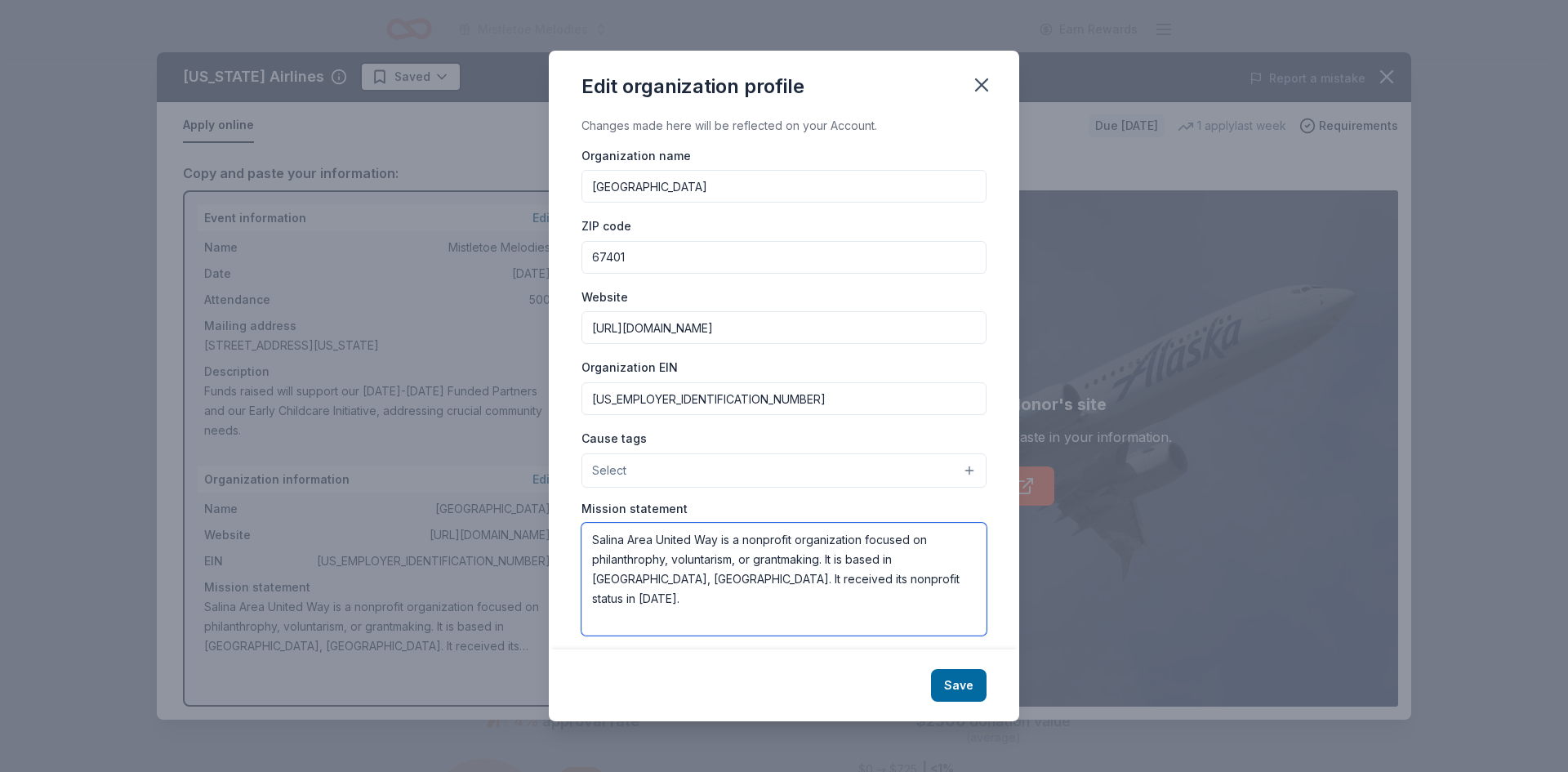
click at [714, 574] on textarea "Salina Area United Way is a nonprofit organization focused on philanthrophy, vo…" at bounding box center [784, 579] width 405 height 113
drag, startPoint x: 756, startPoint y: 559, endPoint x: 822, endPoint y: 560, distance: 66.0
click at [822, 560] on textarea "Salina Area United Way is a nonprofit organization focused on philanthrophy, vo…" at bounding box center [784, 579] width 405 height 113
click at [745, 556] on textarea "Salina Area United Way is a nonprofit organization focused on philanthrophy, vo…" at bounding box center [784, 579] width 405 height 113
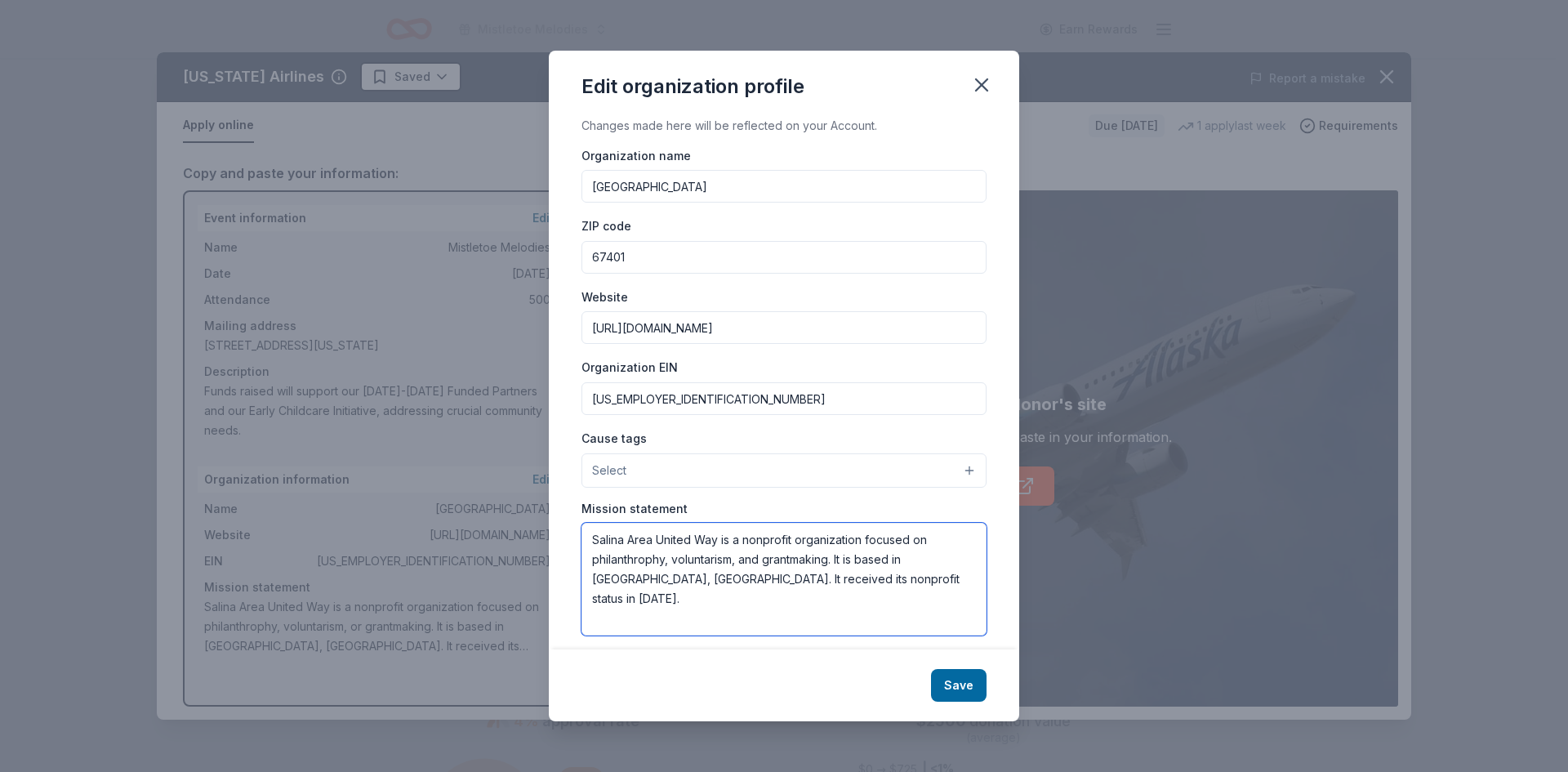
click at [815, 584] on textarea "Salina Area United Way is a nonprofit organization focused on philanthrophy, vo…" at bounding box center [784, 579] width 405 height 113
drag, startPoint x: 832, startPoint y: 585, endPoint x: 588, endPoint y: 538, distance: 248.5
click at [588, 538] on textarea "Salina Area United Way is a nonprofit organization focused on philanthrophy, vo…" at bounding box center [784, 579] width 405 height 113
click at [665, 567] on textarea "Salina Area United Way is a nonprofit organization focused on philanthrophy, vo…" at bounding box center [784, 579] width 405 height 113
drag, startPoint x: 858, startPoint y: 583, endPoint x: 480, endPoint y: 505, distance: 386.0
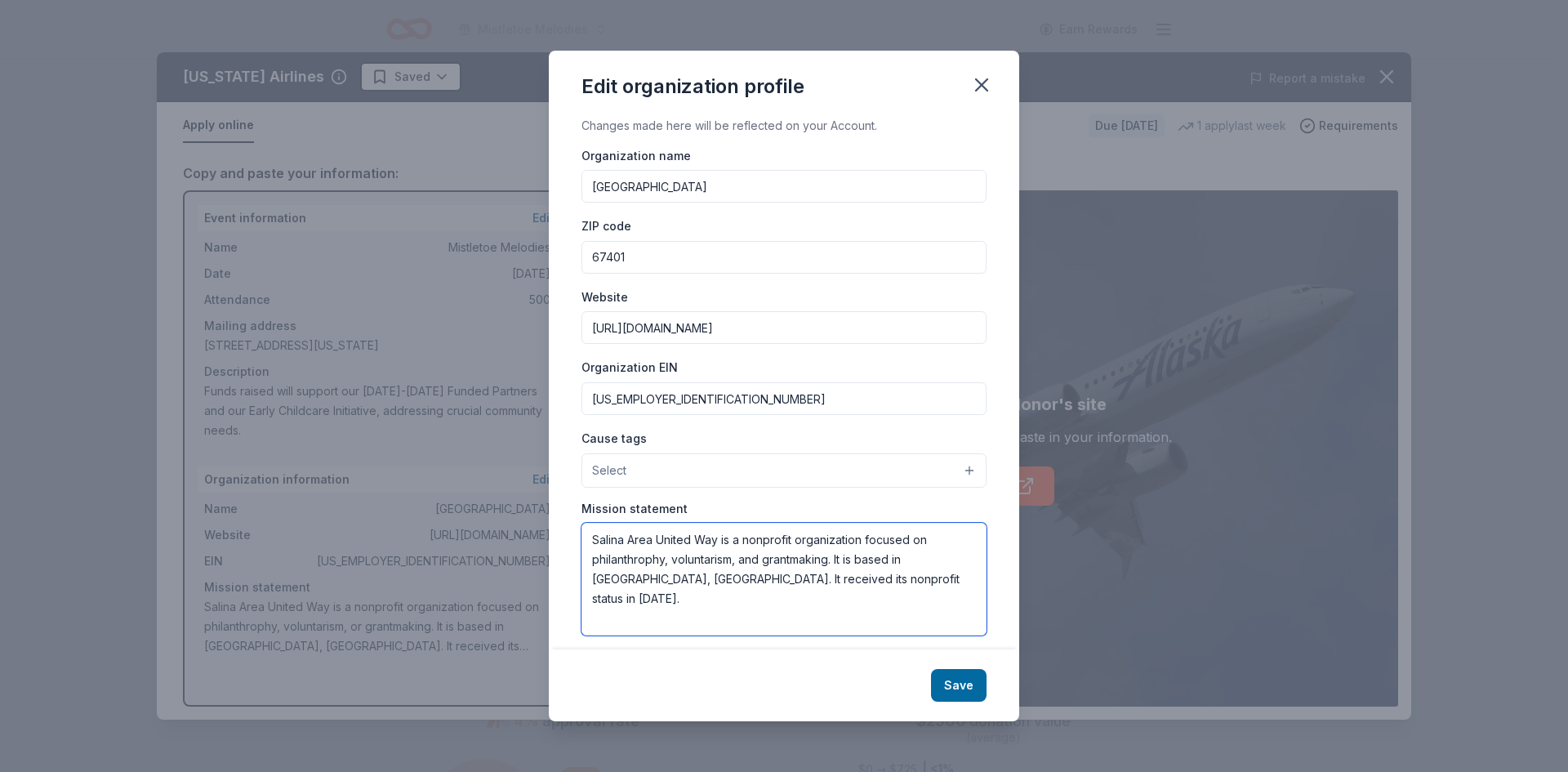
click at [480, 505] on div "Edit organization profile Changes made here will be reflected on your Account. …" at bounding box center [784, 386] width 1568 height 772
paste textarea "focuses on four main areas: Health, Education/Youth Opportunity, Financial Secu…"
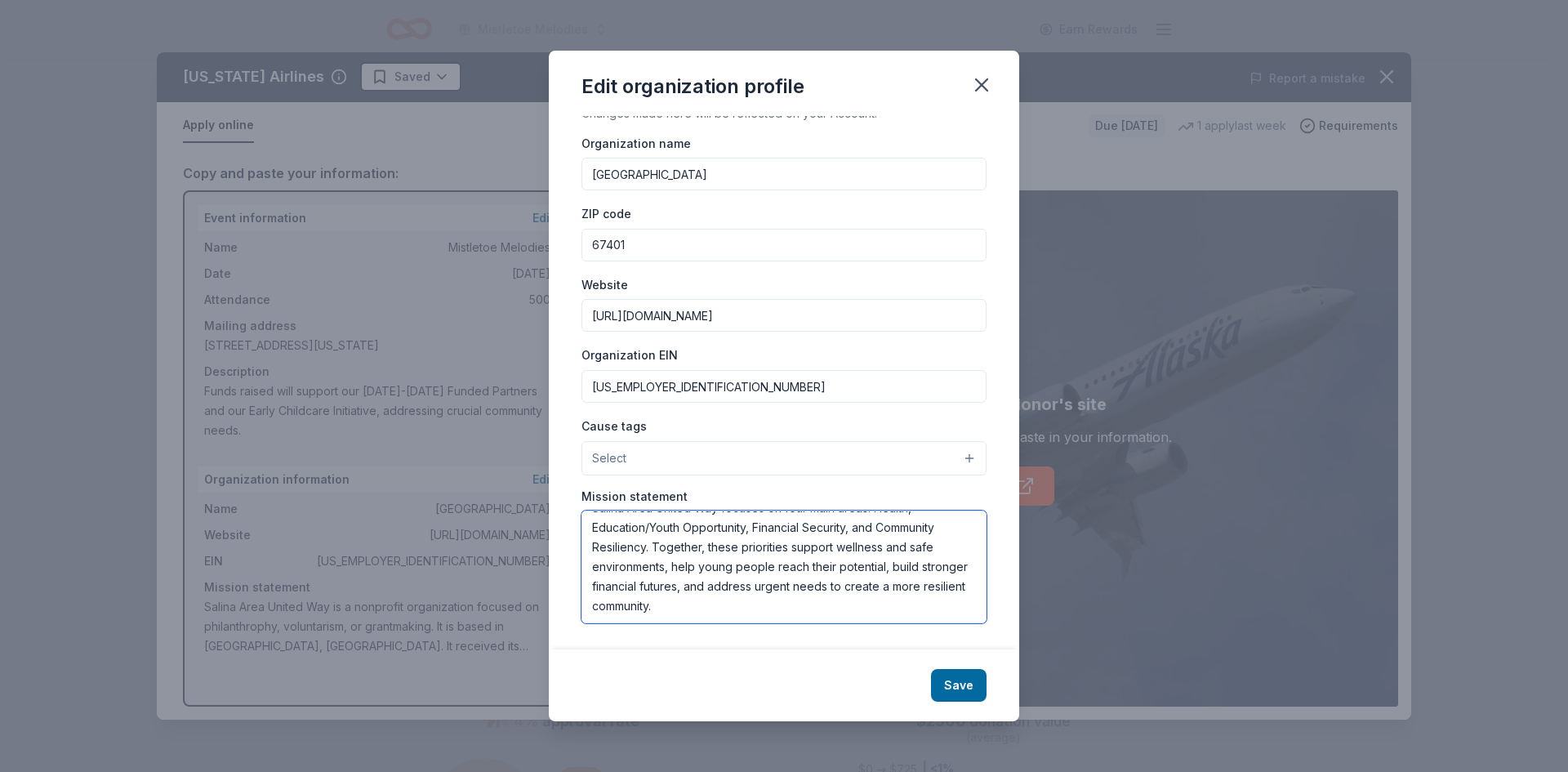
click at [696, 565] on textarea "Salina Area United Way focuses on four main areas: Health, Education/Youth Oppo…" at bounding box center [784, 567] width 405 height 113
type textarea "Salina Area United Way focuses on four main areas: Health, Education/Youth Oppo…"
click at [952, 685] on button "Save" at bounding box center [958, 685] width 55 height 33
click at [888, 458] on button "Select" at bounding box center [784, 458] width 405 height 34
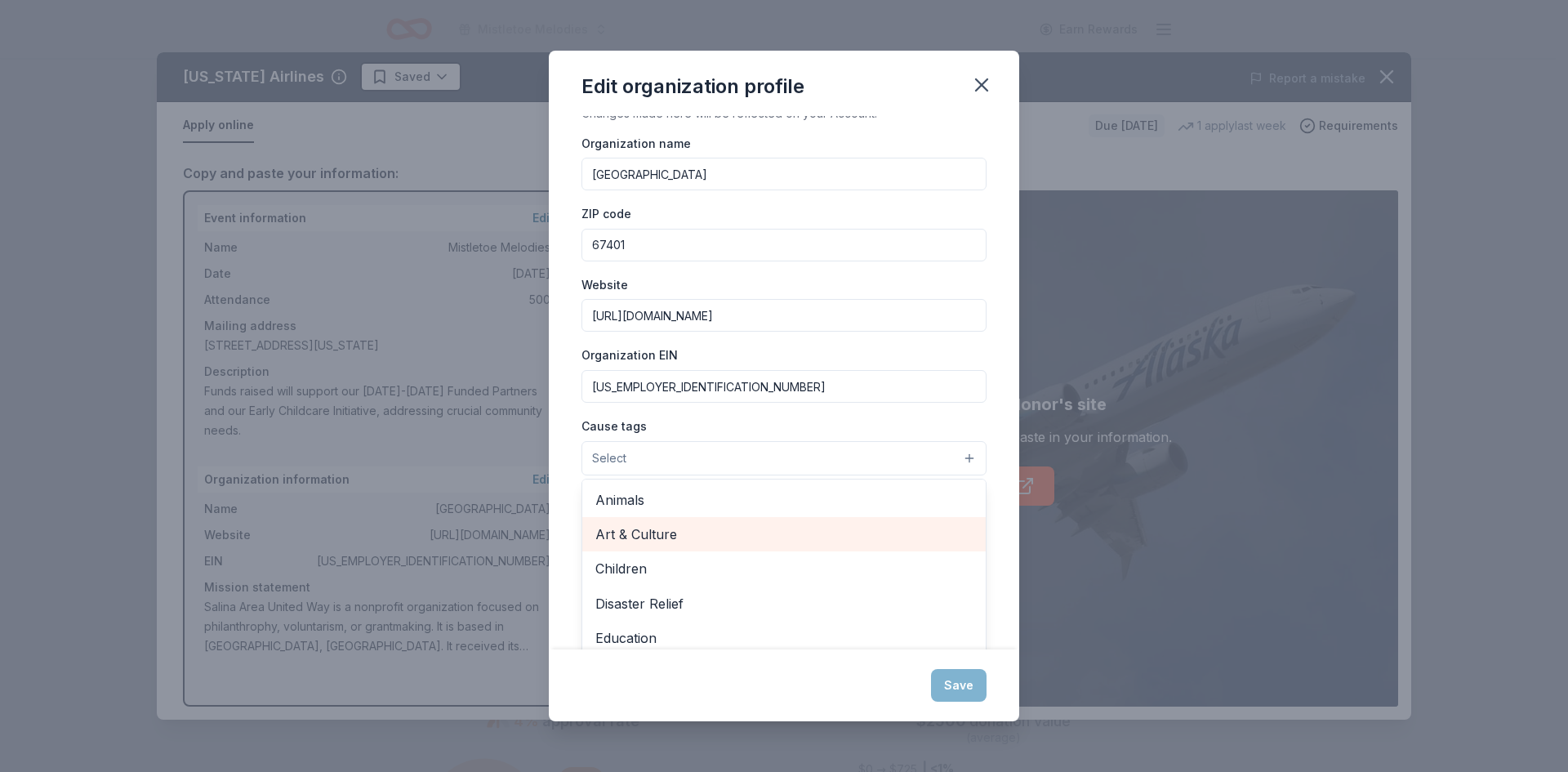
scroll to position [82, 0]
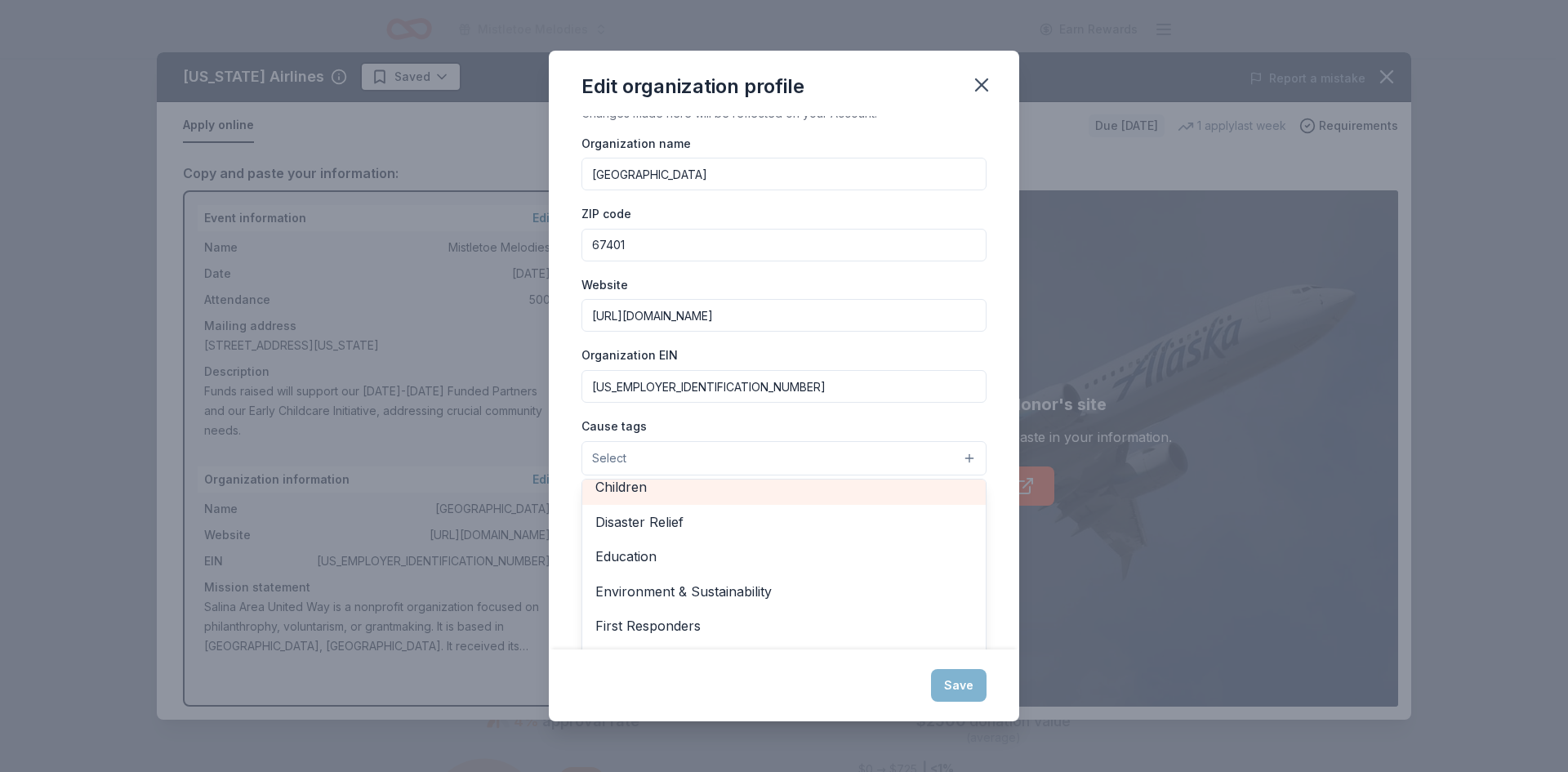
click at [729, 499] on div "Children" at bounding box center [784, 487] width 404 height 34
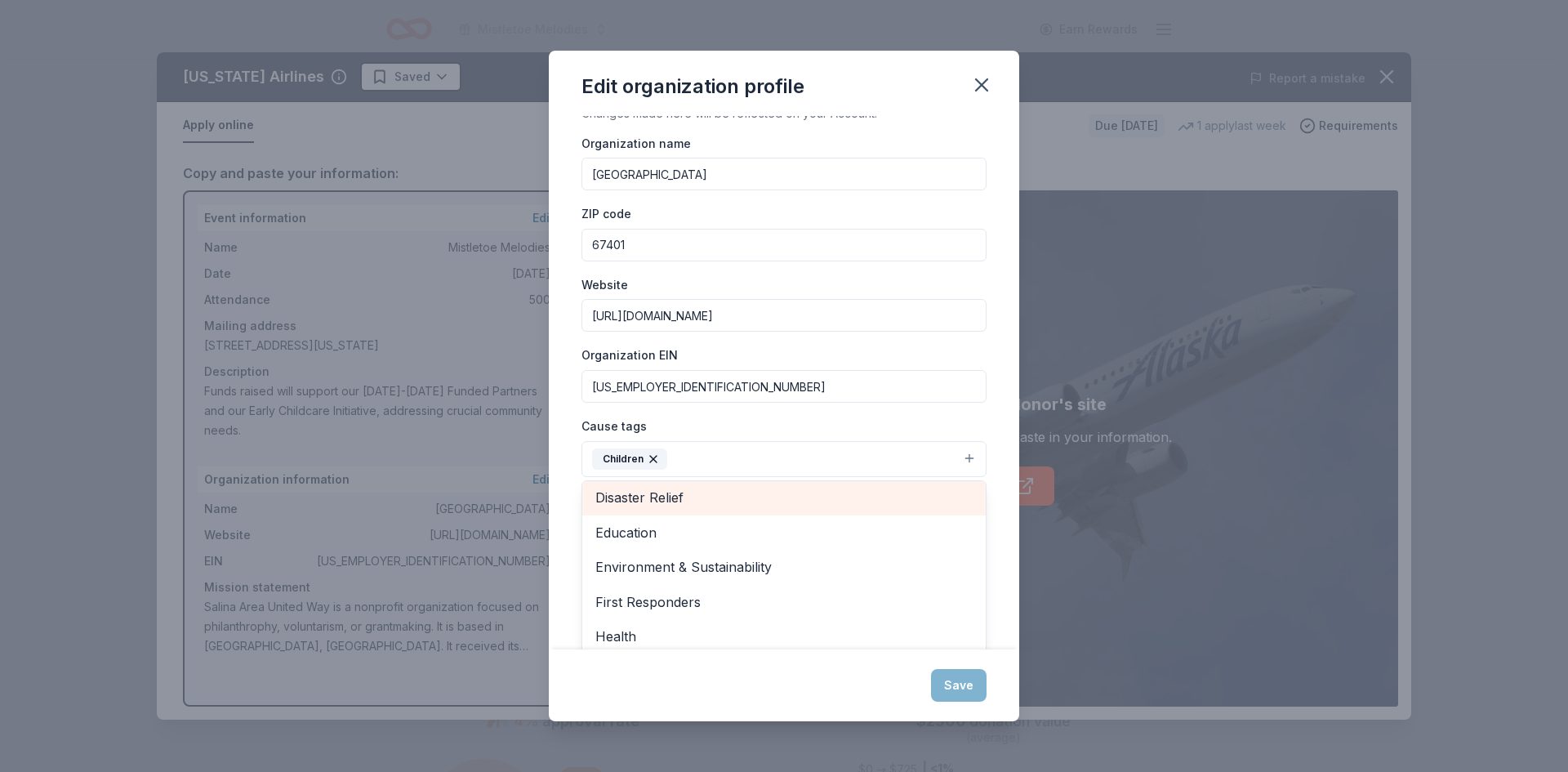
click at [707, 505] on span "Disaster Relief" at bounding box center [784, 497] width 377 height 21
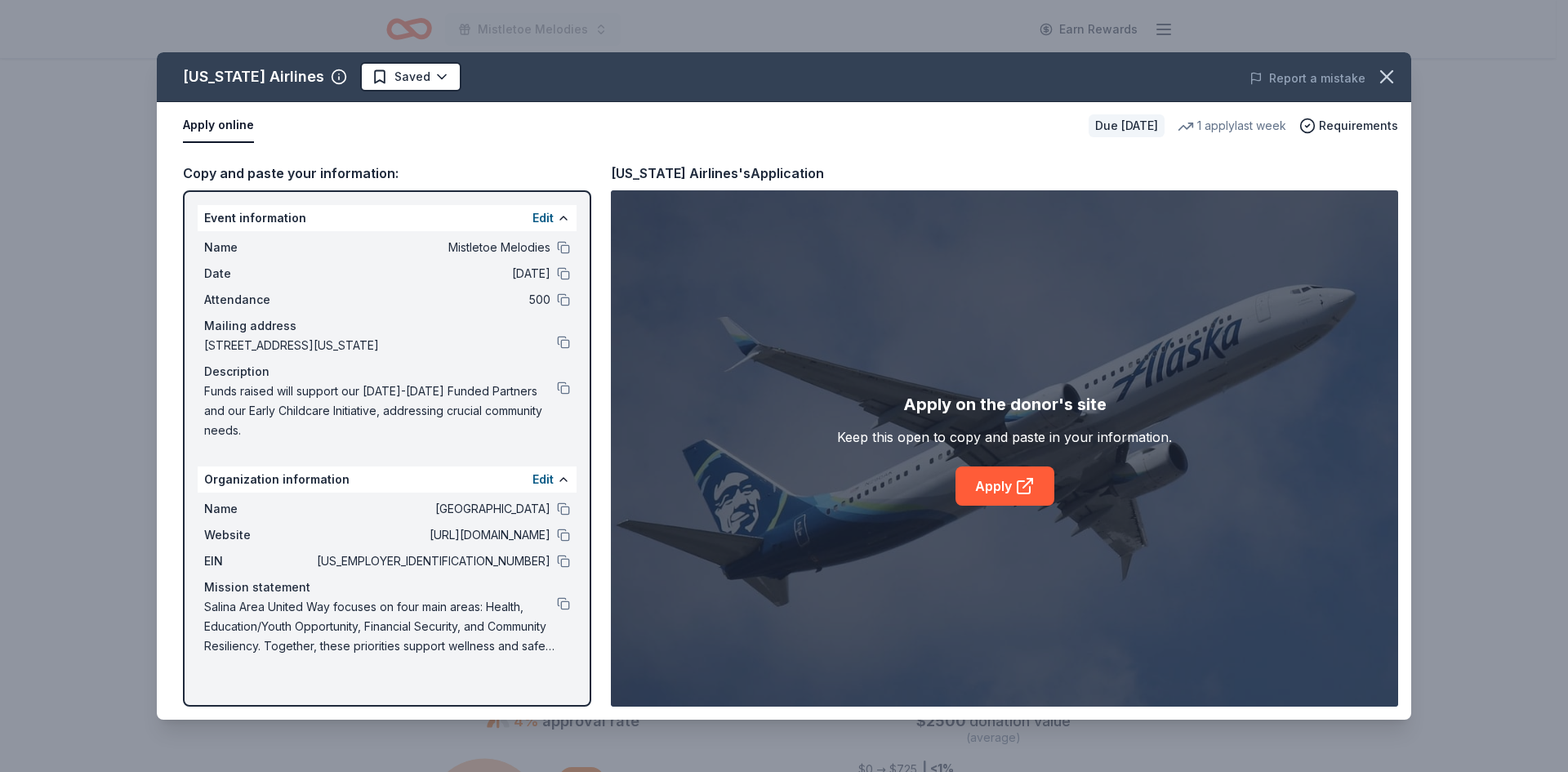
scroll to position [39, 0]
click at [548, 473] on button "Edit" at bounding box center [543, 480] width 21 height 19
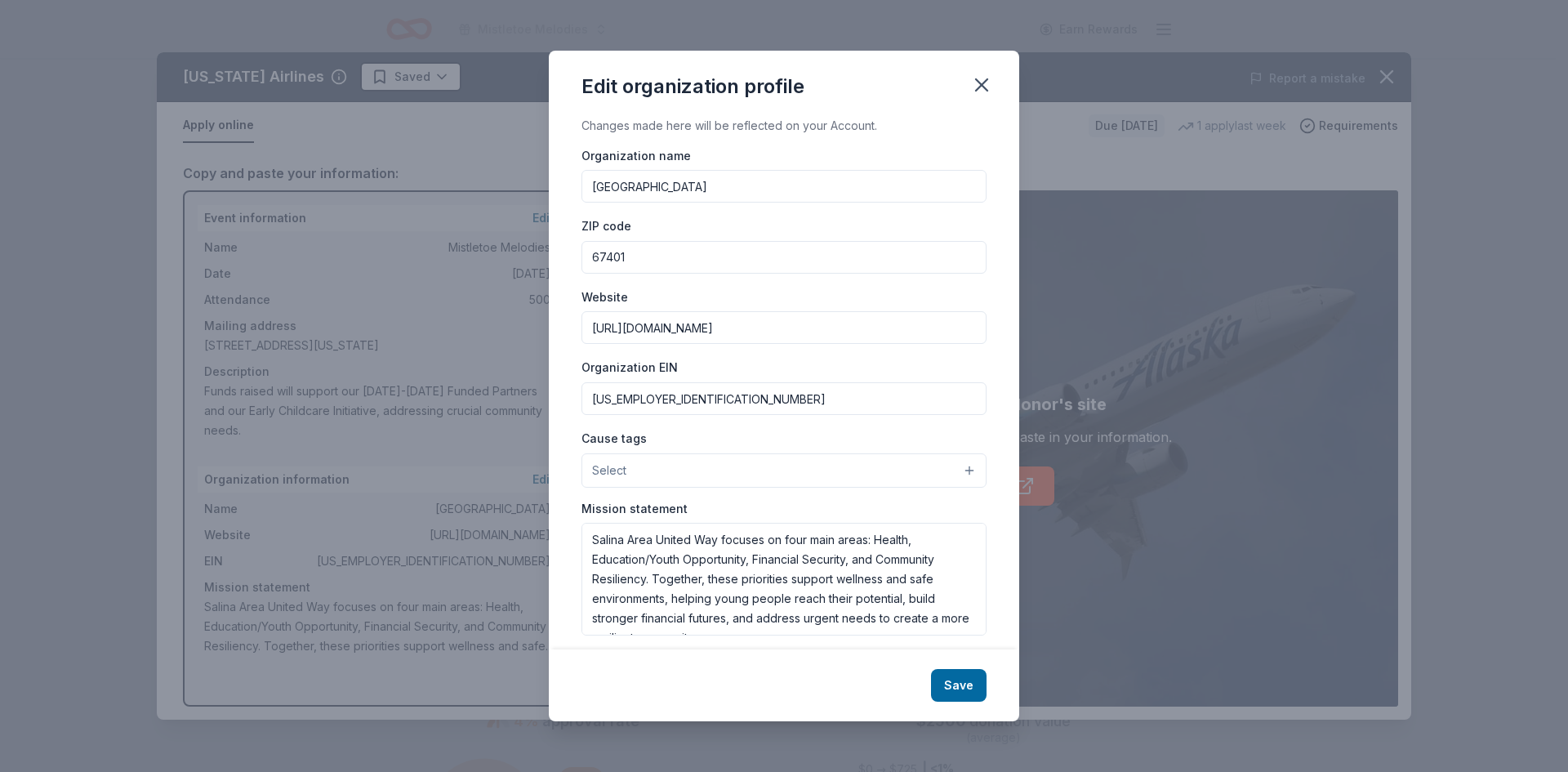
click at [733, 472] on button "Select" at bounding box center [784, 470] width 405 height 34
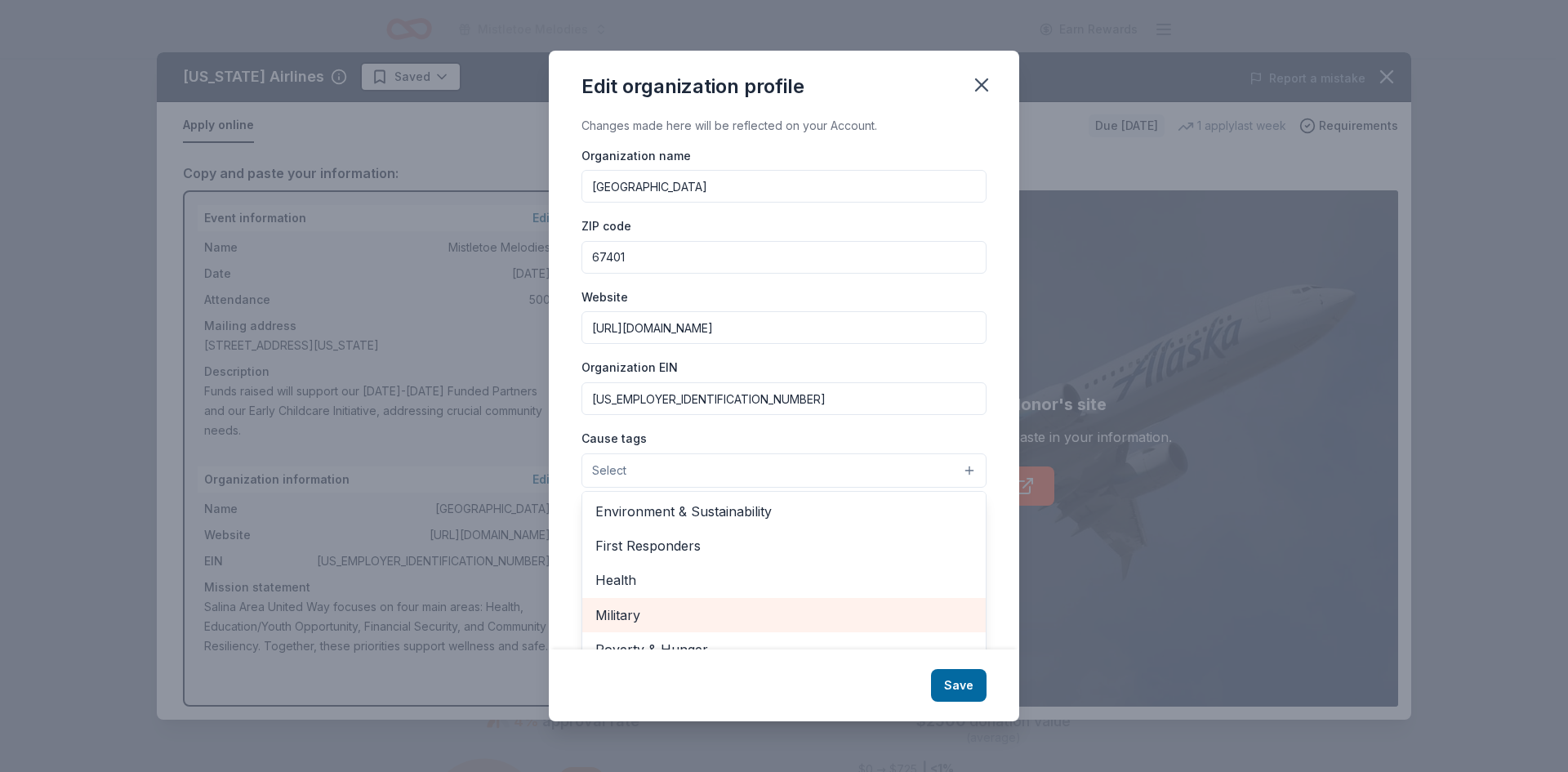
scroll to position [146, 0]
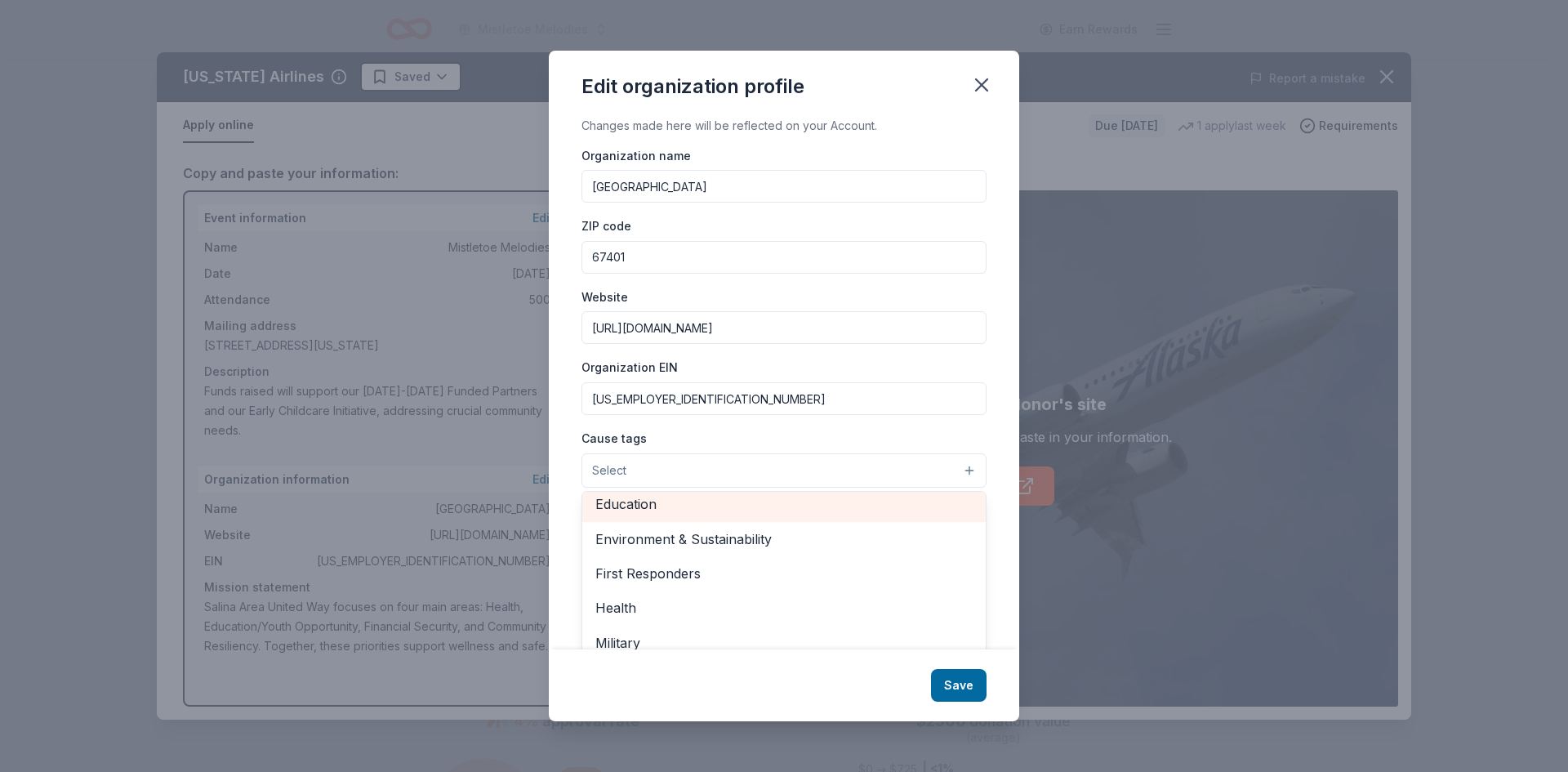
click at [716, 501] on span "Education" at bounding box center [784, 504] width 377 height 21
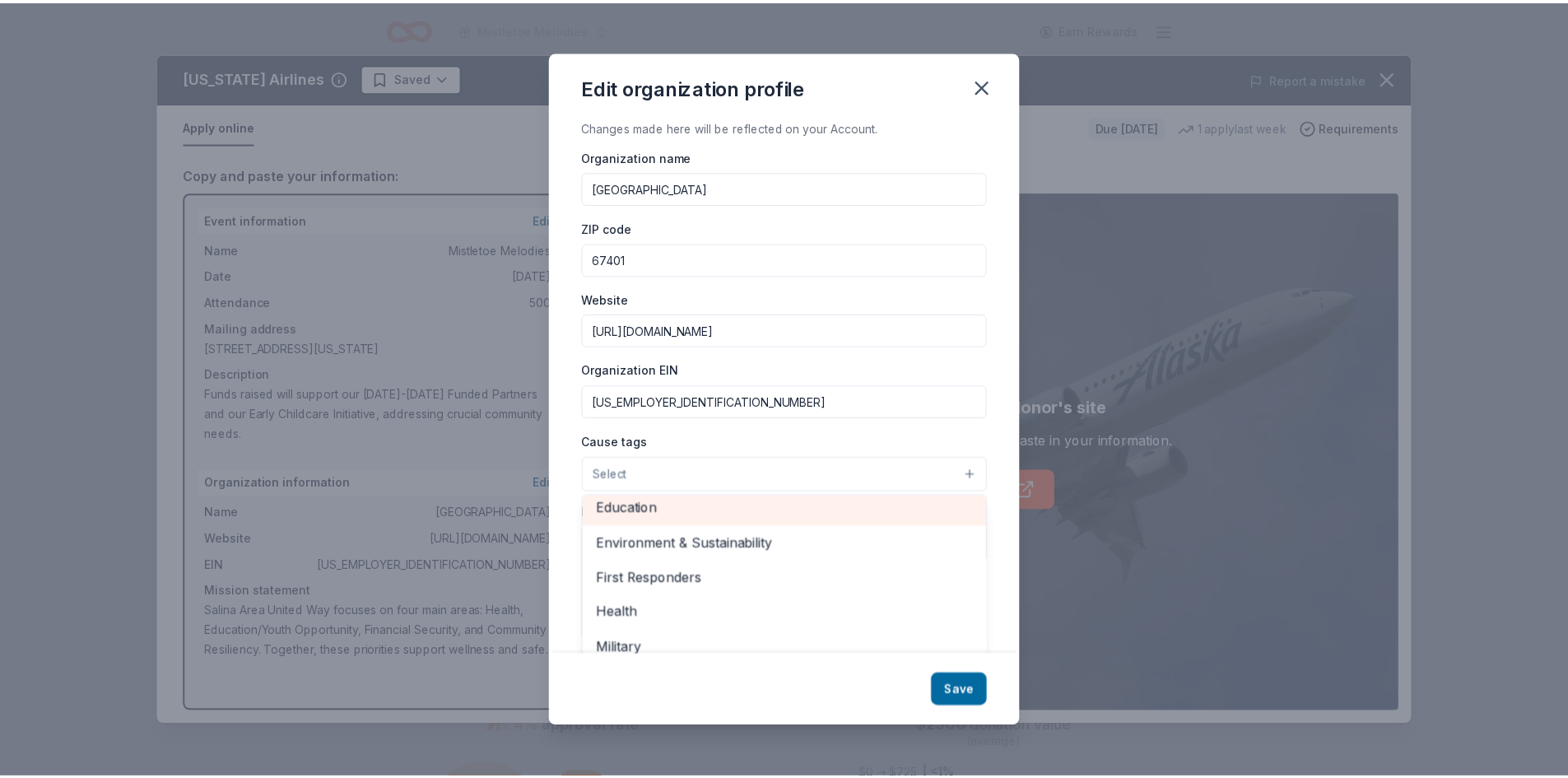
scroll to position [144, 0]
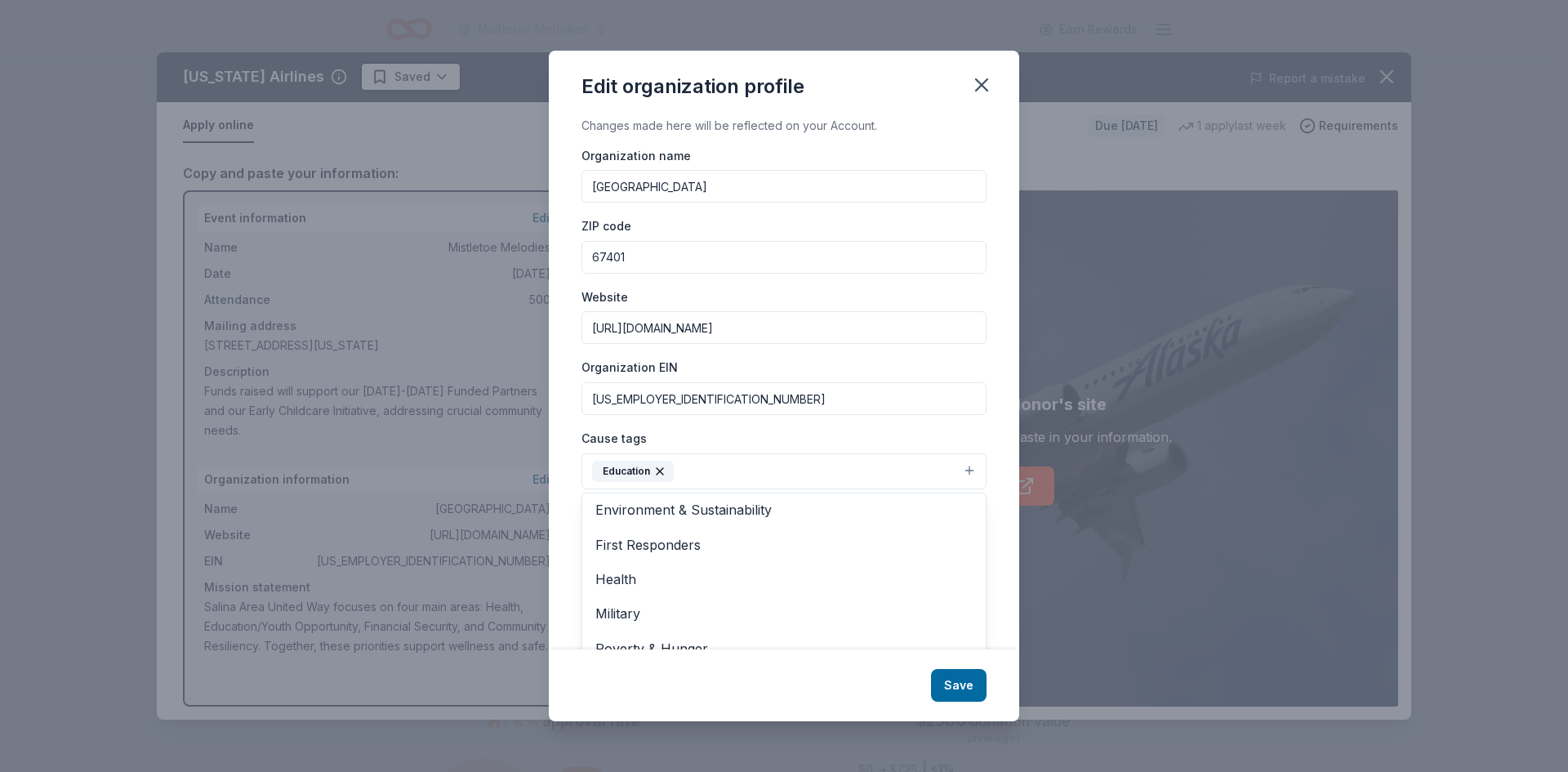
click at [962, 683] on div "Edit organization profile Changes made here will be reflected on your Account. …" at bounding box center [784, 386] width 471 height 672
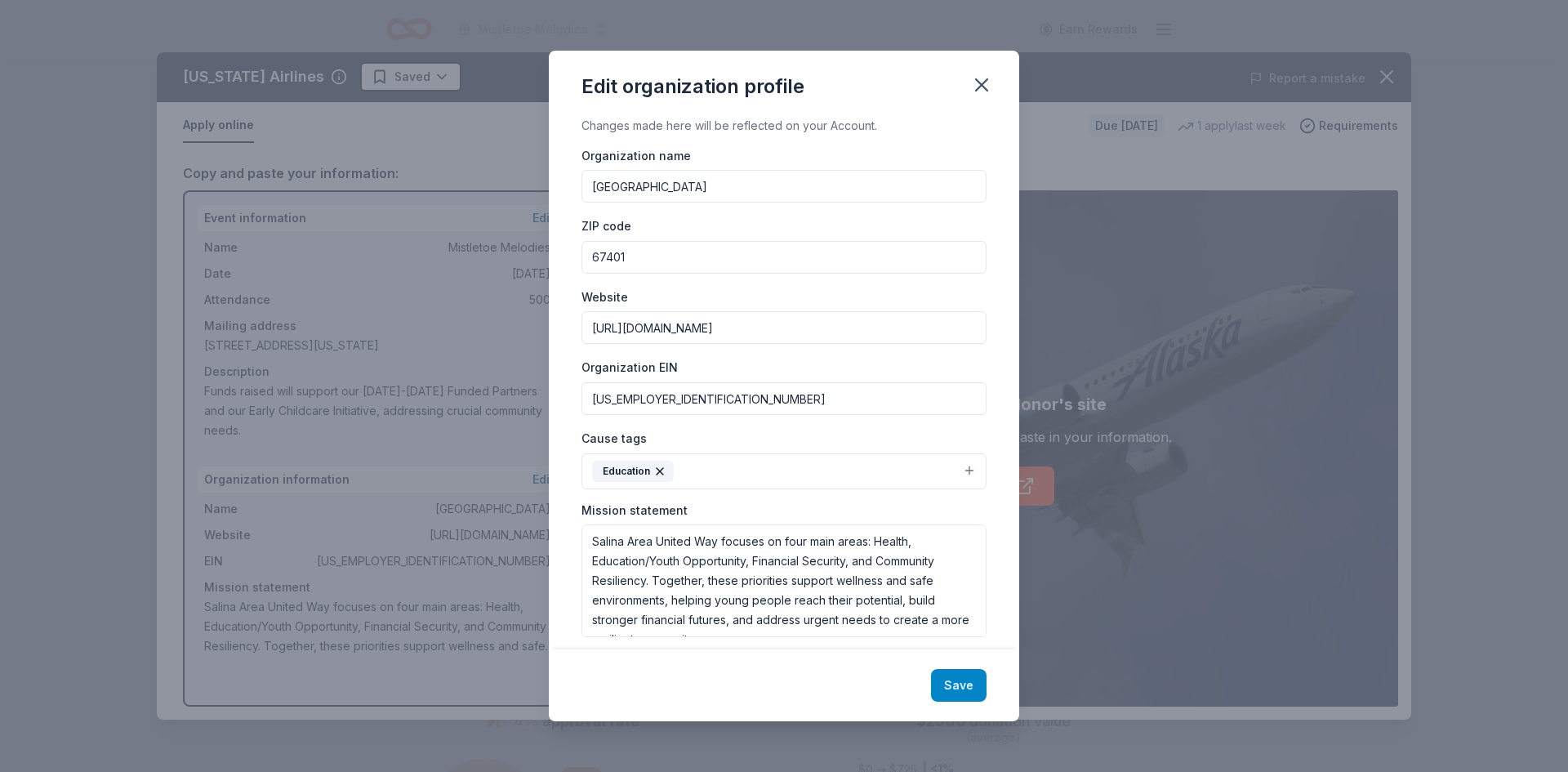
click at [964, 690] on button "Save" at bounding box center [958, 685] width 55 height 33
click at [971, 688] on div "Apply on the donor's site Keep this open to copy and paste in your information.…" at bounding box center [1004, 448] width 788 height 517
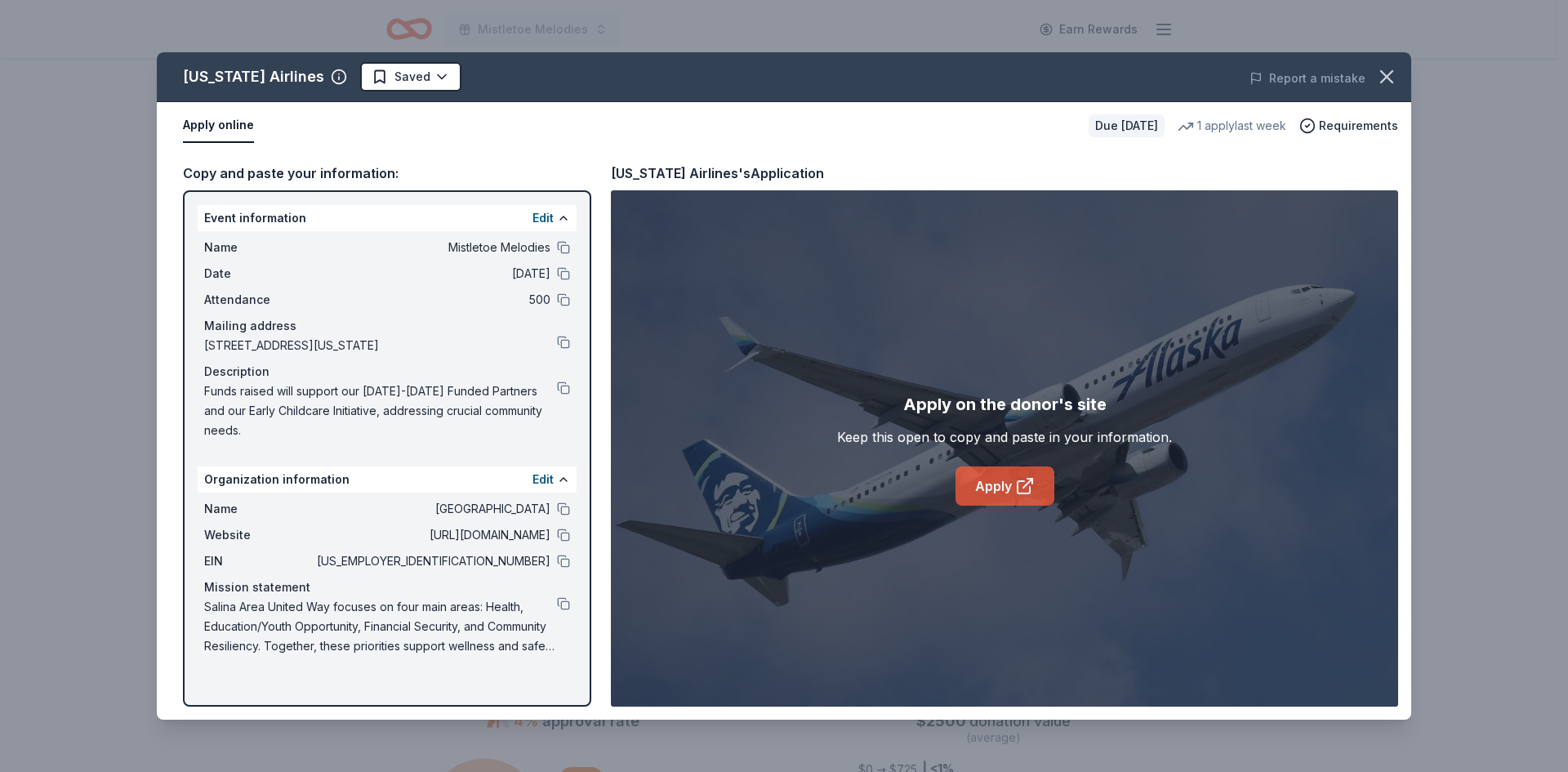
click at [983, 491] on link "Apply" at bounding box center [1005, 486] width 99 height 40
click at [1381, 75] on icon "button" at bounding box center [1387, 77] width 23 height 23
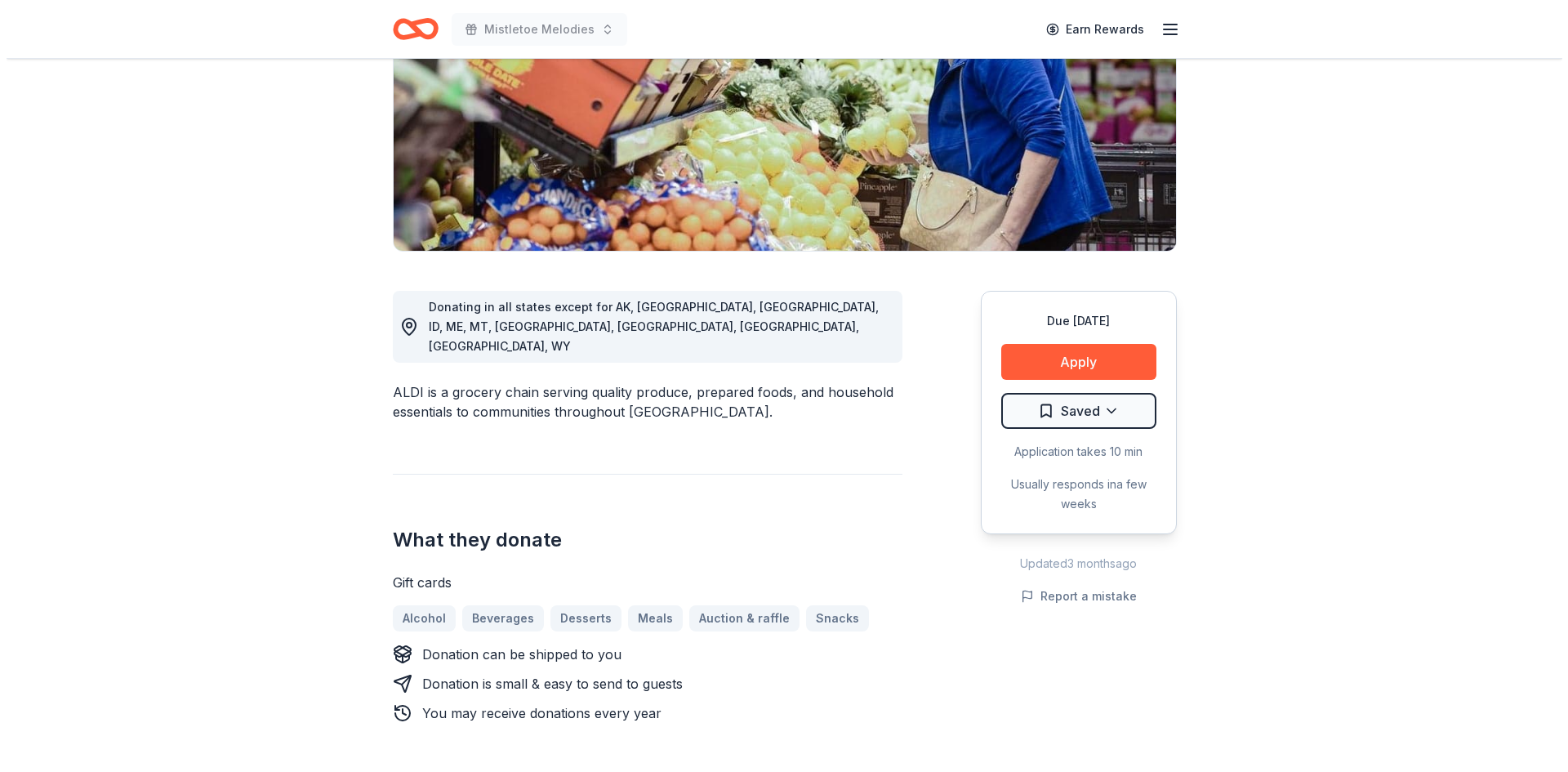
scroll to position [408, 0]
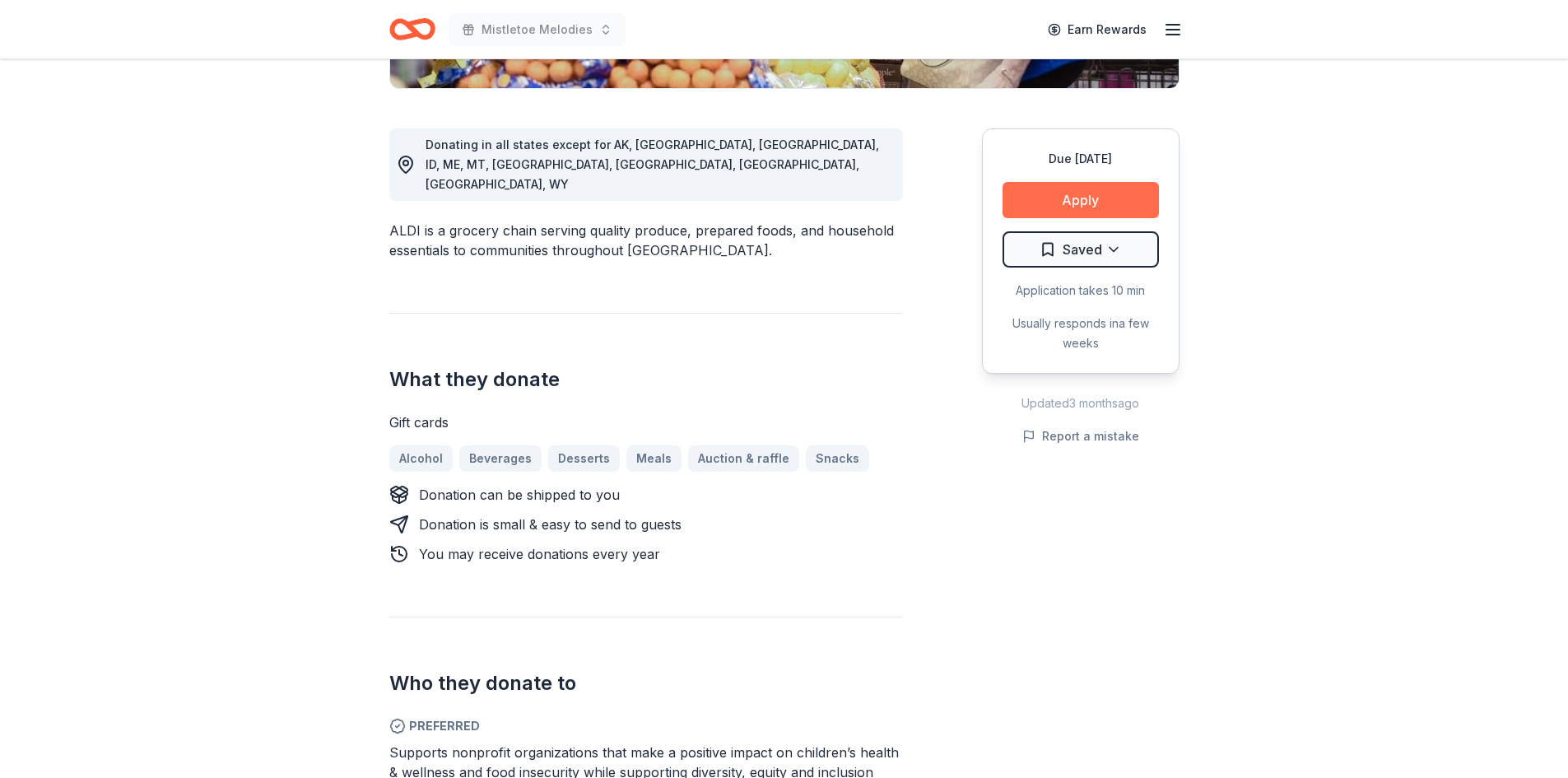
click at [1089, 204] on button "Apply" at bounding box center [1081, 200] width 156 height 36
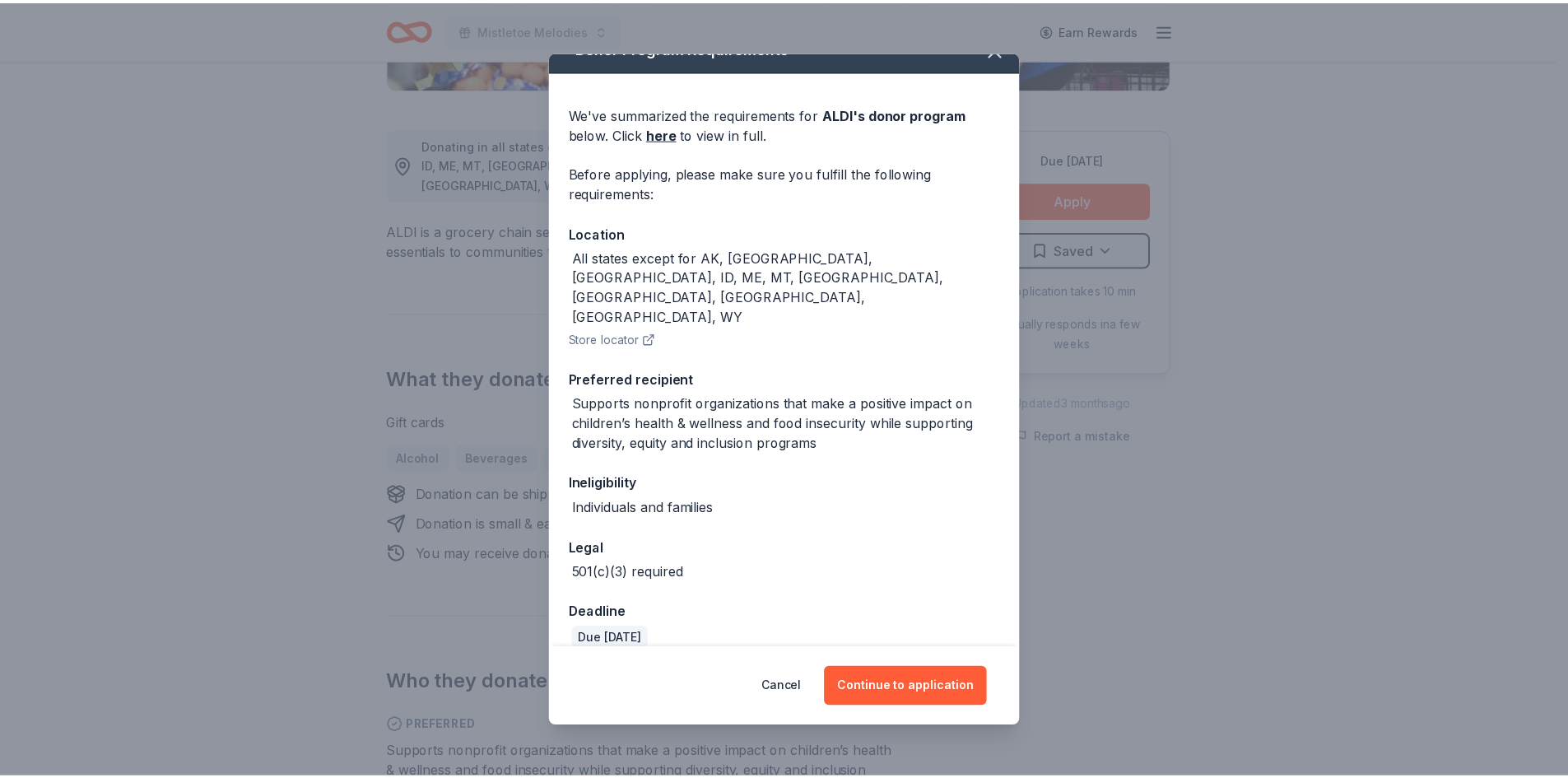
scroll to position [53, 0]
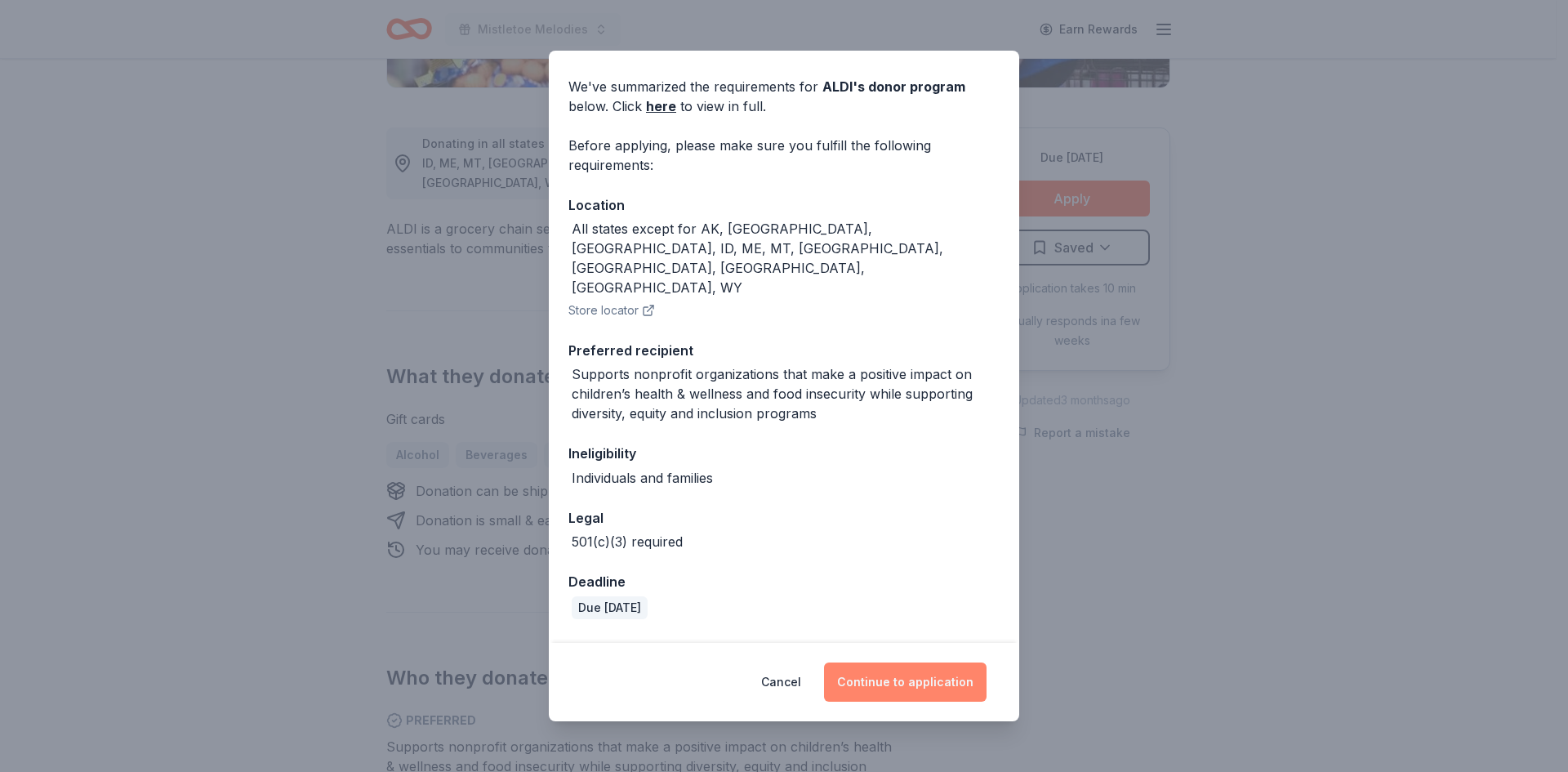
click at [912, 680] on button "Continue to application" at bounding box center [905, 682] width 163 height 40
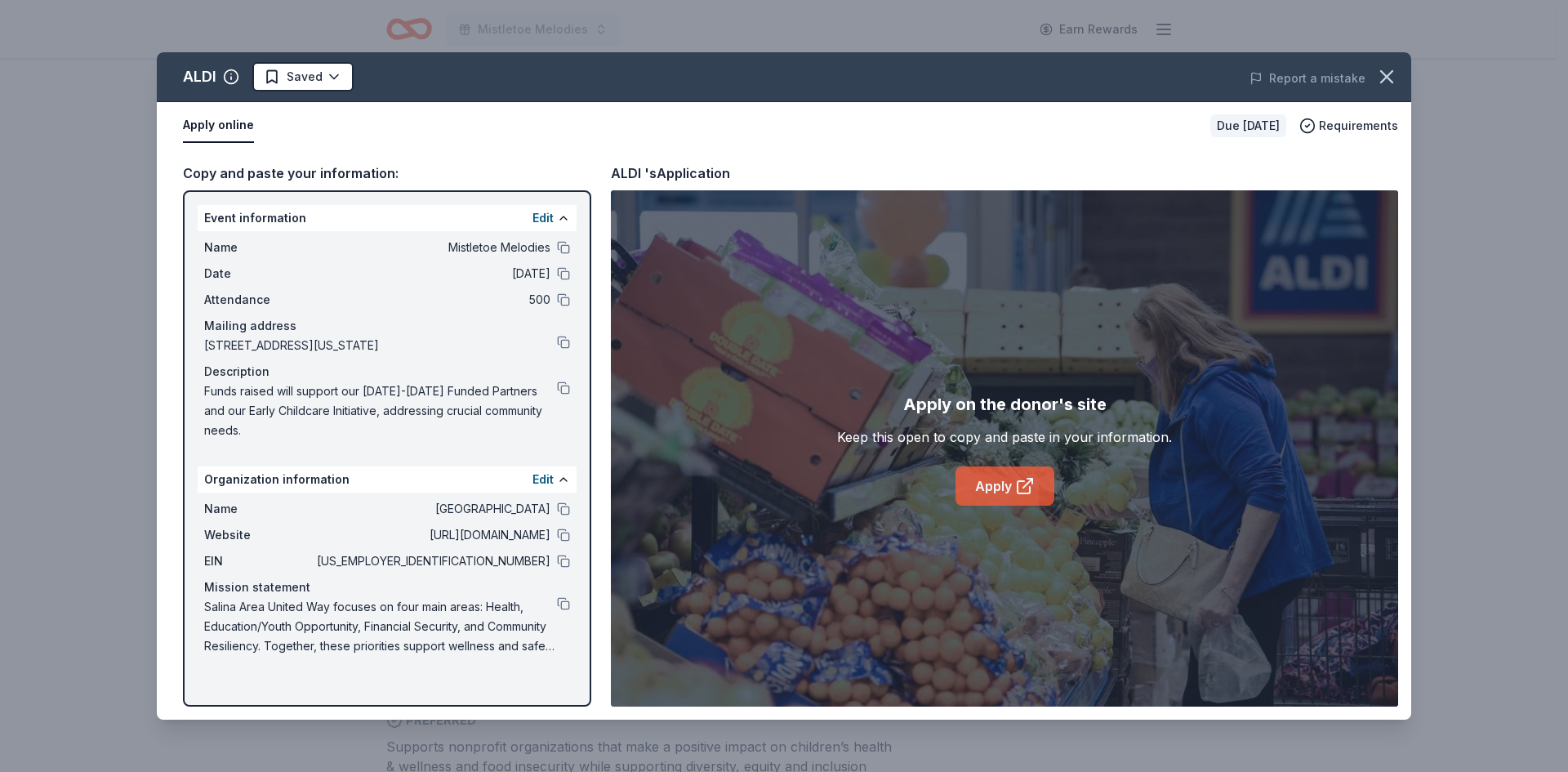
click at [998, 491] on link "Apply" at bounding box center [1005, 486] width 99 height 40
click at [908, 139] on div "Apply online" at bounding box center [690, 125] width 1015 height 34
click at [562, 510] on button at bounding box center [563, 509] width 13 height 13
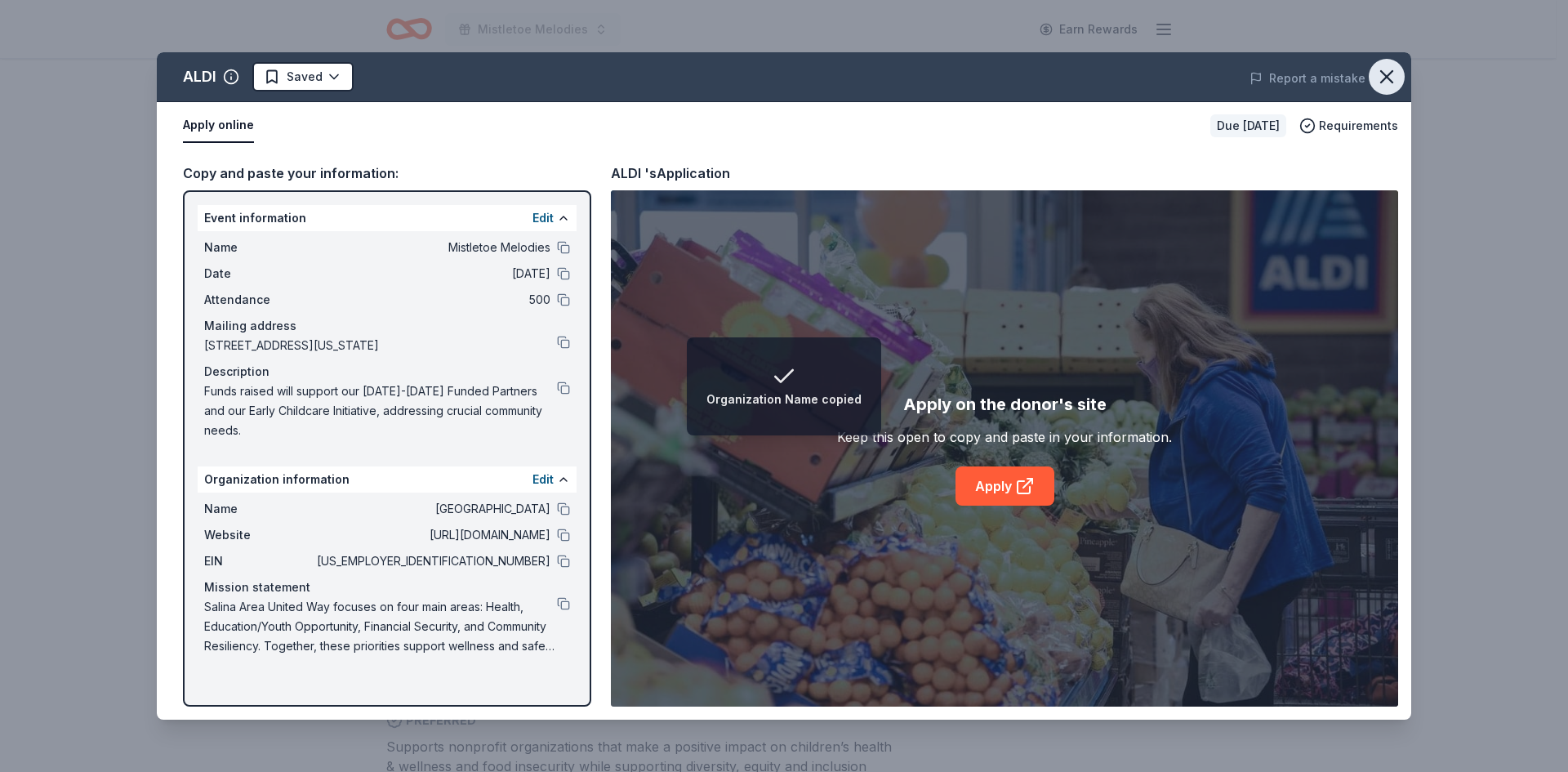
click at [1381, 79] on icon "button" at bounding box center [1387, 77] width 23 height 23
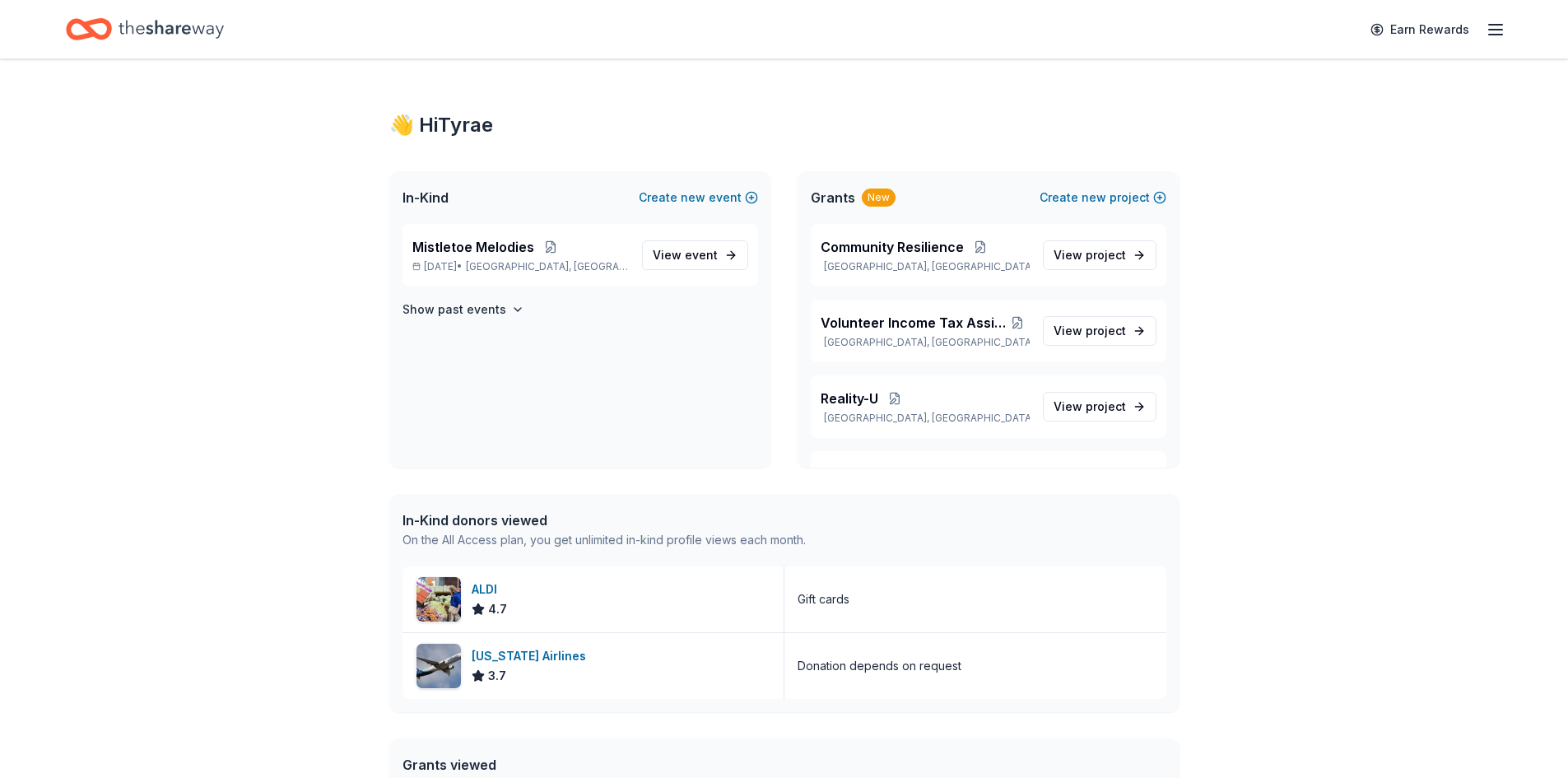
click at [117, 28] on div "Home" at bounding box center [145, 29] width 158 height 39
